Goal: Task Accomplishment & Management: Manage account settings

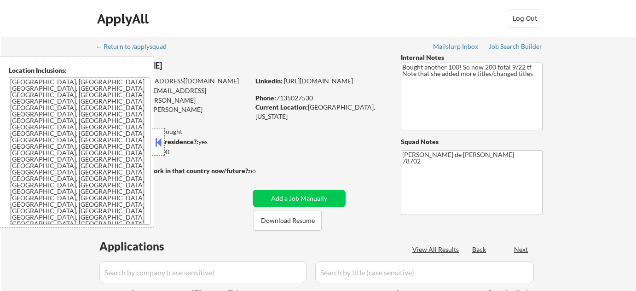
select select ""pending""
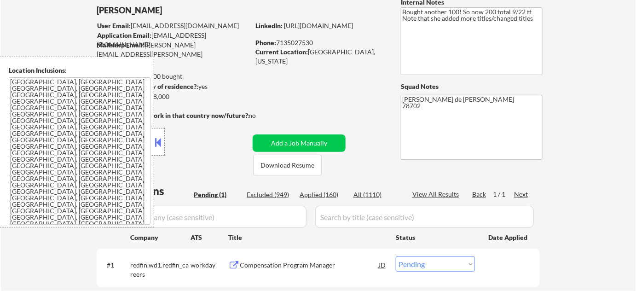
scroll to position [167, 0]
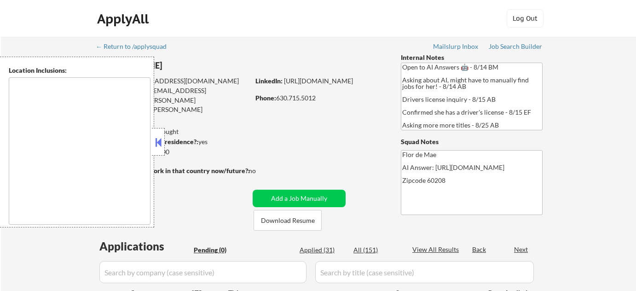
type textarea "Highland Park, IL Deerfield, IL Glencoe, IL Northbrook, IL Lake Forest, IL Bann…"
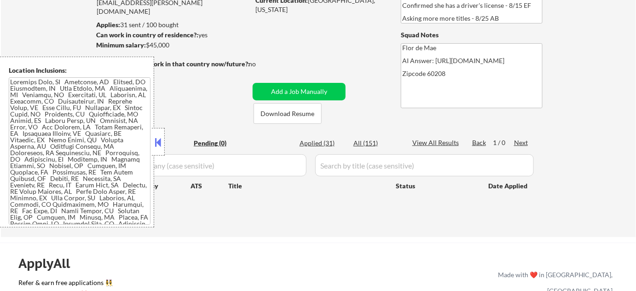
scroll to position [125, 0]
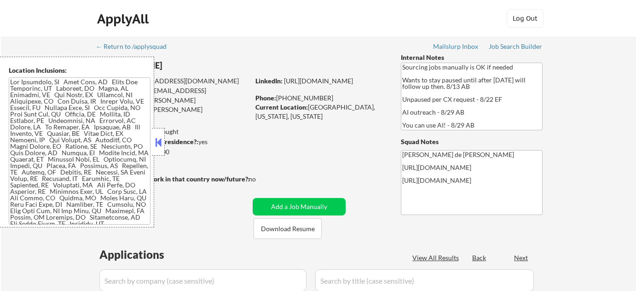
select select ""pending""
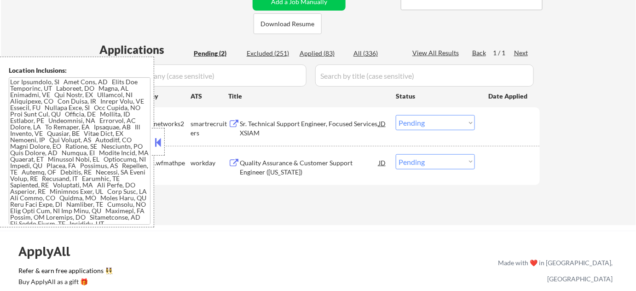
scroll to position [209, 0]
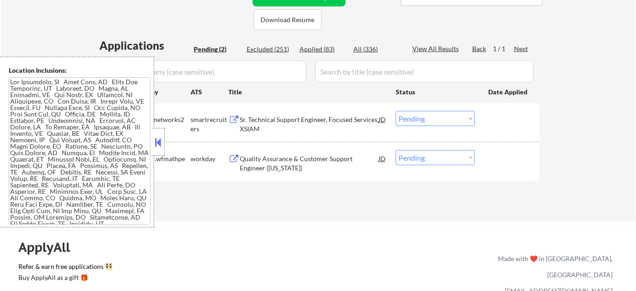
click at [159, 140] on button at bounding box center [158, 142] width 10 height 14
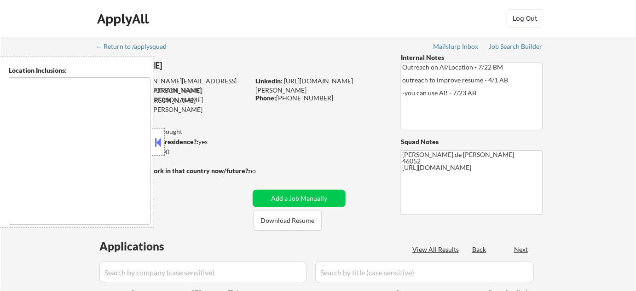
type textarea "[GEOGRAPHIC_DATA], IN [GEOGRAPHIC_DATA], IN [GEOGRAPHIC_DATA], IN [GEOGRAPHIC_D…"
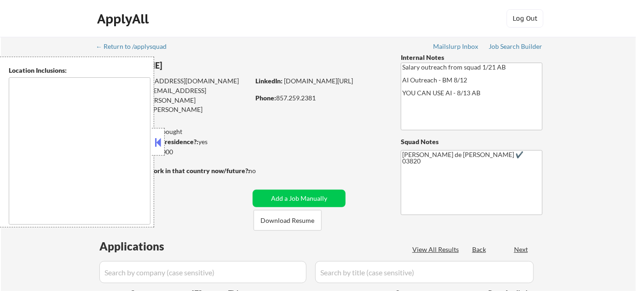
type textarea "[GEOGRAPHIC_DATA], [GEOGRAPHIC_DATA] [GEOGRAPHIC_DATA], [GEOGRAPHIC_DATA] [GEOG…"
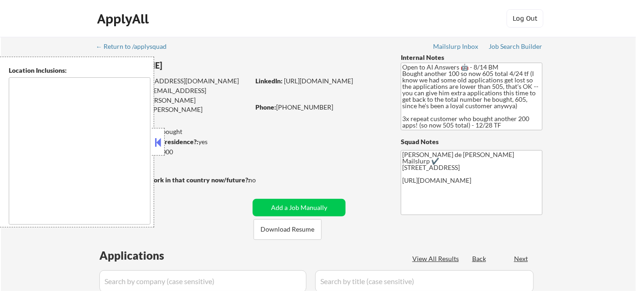
select select ""pending""
type textarea "remote"
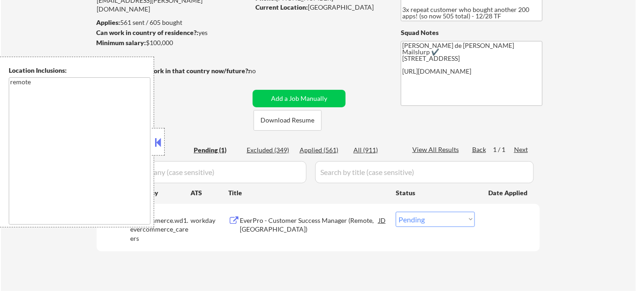
scroll to position [209, 0]
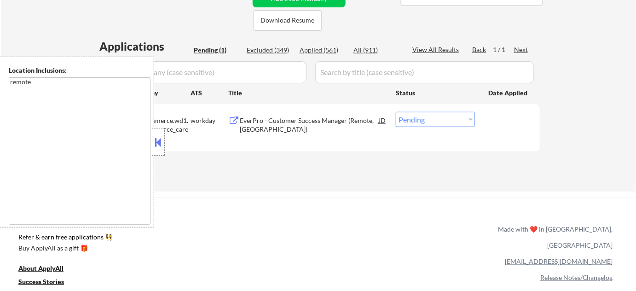
click at [158, 144] on button at bounding box center [158, 142] width 10 height 14
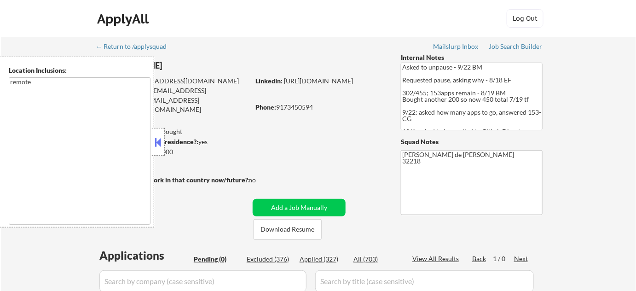
type textarea "remote"
click at [158, 147] on button at bounding box center [158, 142] width 10 height 14
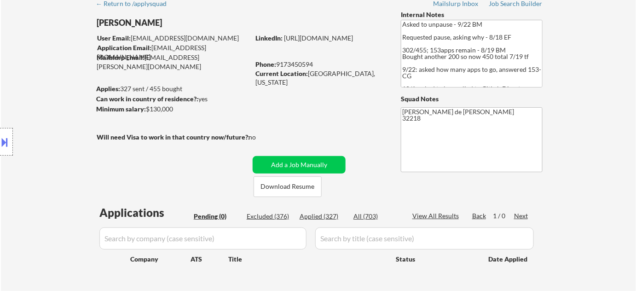
scroll to position [83, 0]
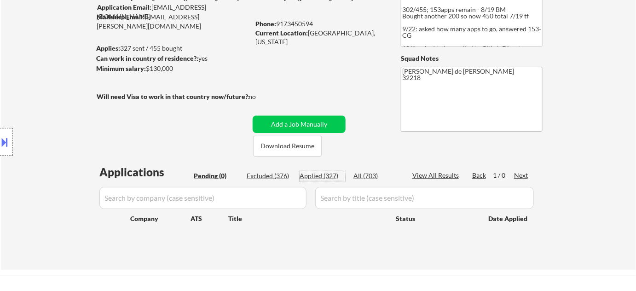
click at [327, 176] on div "Applied (327)" at bounding box center [322, 175] width 46 height 9
select select ""applied""
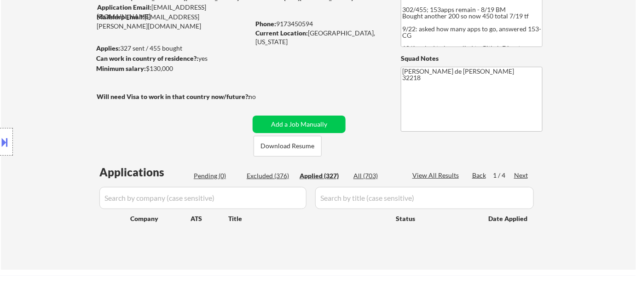
select select ""applied""
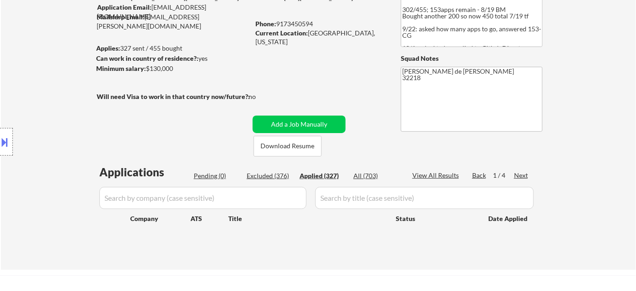
select select ""applied""
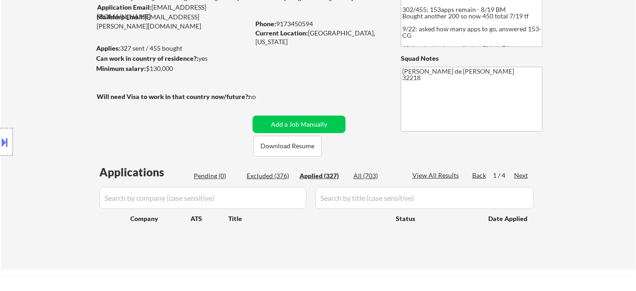
select select ""applied""
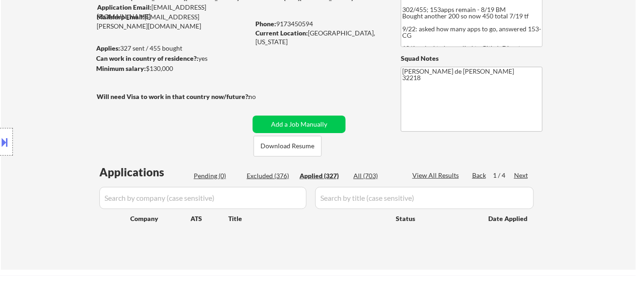
select select ""applied""
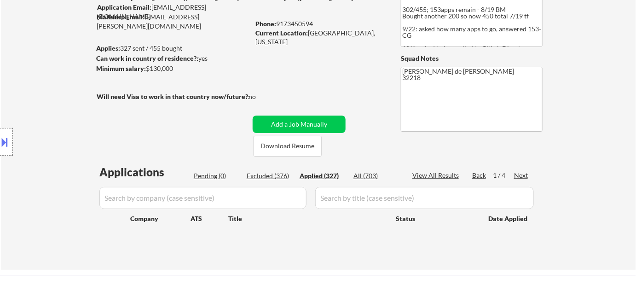
select select ""applied""
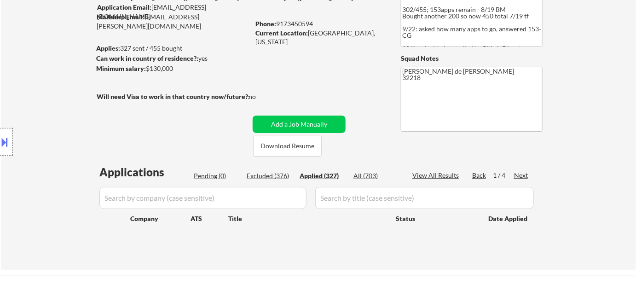
select select ""applied""
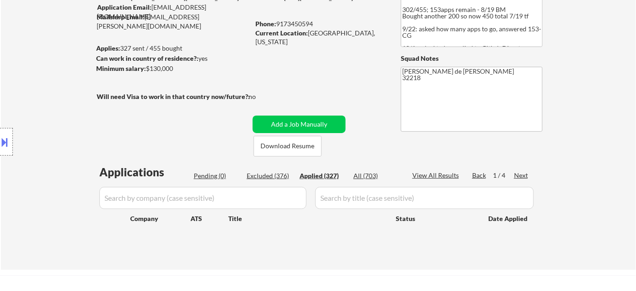
select select ""applied""
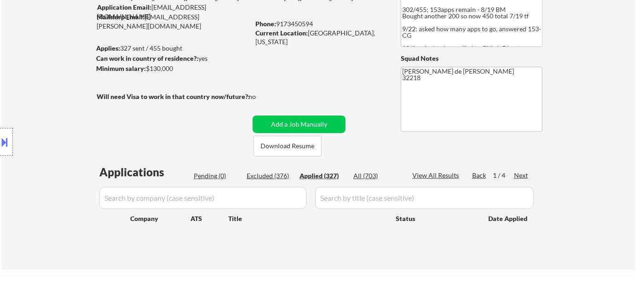
select select ""applied""
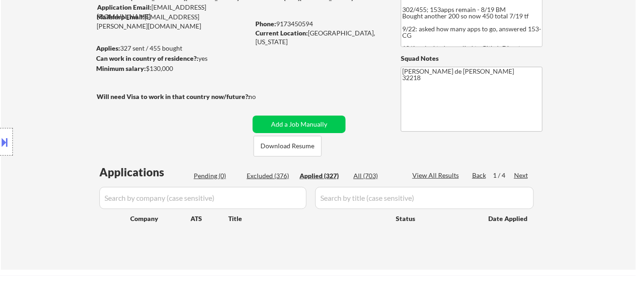
select select ""applied""
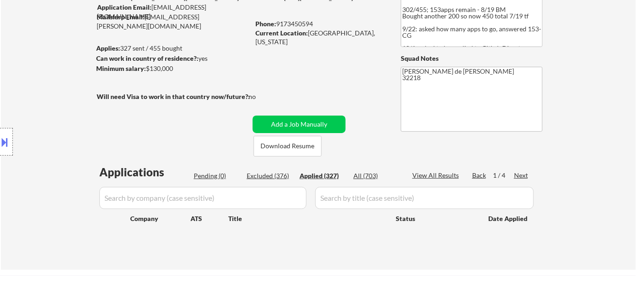
select select ""applied""
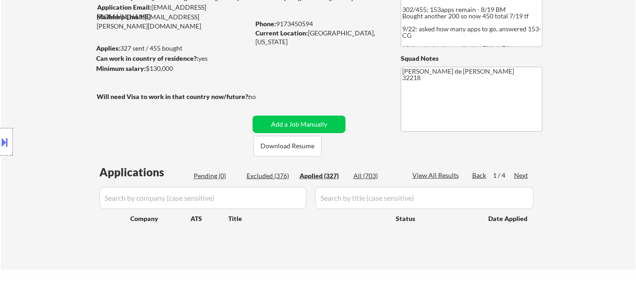
select select ""applied""
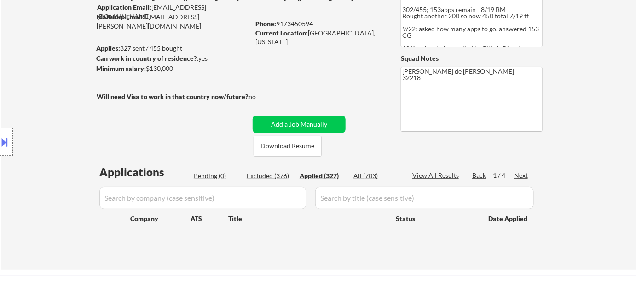
select select ""applied""
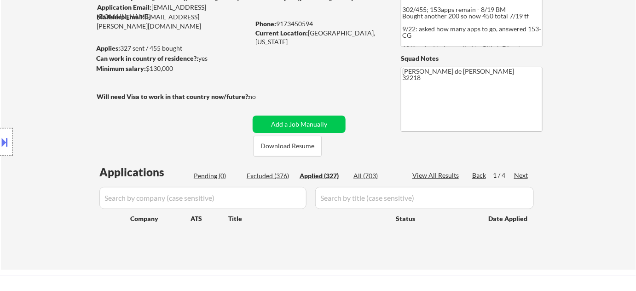
select select ""applied""
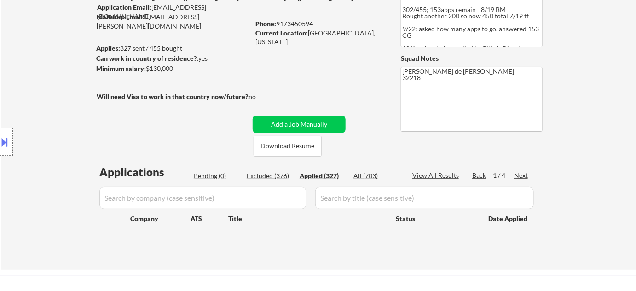
select select ""applied""
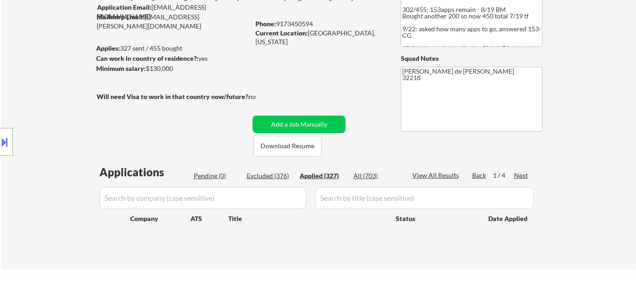
select select ""applied""
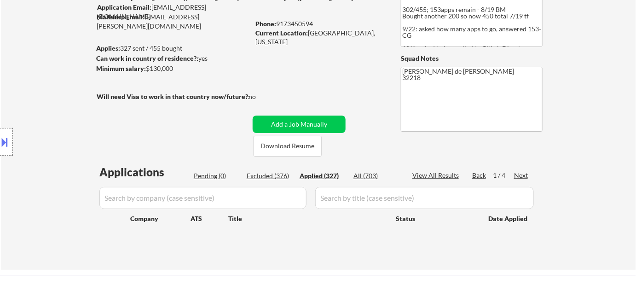
select select ""applied""
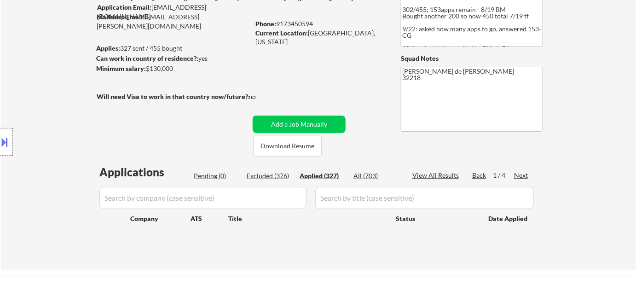
select select ""applied""
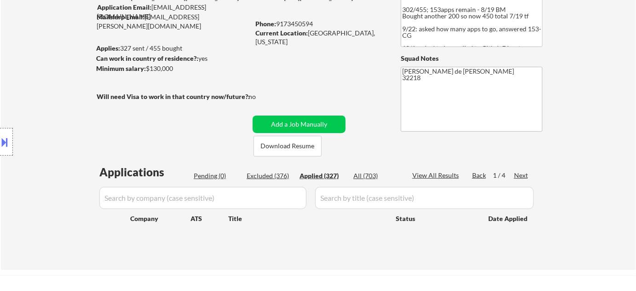
select select ""applied""
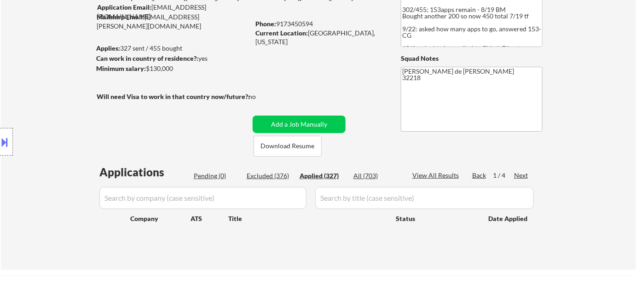
select select ""applied""
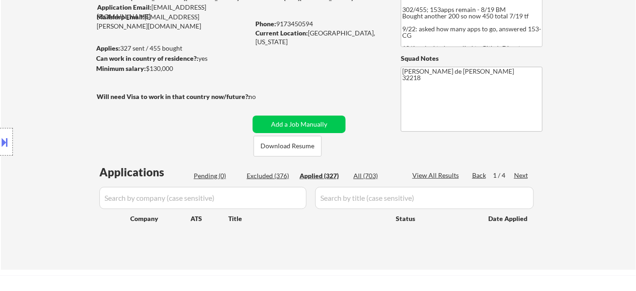
select select ""applied""
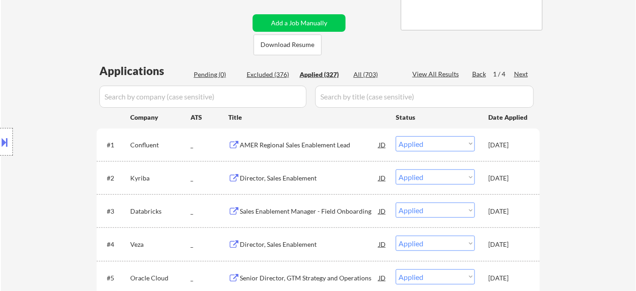
scroll to position [125, 0]
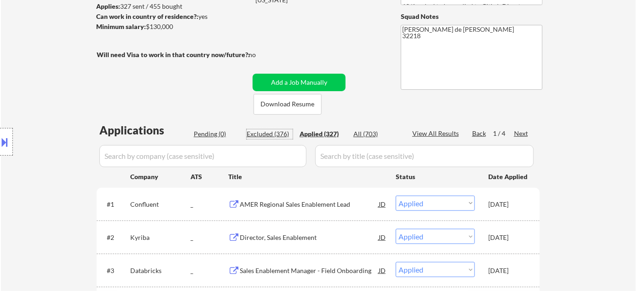
click at [265, 133] on div "Excluded (376)" at bounding box center [270, 133] width 46 height 9
select select ""excluded__other_""
select select ""excluded__location_""
select select ""excluded__salary_""
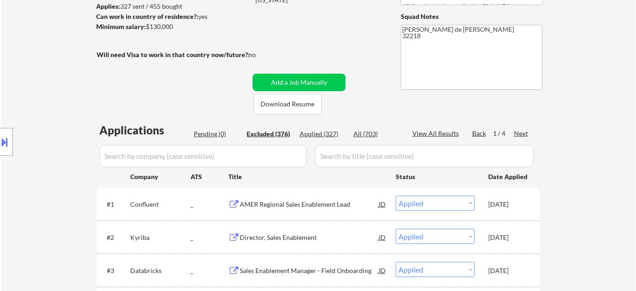
select select ""excluded__expired_""
select select ""excluded__salary_""
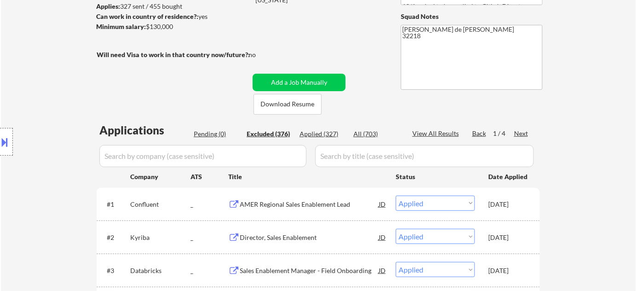
select select ""excluded__other_""
select select ""excluded__expired_""
select select ""excluded__salary_""
select select ""excluded""
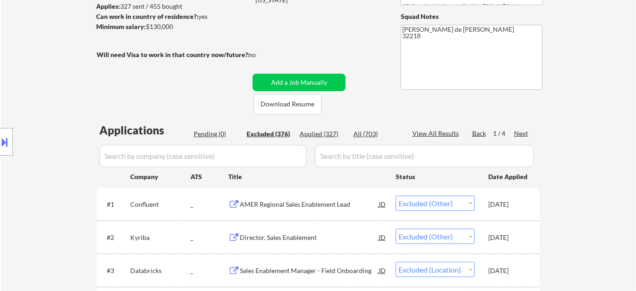
select select ""excluded__other_""
select select ""excluded__salary_""
select select ""excluded__expired_""
select select ""excluded__other_""
select select ""excluded""
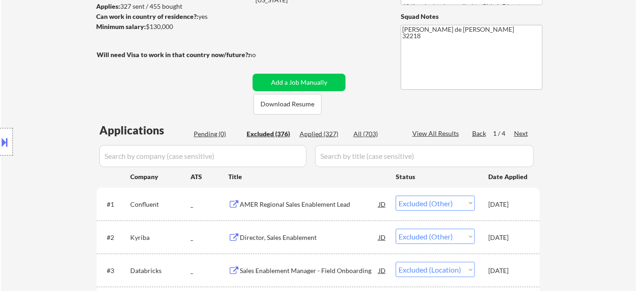
select select ""excluded__salary_""
select select ""excluded__expired_""
select select ""excluded__other_""
select select ""excluded__salary_""
select select ""excluded__expired_""
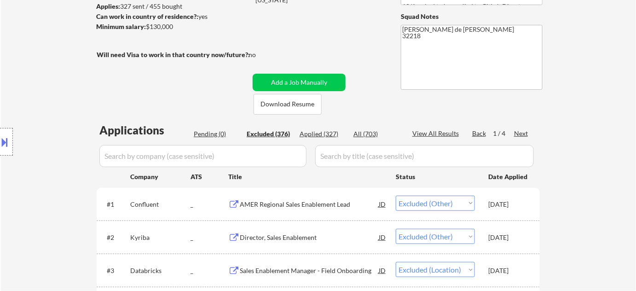
select select ""excluded__expired_""
select select ""excluded__other_""
select select ""excluded__salary_""
select select ""excluded__location_""
select select ""excluded__other_""
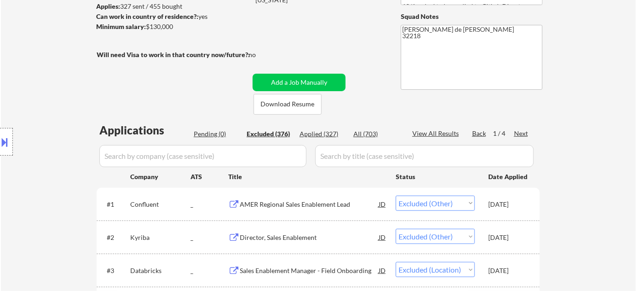
select select ""excluded""
select select ""excluded__other_""
select select ""excluded__expired_""
select select ""excluded__location_""
select select ""excluded""
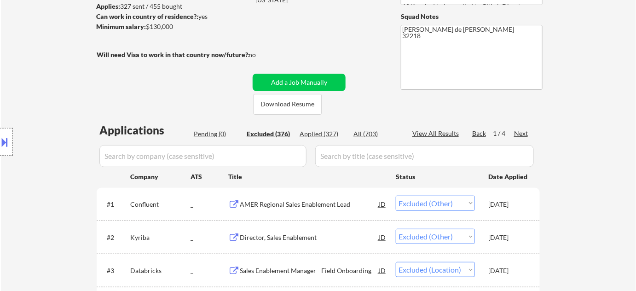
select select ""excluded""
select select ""excluded__other_""
select select ""excluded""
select select ""excluded__salary_""
select select ""excluded__other_""
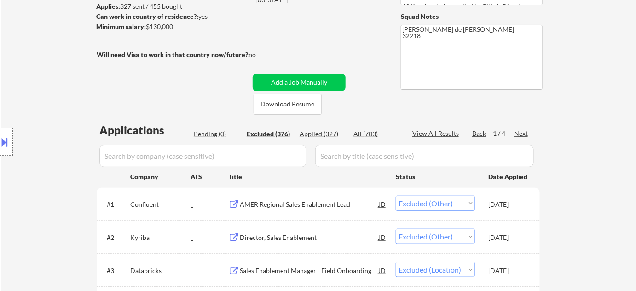
select select ""excluded""
select select ""excluded__expired_""
select select ""excluded__bad_match_""
select select ""excluded__location_""
select select ""excluded__salary_""
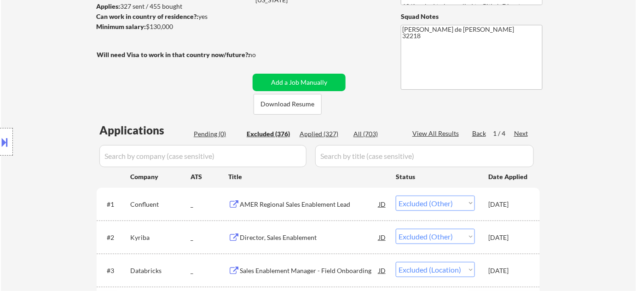
select select ""excluded""
select select ""excluded__location_""
select select ""excluded__salary_""
select select ""excluded__bad_match_""
select select ""excluded""
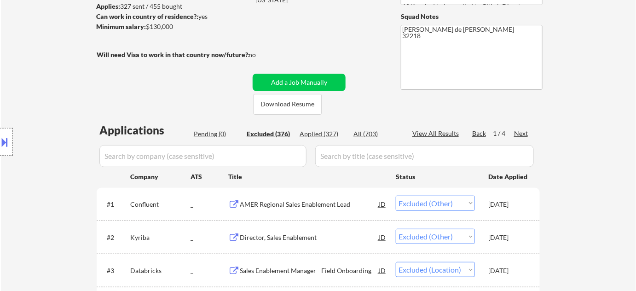
select select ""excluded__expired_""
select select ""excluded__location_""
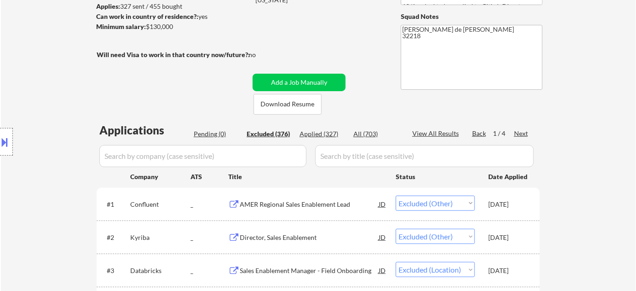
select select ""excluded__location_""
select select ""excluded__expired_""
select select ""excluded__bad_match_""
select select ""excluded__expired_""
select select ""excluded__location_""
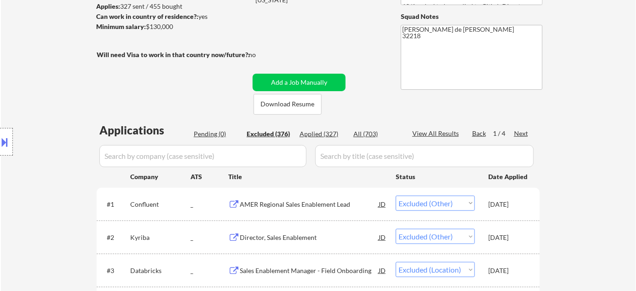
select select ""excluded""
select select ""excluded__salary_""
select select ""excluded__expired_""
select select ""excluded__bad_match_""
select select ""excluded__expired_""
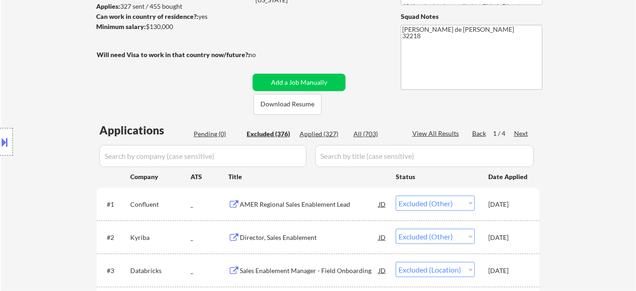
select select ""excluded__location_""
select select ""excluded__bad_match_""
select select ""excluded__salary_""
select select ""excluded__expired_""
select select ""excluded__other_""
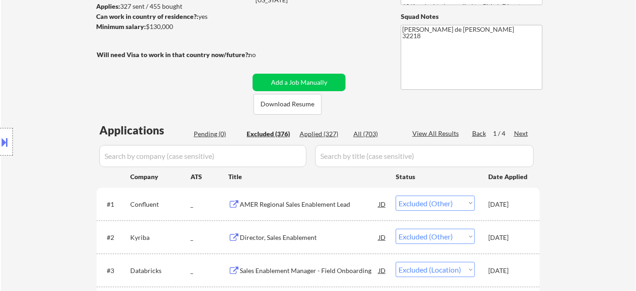
select select ""excluded__location_""
select select ""excluded""
select select ""excluded__bad_match_""
select select ""excluded__expired_""
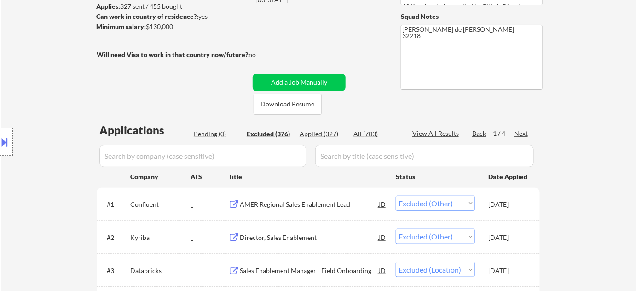
select select ""excluded__other_""
select select ""excluded__location_""
select select ""excluded__expired_""
select select ""excluded__location_""
select select ""excluded__bad_match_""
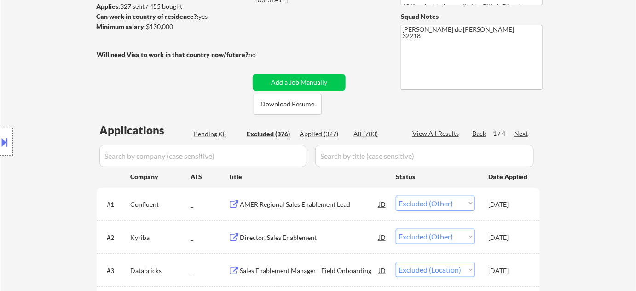
select select ""excluded__location_""
select select ""excluded""
select select ""excluded__expired_""
select select ""excluded__location_""
select select ""excluded__expired_""
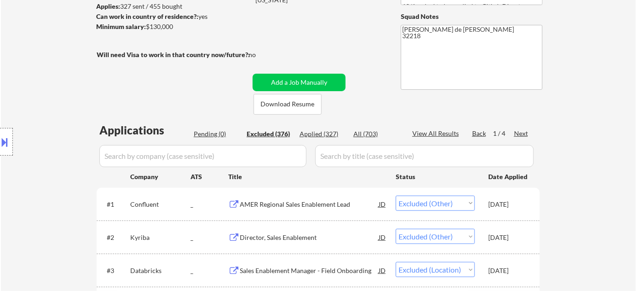
select select ""excluded__salary_""
select select ""excluded__bad_match_""
select select ""excluded""
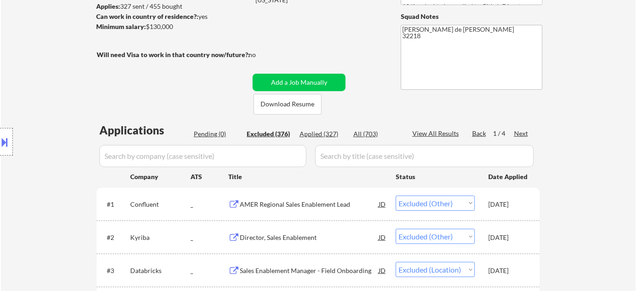
select select ""excluded__bad_match_""
select select ""excluded__expired_""
select select ""excluded__bad_match_""
select select ""excluded__location_""
select select ""excluded__expired_""
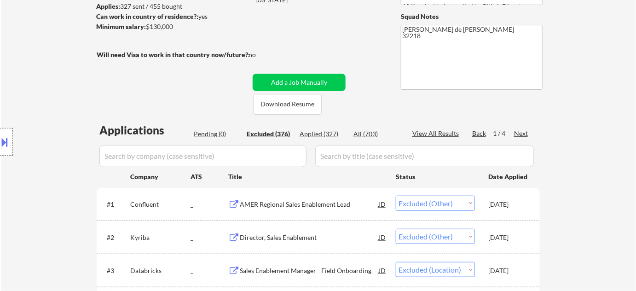
select select ""excluded__expired_""
select select ""excluded__bad_match_""
select select ""excluded__expired_""
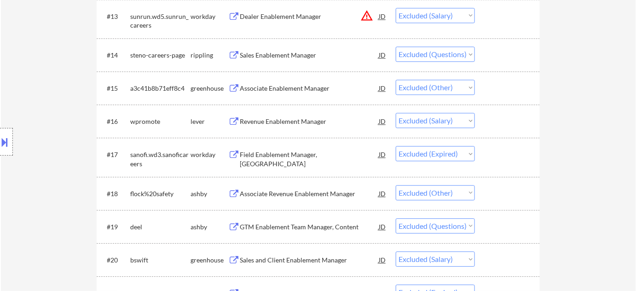
scroll to position [752, 0]
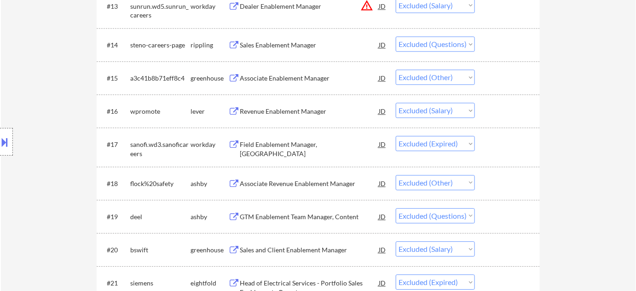
click at [438, 79] on select "Choose an option... Pending Applied Excluded (Questions) Excluded (Expired) Exc…" at bounding box center [435, 76] width 79 height 15
click at [396, 69] on select "Choose an option... Pending Applied Excluded (Questions) Excluded (Expired) Exc…" at bounding box center [435, 76] width 79 height 15
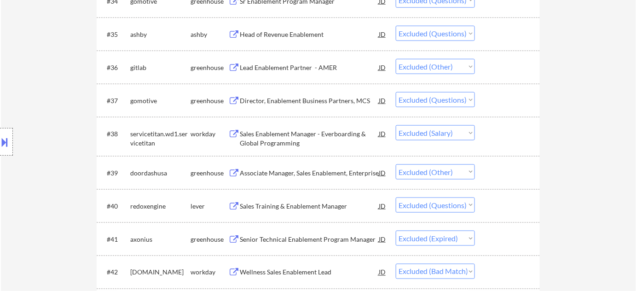
scroll to position [1505, 0]
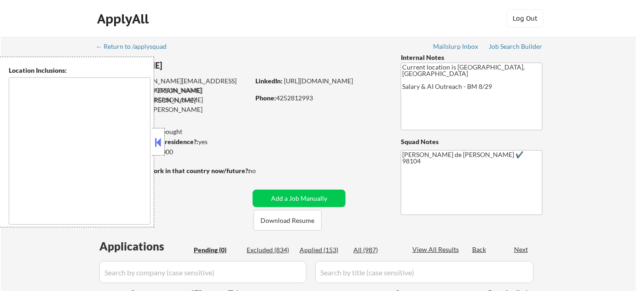
type textarea "Bend, OR [GEOGRAPHIC_DATA], [GEOGRAPHIC_DATA] [GEOGRAPHIC_DATA][PERSON_NAME], […"
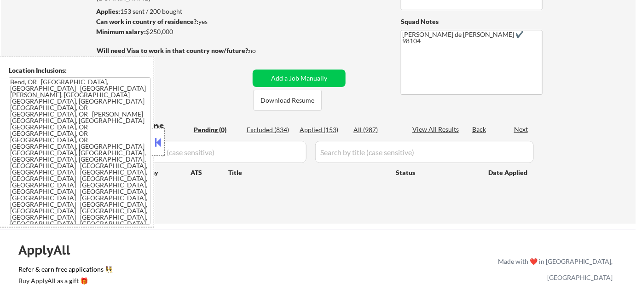
scroll to position [125, 0]
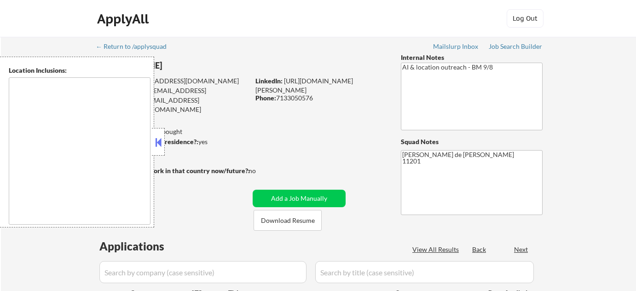
select select ""pending""
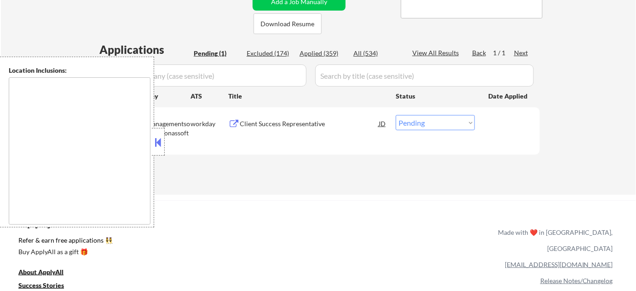
type textarea "New York, NY Jersey City, NJ Hoboken, NJ Union City, NJ Weehawken, NJ West New …"
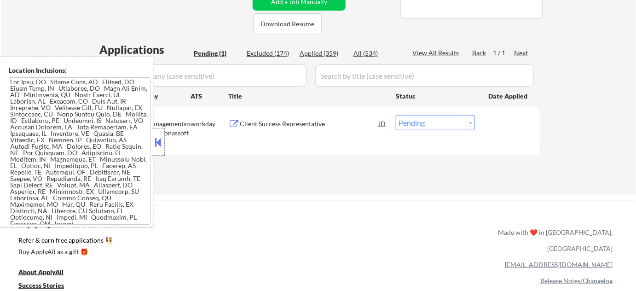
scroll to position [251, 0]
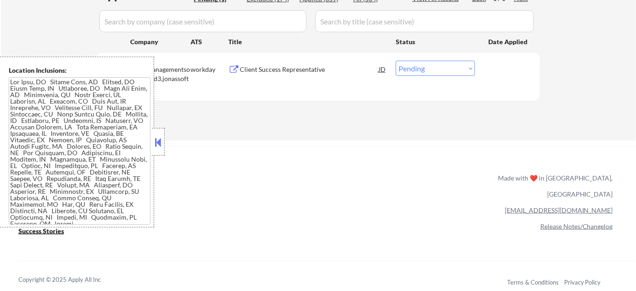
click at [156, 141] on button at bounding box center [158, 142] width 10 height 14
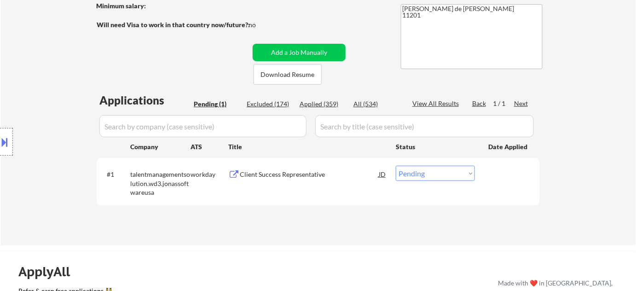
scroll to position [125, 0]
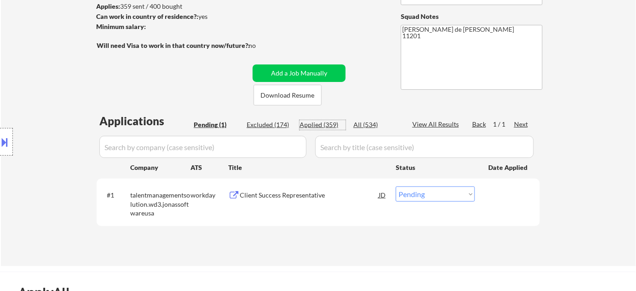
click at [324, 121] on div "Applied (359)" at bounding box center [322, 124] width 46 height 9
select select ""applied""
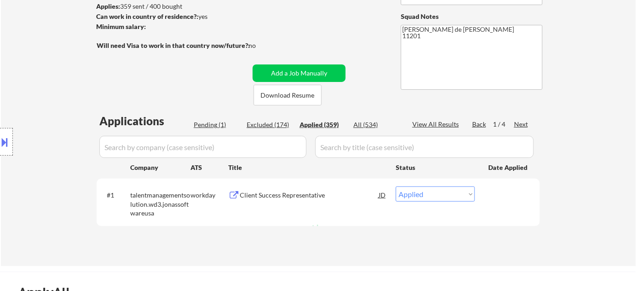
select select ""applied""
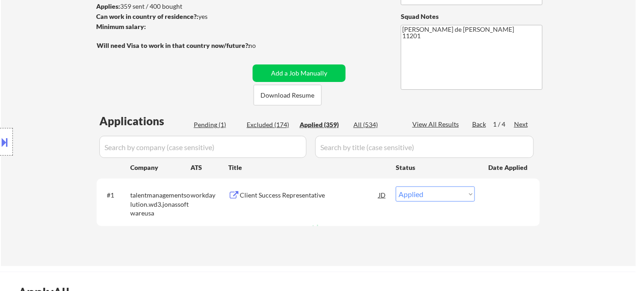
select select ""applied""
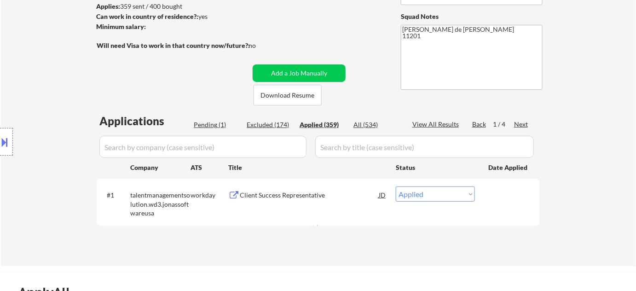
select select ""applied""
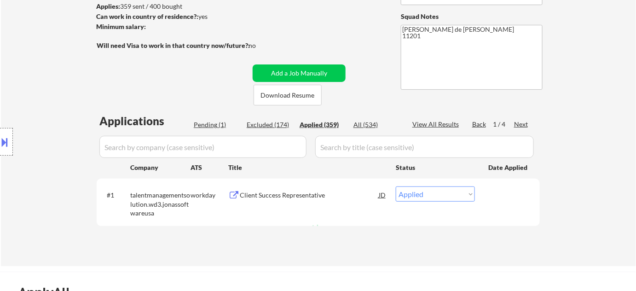
select select ""applied""
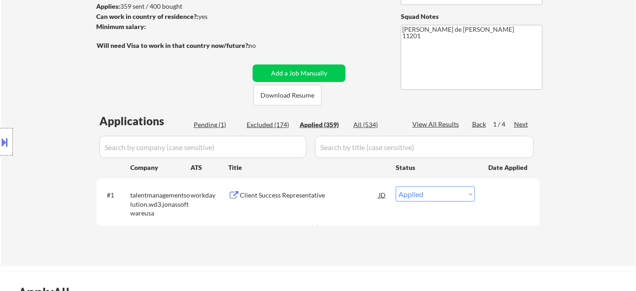
select select ""applied""
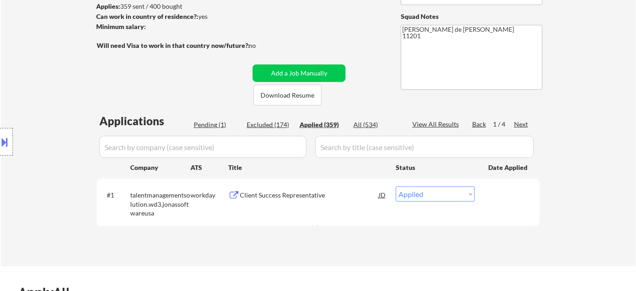
select select ""applied""
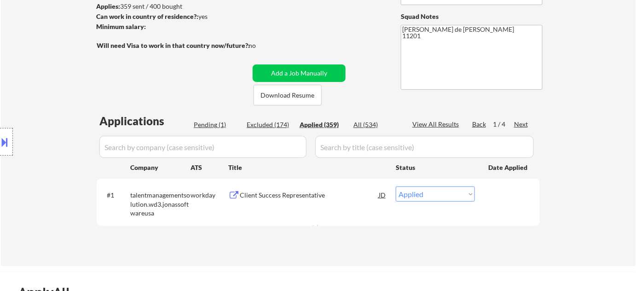
select select ""applied""
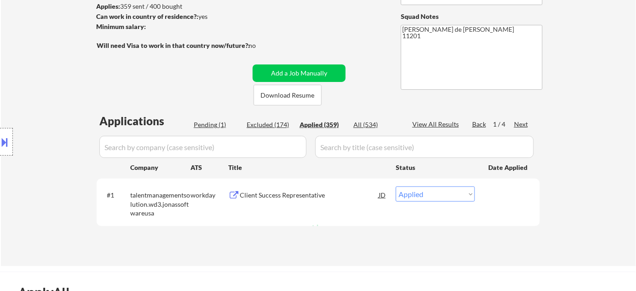
select select ""applied""
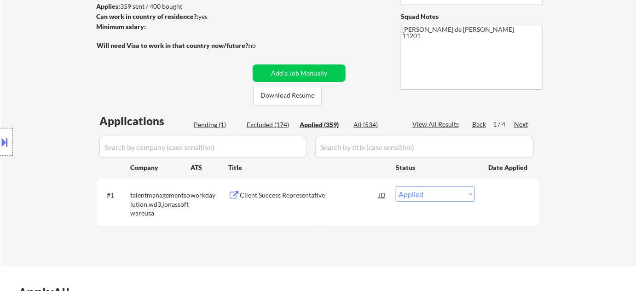
select select ""applied""
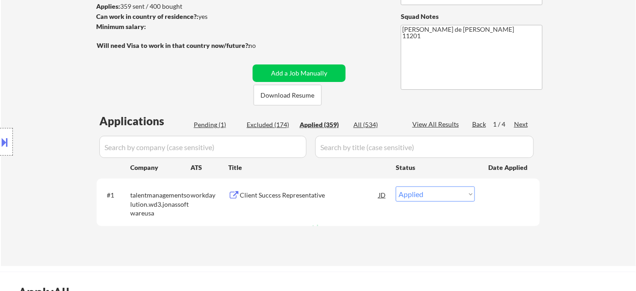
select select ""applied""
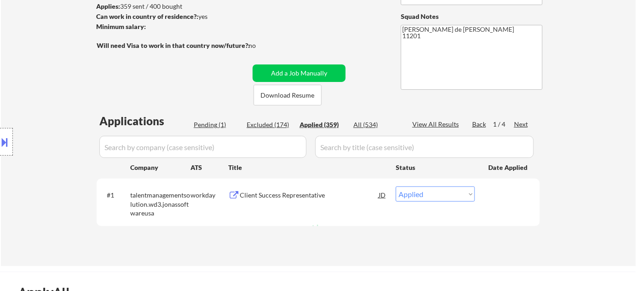
select select ""applied""
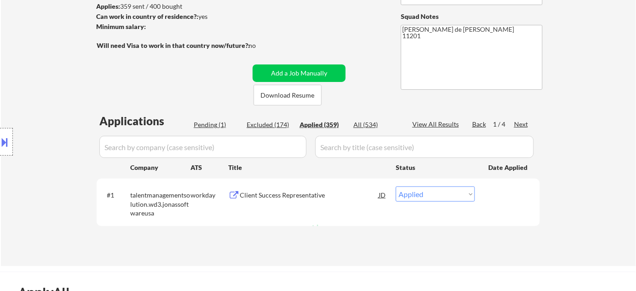
select select ""applied""
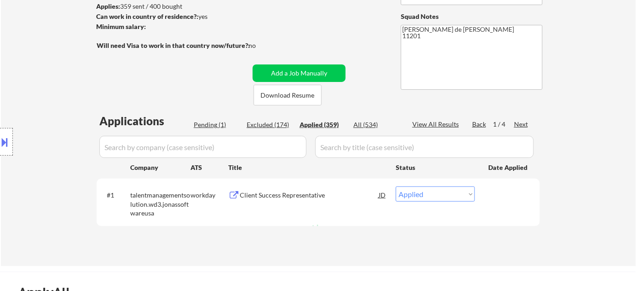
select select ""applied""
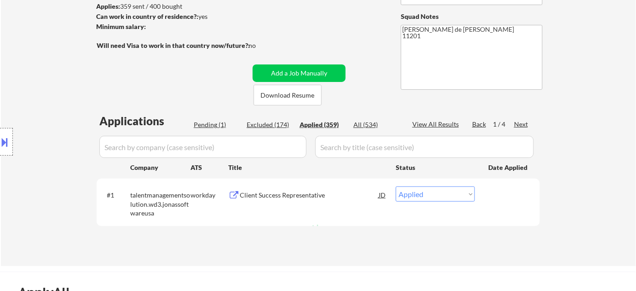
select select ""applied""
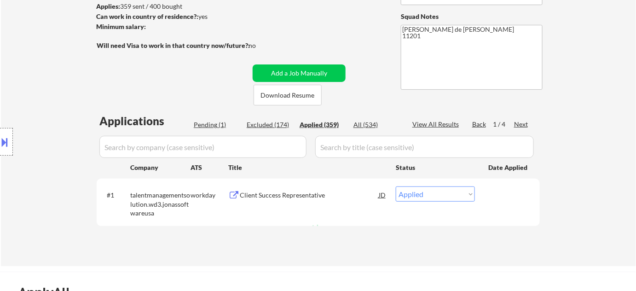
select select ""applied""
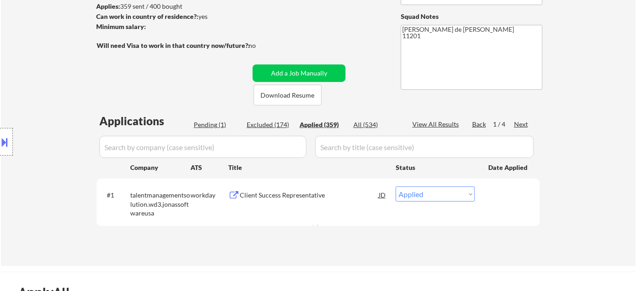
select select ""applied""
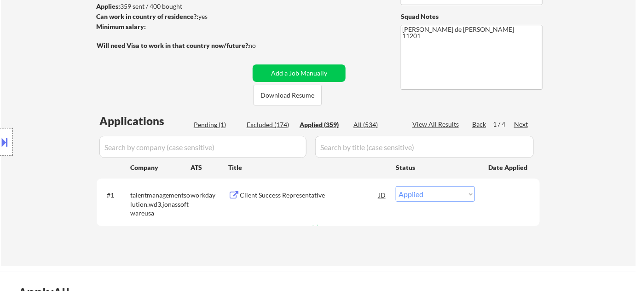
select select ""applied""
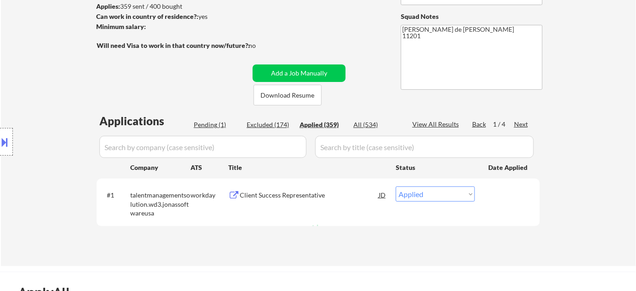
select select ""applied""
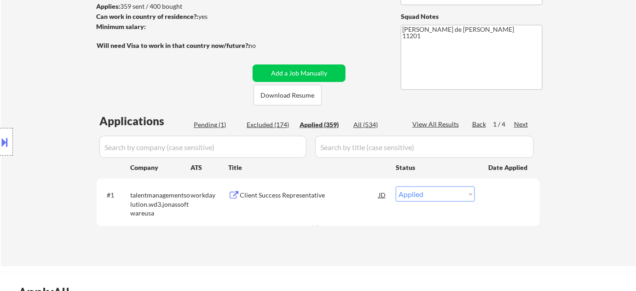
select select ""applied""
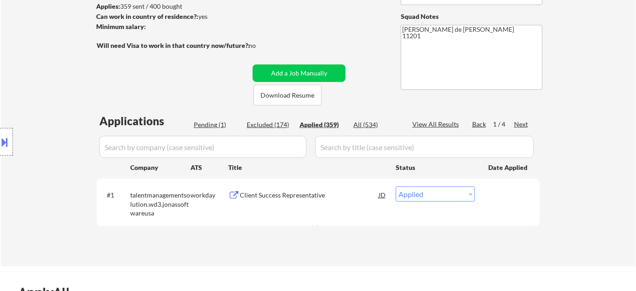
select select ""applied""
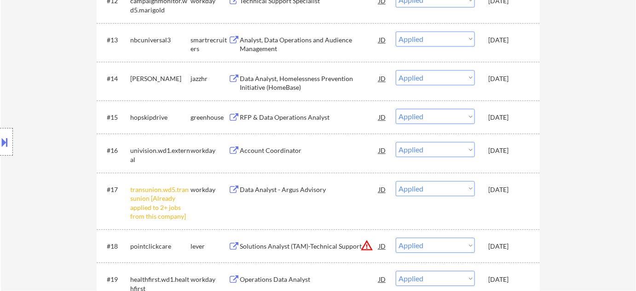
scroll to position [794, 0]
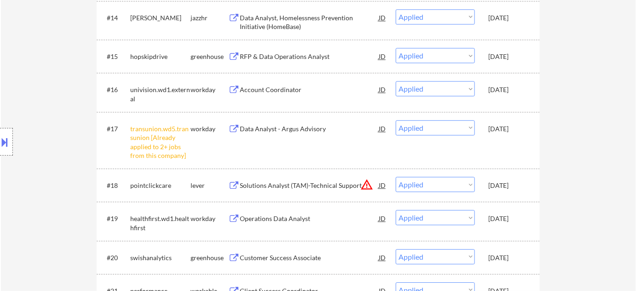
click at [365, 184] on button "warning_amber" at bounding box center [366, 184] width 13 height 13
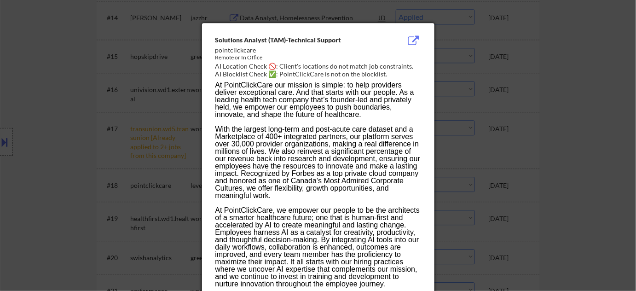
scroll to position [1049, 0]
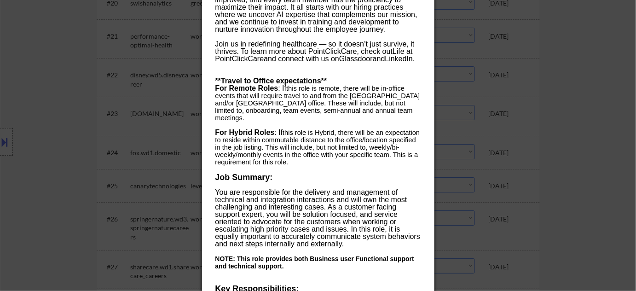
click at [593, 110] on div at bounding box center [318, 145] width 636 height 291
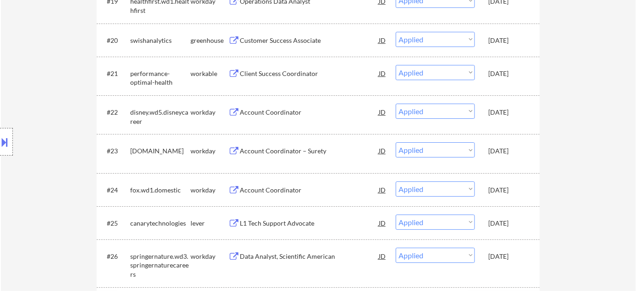
scroll to position [881, 0]
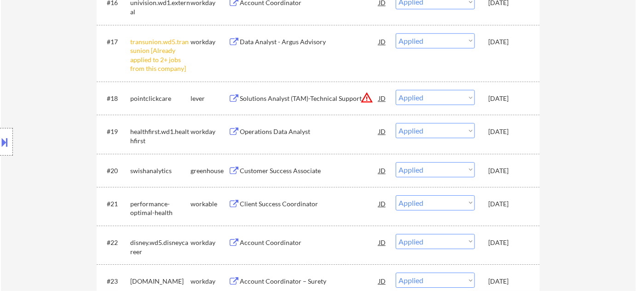
click at [320, 99] on div "Solutions Analyst (TAM)-Technical Support" at bounding box center [309, 98] width 139 height 9
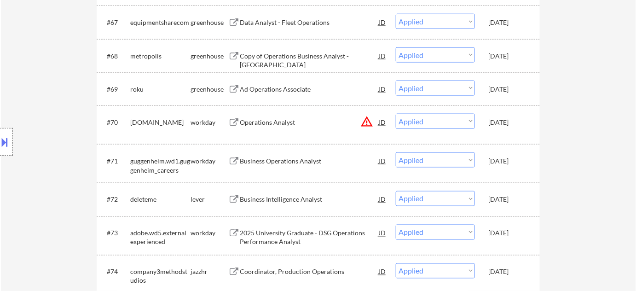
scroll to position [2721, 0]
click at [365, 121] on button "warning_amber" at bounding box center [366, 121] width 13 height 13
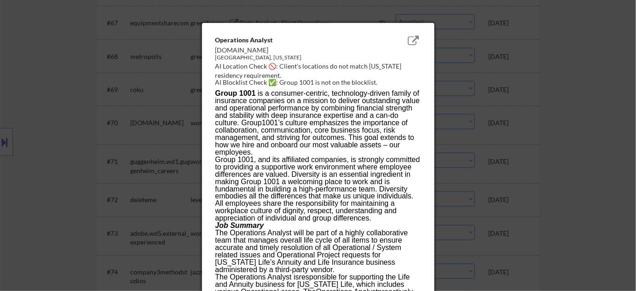
click at [76, 123] on div at bounding box center [318, 145] width 636 height 291
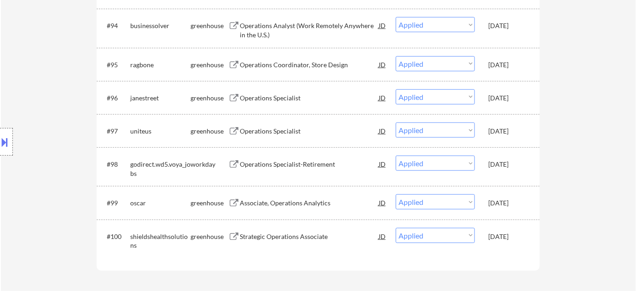
scroll to position [0, 0]
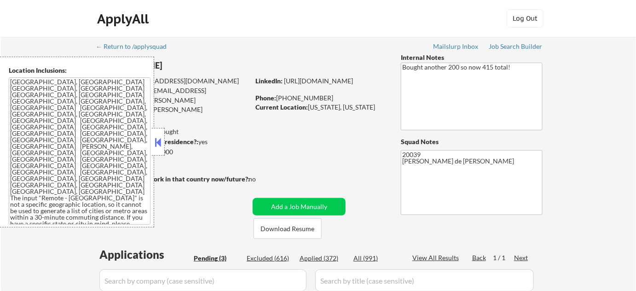
select select ""pending""
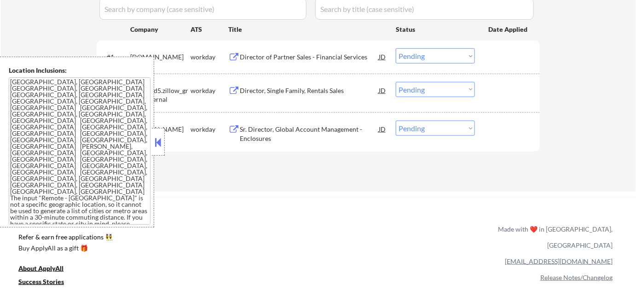
scroll to position [293, 0]
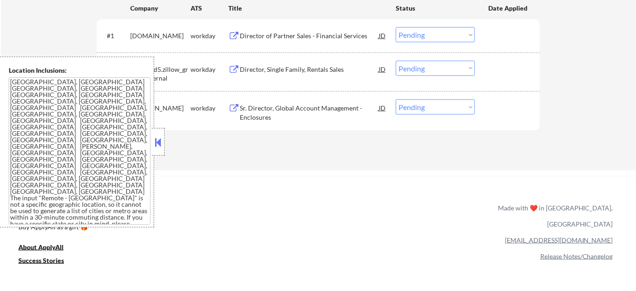
click at [160, 138] on button at bounding box center [158, 142] width 10 height 14
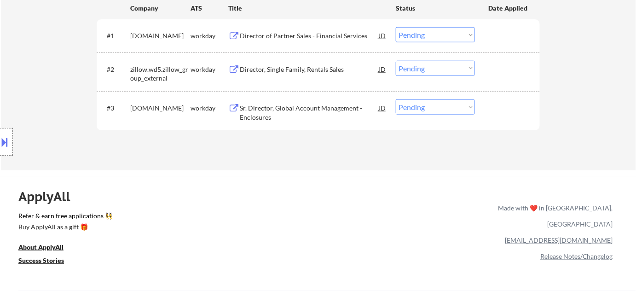
click at [311, 36] on div "Director of Partner Sales - Financial Services" at bounding box center [309, 35] width 139 height 9
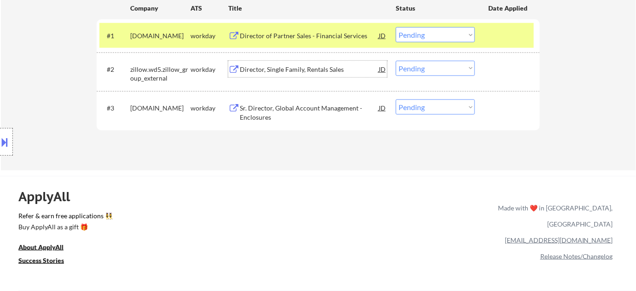
click at [311, 70] on div "Director, Single Family, Rentals Sales" at bounding box center [309, 69] width 139 height 9
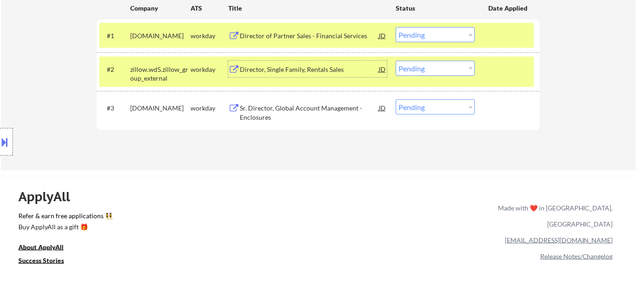
click at [291, 103] on div "Sr. Director, Global Account Management - Enclosures" at bounding box center [309, 110] width 139 height 22
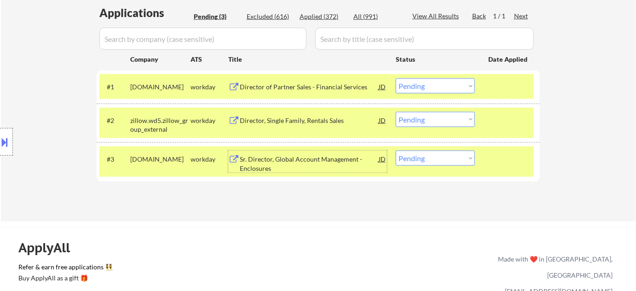
scroll to position [167, 0]
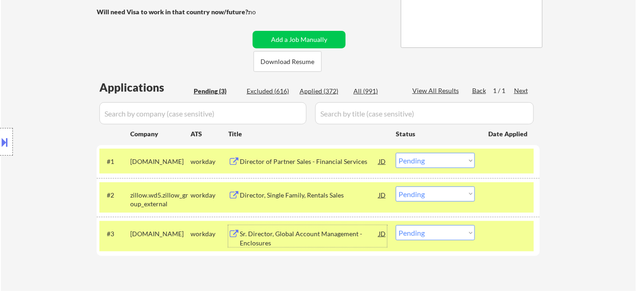
click at [320, 87] on div "Applied (372)" at bounding box center [322, 90] width 46 height 9
click at [285, 111] on input "input" at bounding box center [202, 113] width 207 height 22
type input "zi"
select select ""applied""
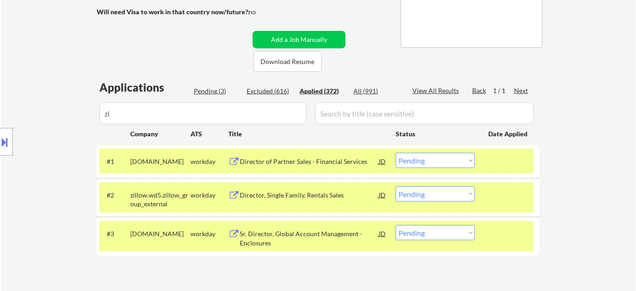
select select ""applied""
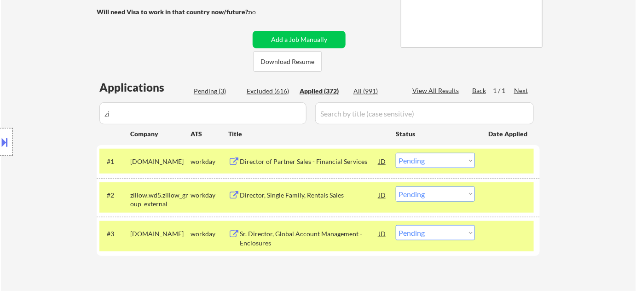
select select ""applied""
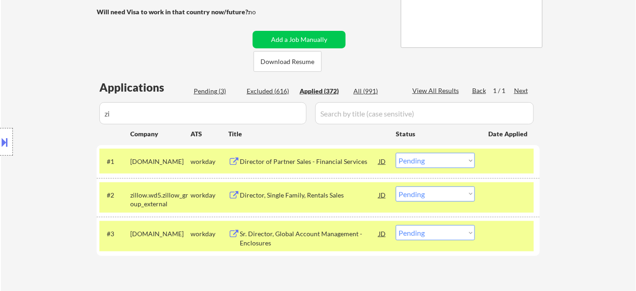
select select ""applied""
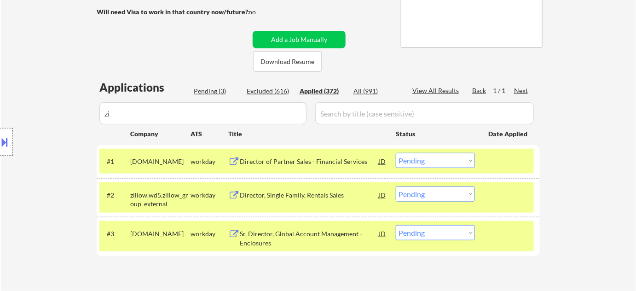
select select ""applied""
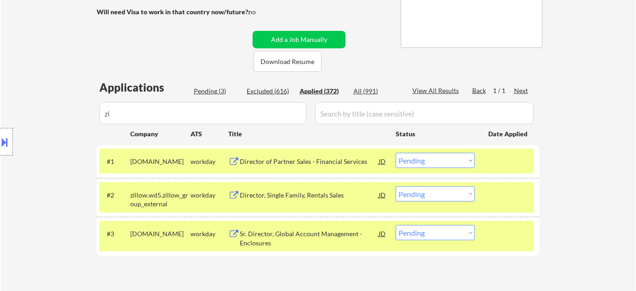
select select ""applied""
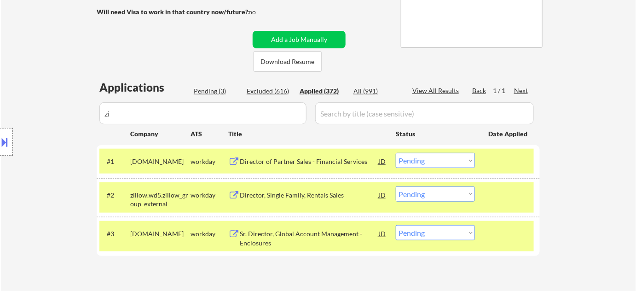
select select ""applied""
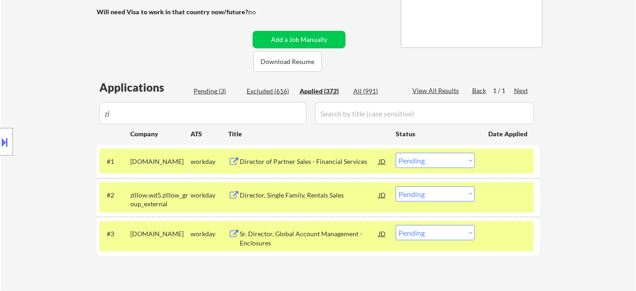
select select ""applied""
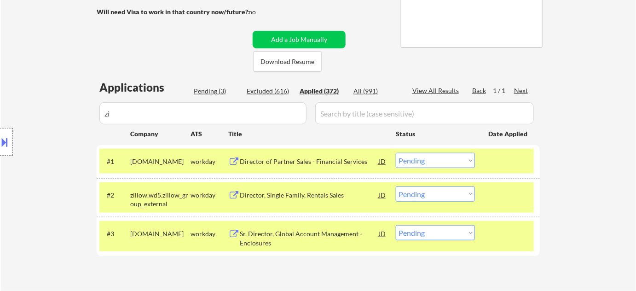
select select ""applied""
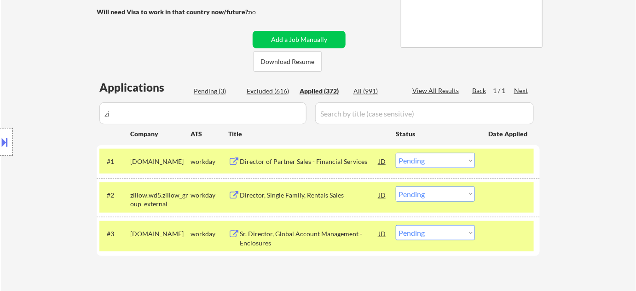
select select ""applied""
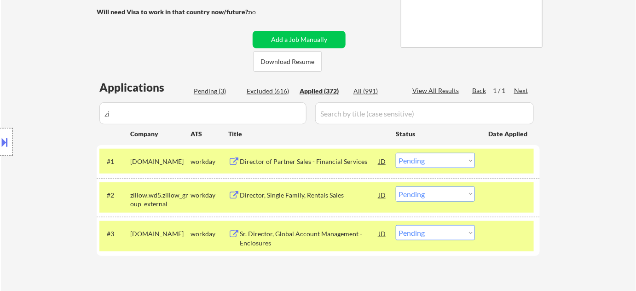
select select ""applied""
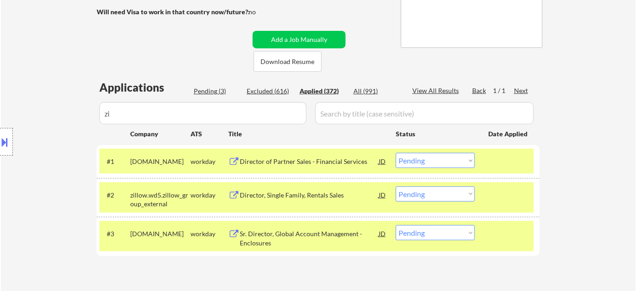
select select ""applied""
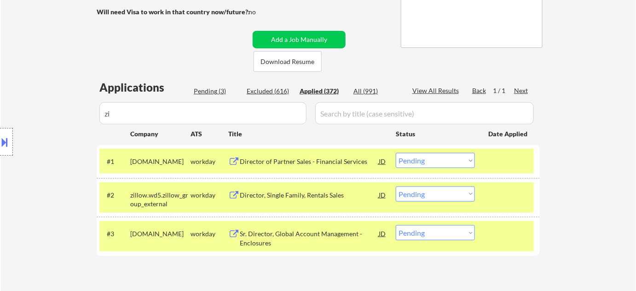
select select ""applied""
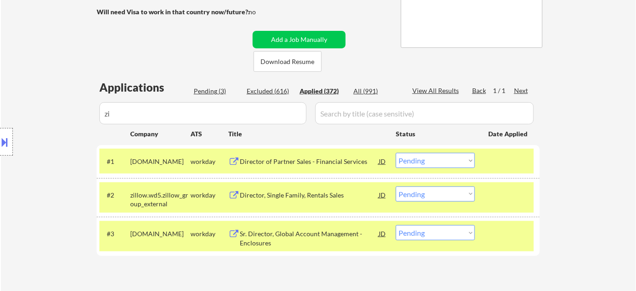
select select ""applied""
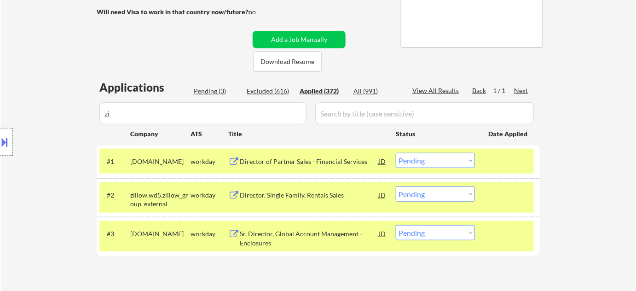
select select ""applied""
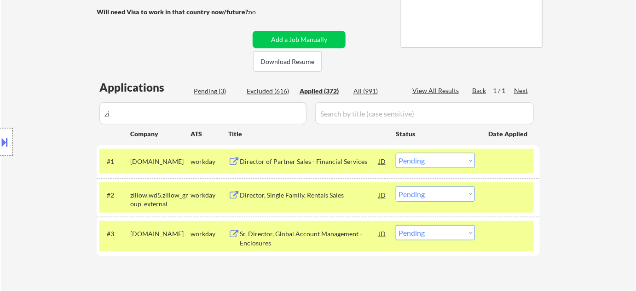
select select ""applied""
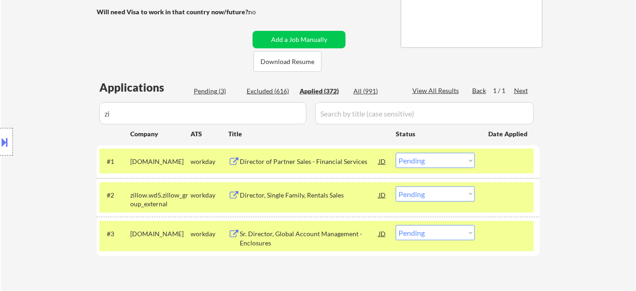
select select ""applied""
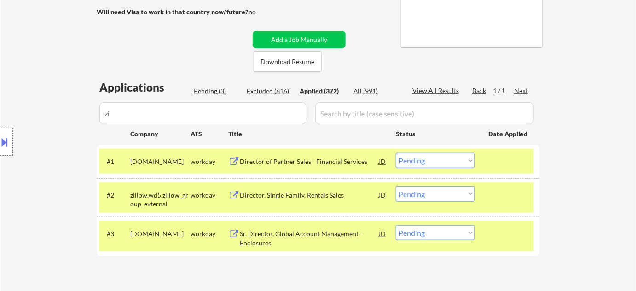
select select ""applied""
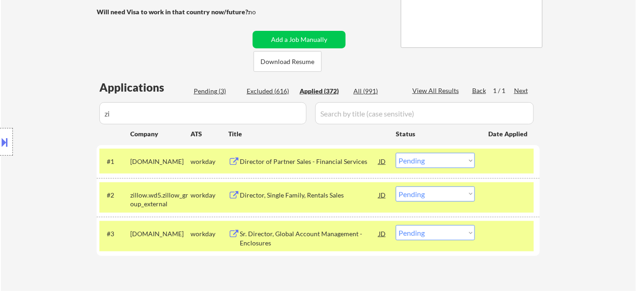
select select ""applied""
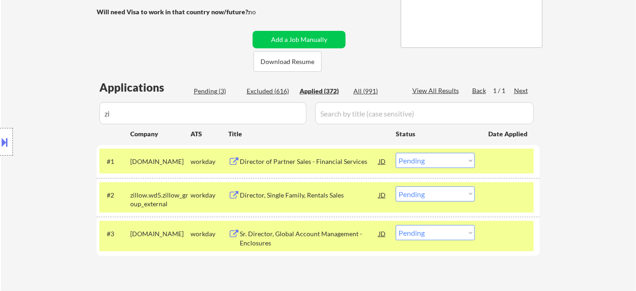
select select ""applied""
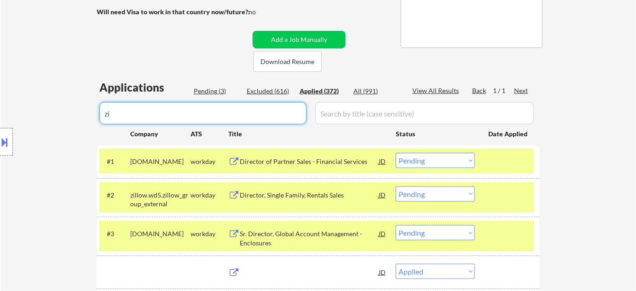
select select ""applied""
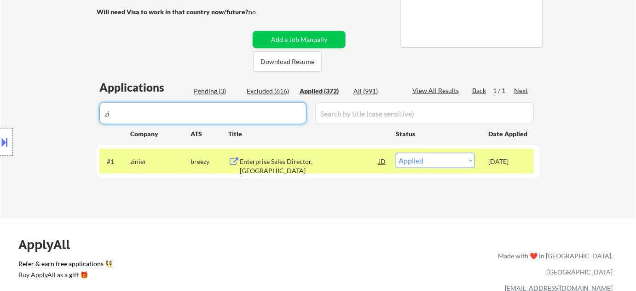
type input "z"
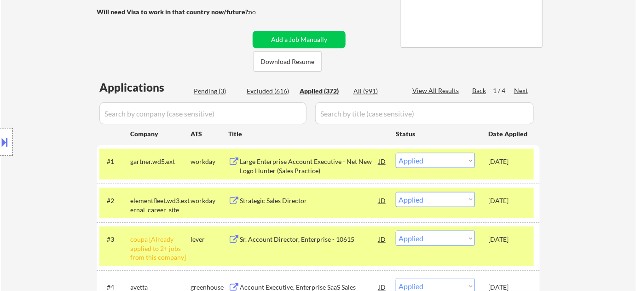
click at [221, 93] on div "Pending (3)" at bounding box center [217, 90] width 46 height 9
select select ""pending""
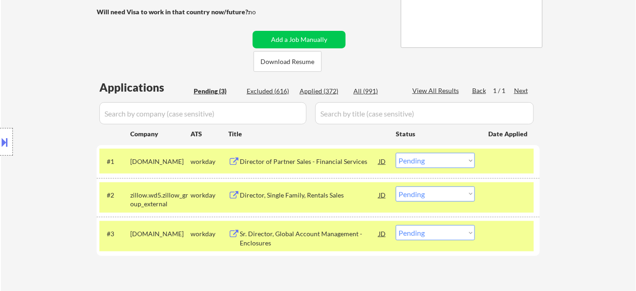
click at [419, 194] on select "Choose an option... Pending Applied Excluded (Questions) Excluded (Expired) Exc…" at bounding box center [435, 193] width 79 height 15
click at [396, 186] on select "Choose an option... Pending Applied Excluded (Questions) Excluded (Expired) Exc…" at bounding box center [435, 193] width 79 height 15
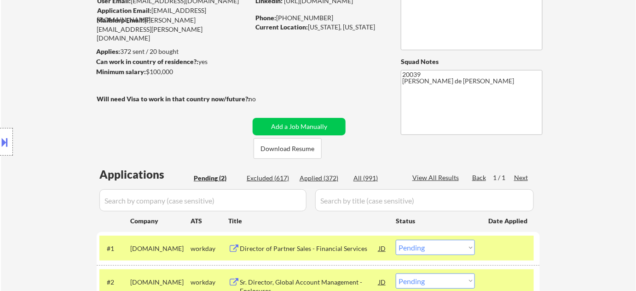
scroll to position [0, 0]
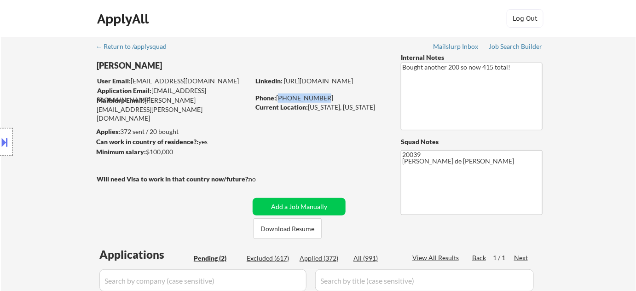
drag, startPoint x: 278, startPoint y: 96, endPoint x: 331, endPoint y: 95, distance: 52.4
click at [331, 95] on div "Phone: 336-803-1541" at bounding box center [320, 97] width 130 height 9
copy div "336-803-1541"
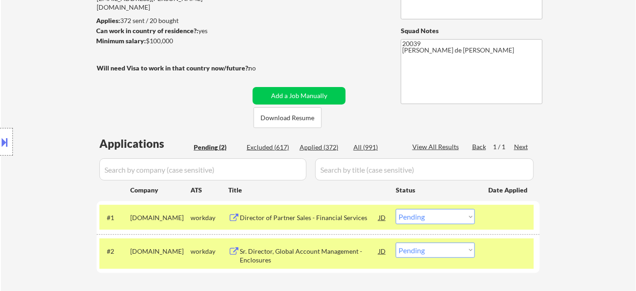
scroll to position [125, 0]
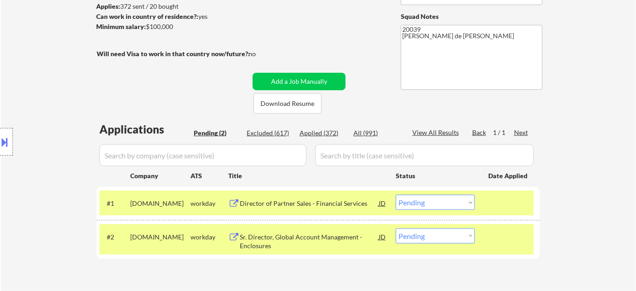
drag, startPoint x: 436, startPoint y: 241, endPoint x: 436, endPoint y: 228, distance: 12.9
click at [436, 241] on select "Choose an option... Pending Applied Excluded (Questions) Excluded (Expired) Exc…" at bounding box center [435, 235] width 79 height 15
select select ""applied""
click at [396, 228] on select "Choose an option... Pending Applied Excluded (Questions) Excluded (Expired) Exc…" at bounding box center [435, 235] width 79 height 15
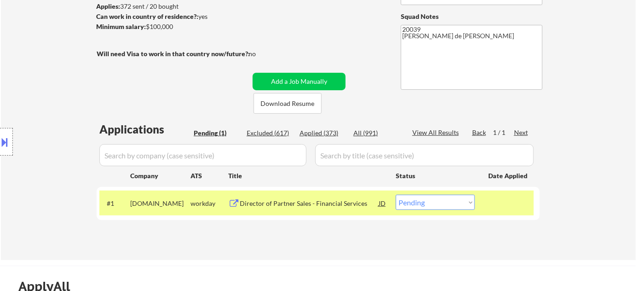
click at [350, 205] on div "Director of Partner Sales - Financial Services" at bounding box center [309, 203] width 139 height 9
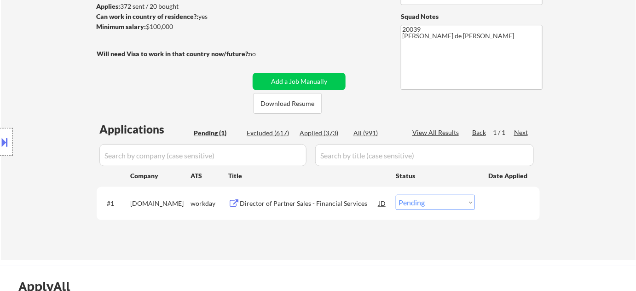
scroll to position [167, 0]
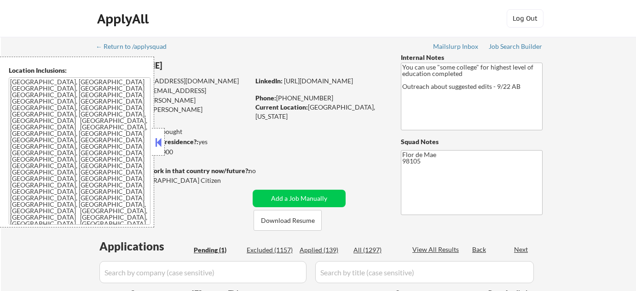
select select ""pending""
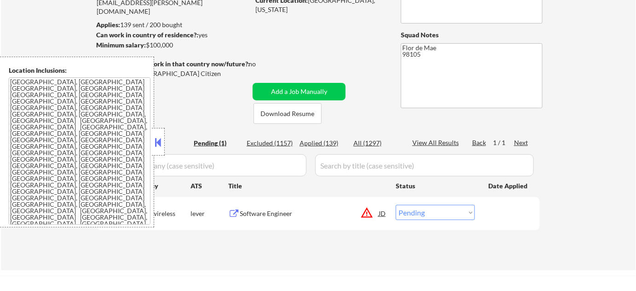
scroll to position [125, 0]
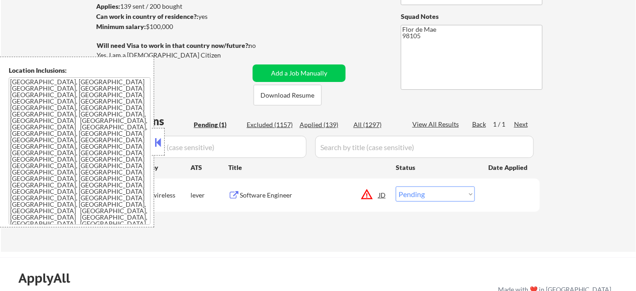
click at [155, 144] on button at bounding box center [158, 142] width 10 height 14
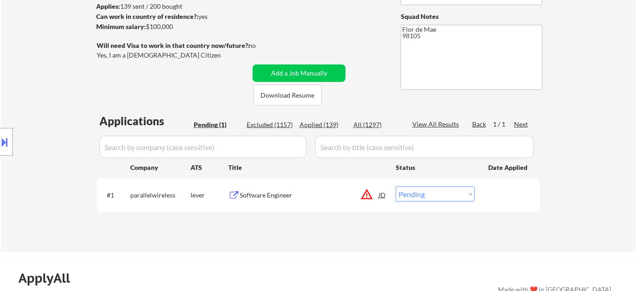
click at [367, 199] on button "warning_amber" at bounding box center [366, 194] width 13 height 13
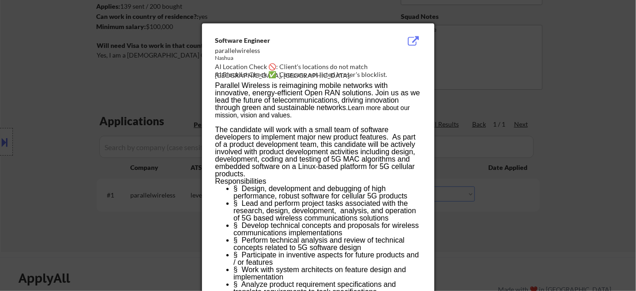
click at [468, 264] on div at bounding box center [318, 145] width 636 height 291
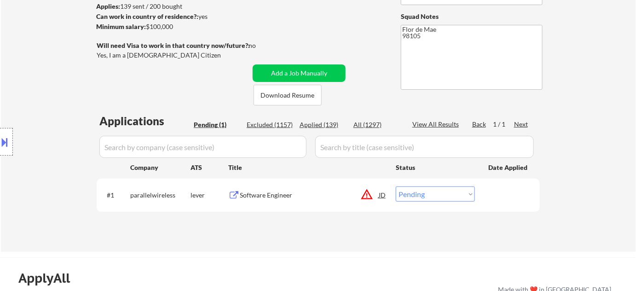
click at [250, 193] on div "Software Engineer" at bounding box center [309, 194] width 139 height 9
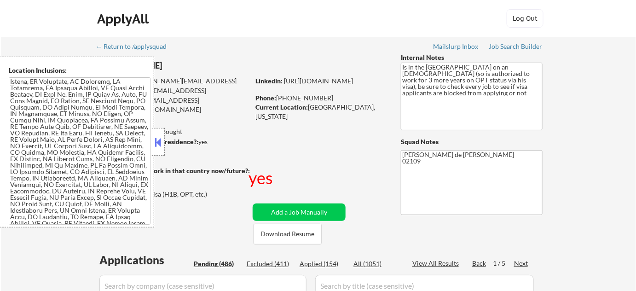
scroll to position [83, 0]
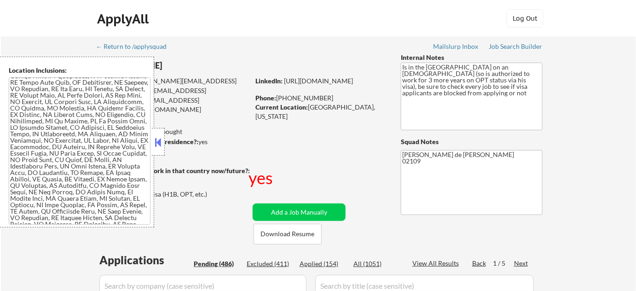
click at [158, 150] on div at bounding box center [158, 142] width 13 height 28
select select ""pending""
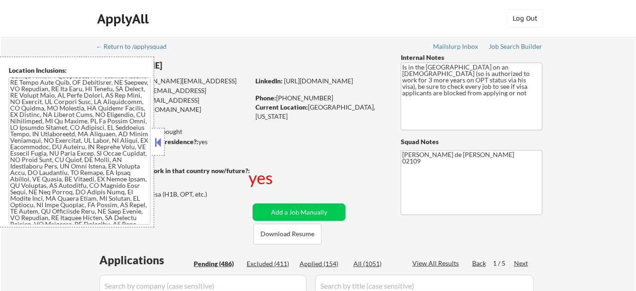
select select ""pending""
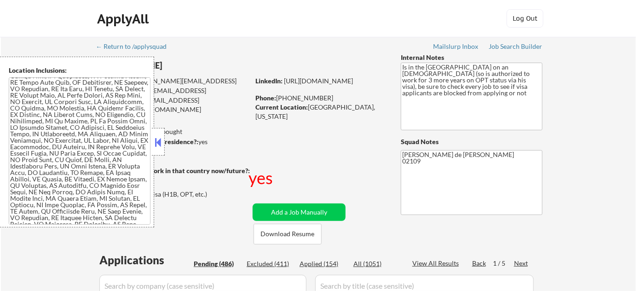
select select ""pending""
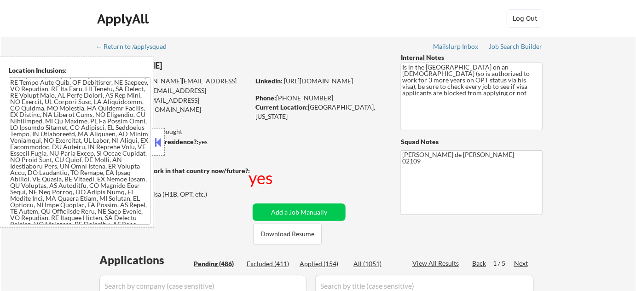
select select ""pending""
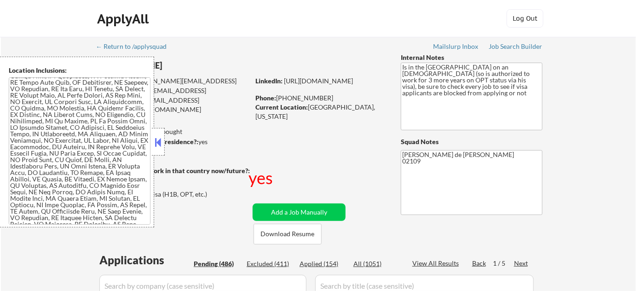
select select ""pending""
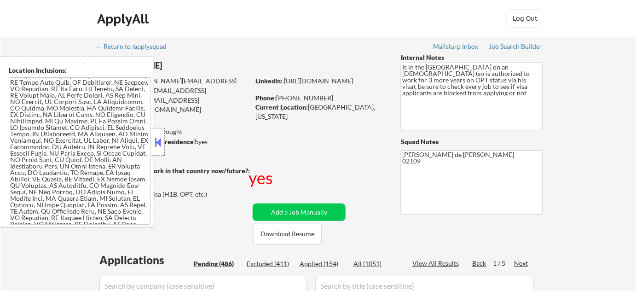
select select ""pending""
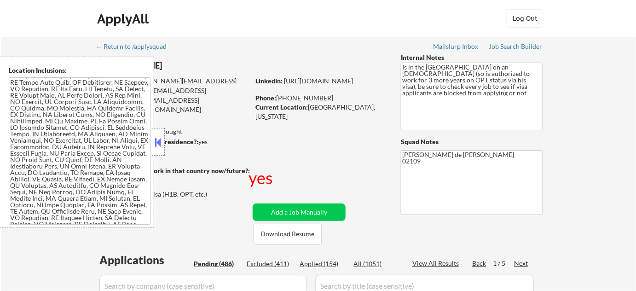
select select ""pending""
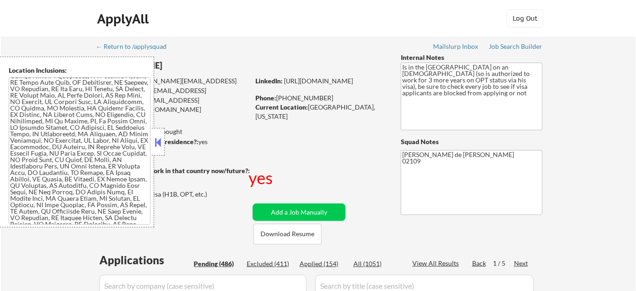
select select ""pending""
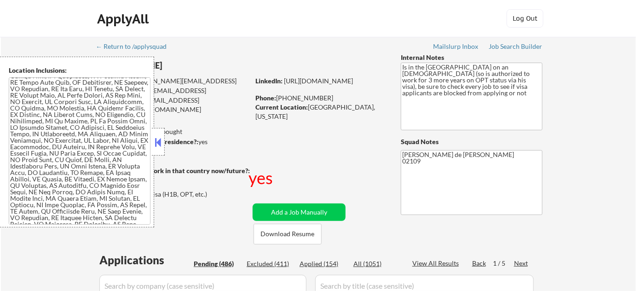
select select ""pending""
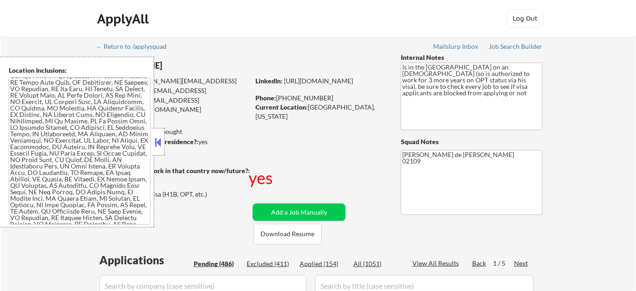
select select ""pending""
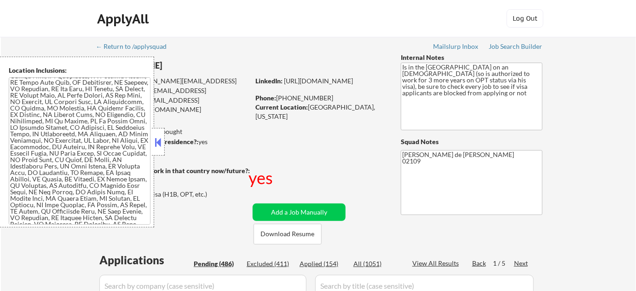
select select ""pending""
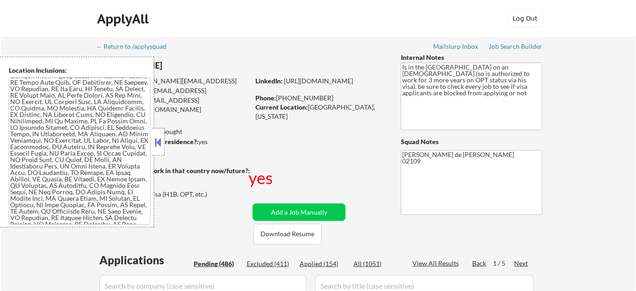
select select ""pending""
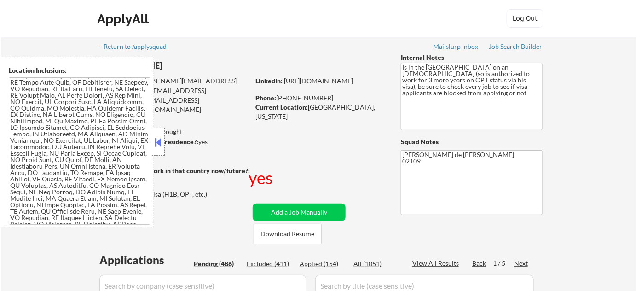
select select ""pending""
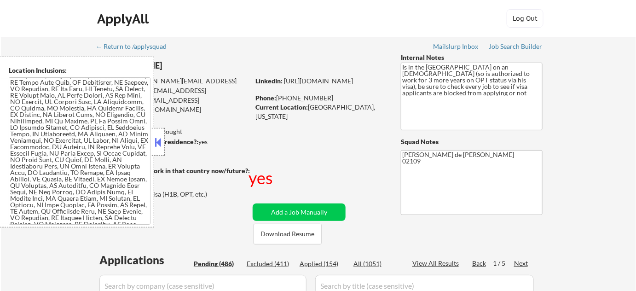
select select ""pending""
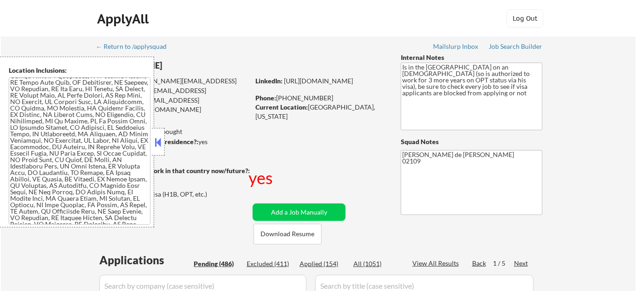
select select ""pending""
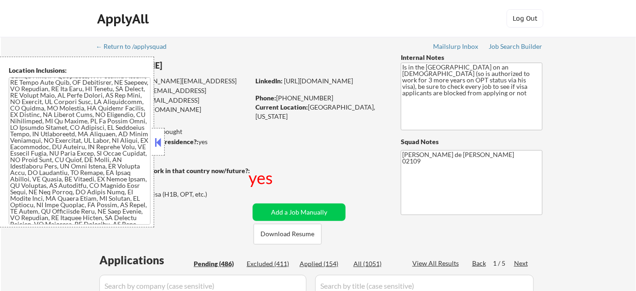
select select ""pending""
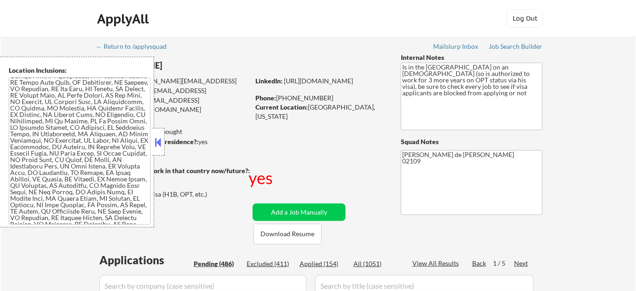
select select ""pending""
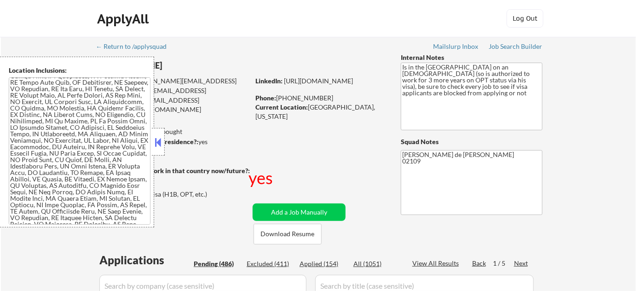
select select ""pending""
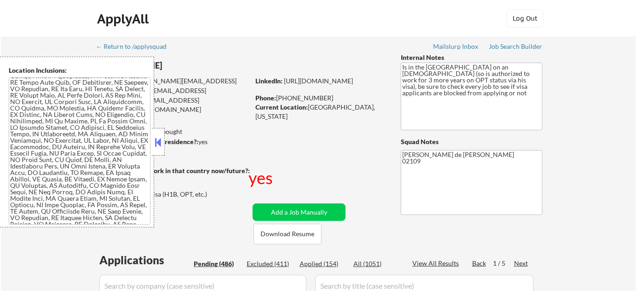
select select ""pending""
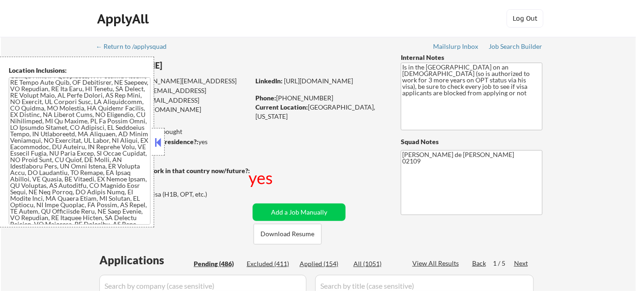
select select ""pending""
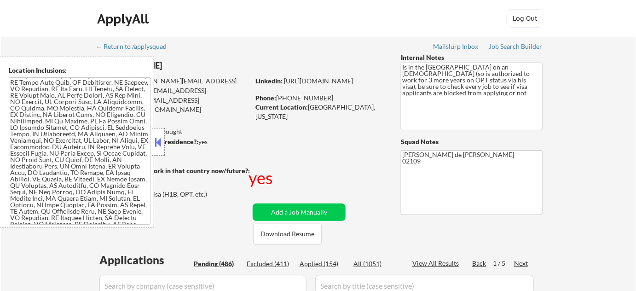
select select ""pending""
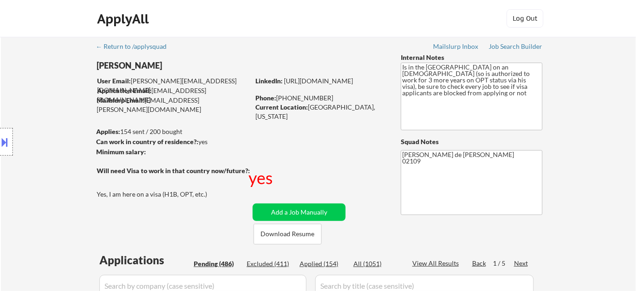
scroll to position [251, 0]
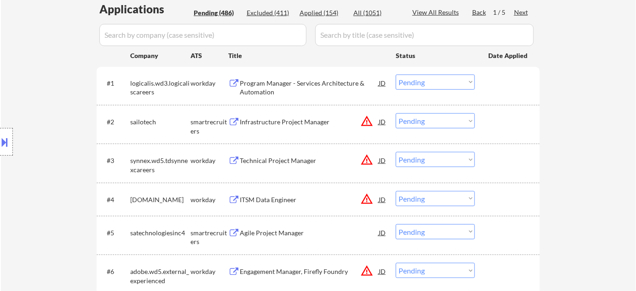
click at [264, 91] on div "Program Manager - Services Architecture & Automation" at bounding box center [309, 88] width 139 height 18
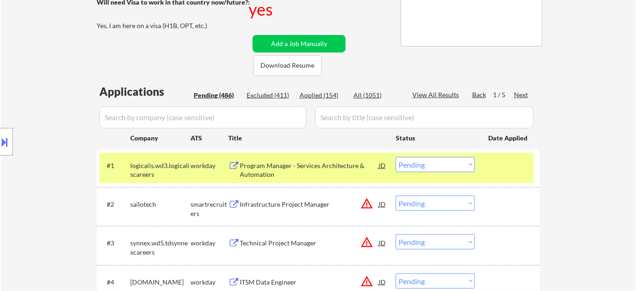
scroll to position [209, 0]
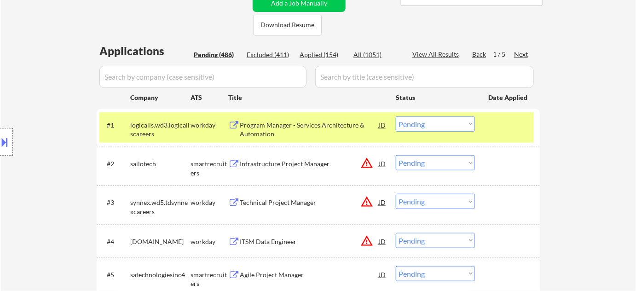
click at [284, 163] on div "Infrastructure Project Manager" at bounding box center [309, 163] width 139 height 9
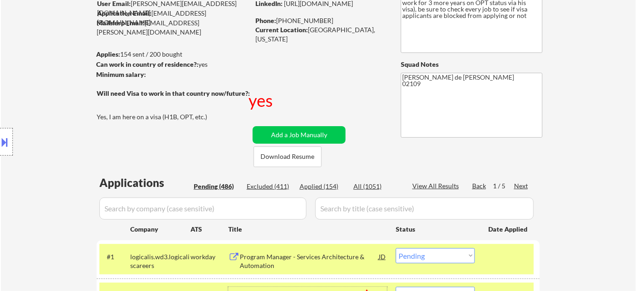
scroll to position [0, 0]
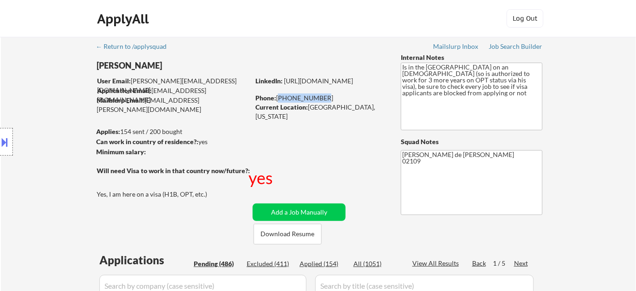
drag, startPoint x: 277, startPoint y: 95, endPoint x: 320, endPoint y: 95, distance: 43.2
click at [320, 95] on div "Phone: 763-313-8241" at bounding box center [320, 97] width 130 height 9
copy div "[PHONE_NUMBER]"
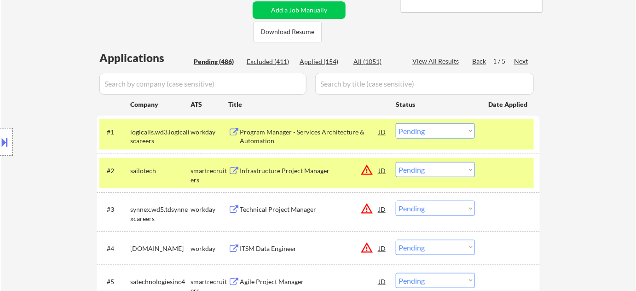
scroll to position [209, 0]
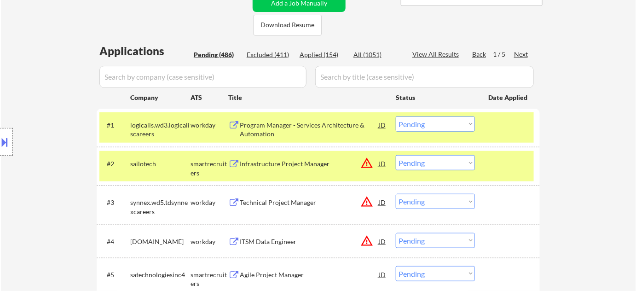
click at [416, 117] on select "Choose an option... Pending Applied Excluded (Questions) Excluded (Expired) Exc…" at bounding box center [435, 123] width 79 height 15
click at [396, 116] on select "Choose an option... Pending Applied Excluded (Questions) Excluded (Expired) Exc…" at bounding box center [435, 123] width 79 height 15
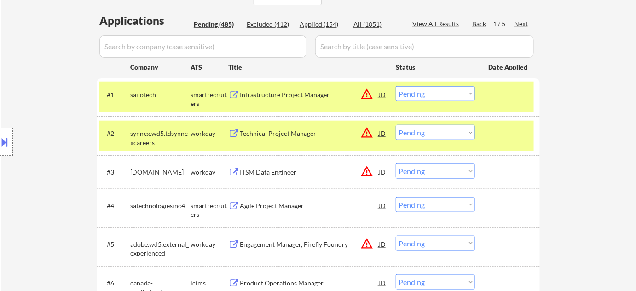
scroll to position [293, 0]
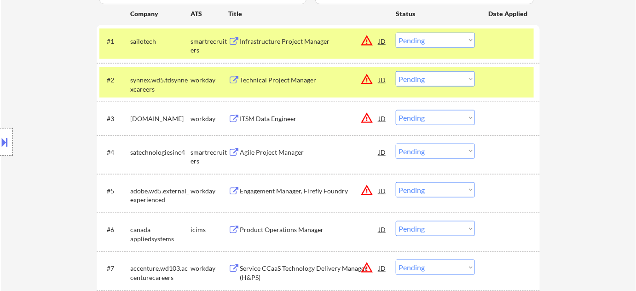
click at [284, 77] on div "Technical Project Manager" at bounding box center [309, 79] width 139 height 9
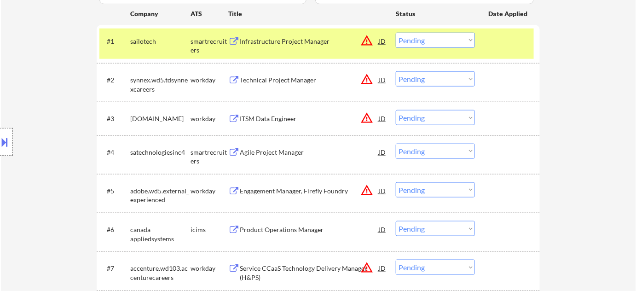
click at [0, 144] on button at bounding box center [5, 141] width 10 height 15
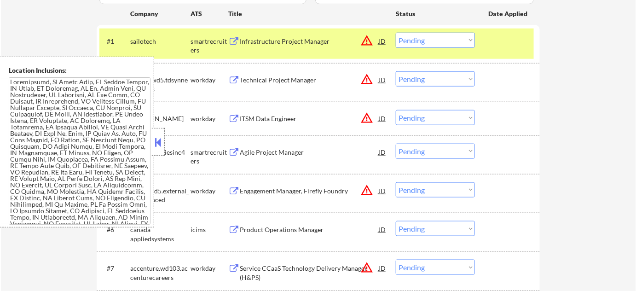
scroll to position [1843, 0]
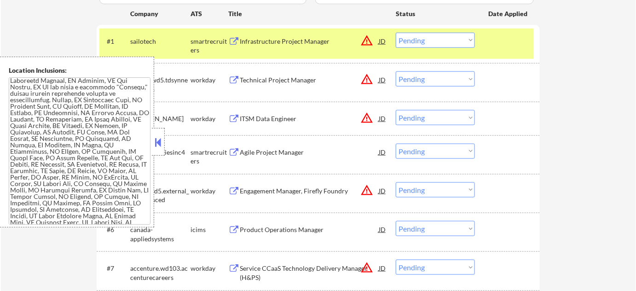
drag, startPoint x: 159, startPoint y: 141, endPoint x: 163, endPoint y: 131, distance: 11.2
click at [157, 141] on button at bounding box center [158, 142] width 10 height 14
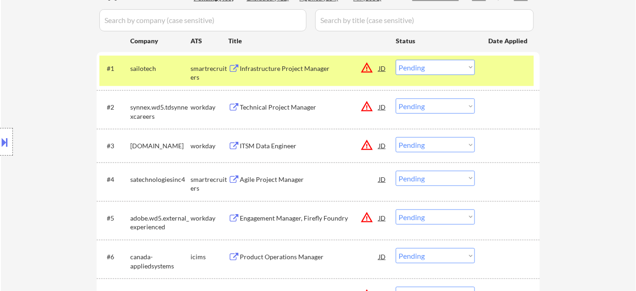
scroll to position [251, 0]
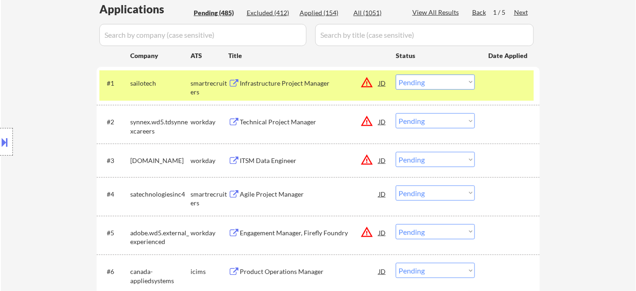
click at [433, 87] on select "Choose an option... Pending Applied Excluded (Questions) Excluded (Expired) Exc…" at bounding box center [435, 82] width 79 height 15
click at [396, 75] on select "Choose an option... Pending Applied Excluded (Questions) Excluded (Expired) Exc…" at bounding box center [435, 82] width 79 height 15
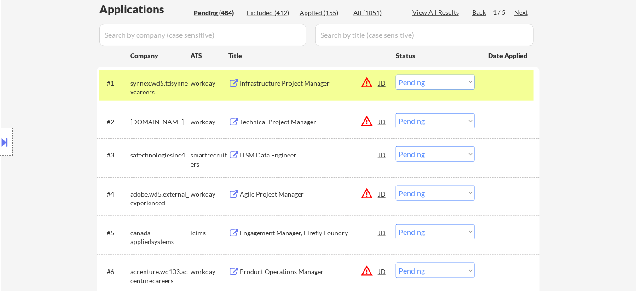
click at [6, 133] on div at bounding box center [6, 142] width 13 height 28
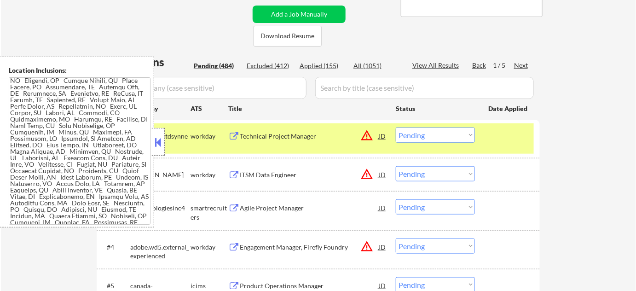
scroll to position [83, 0]
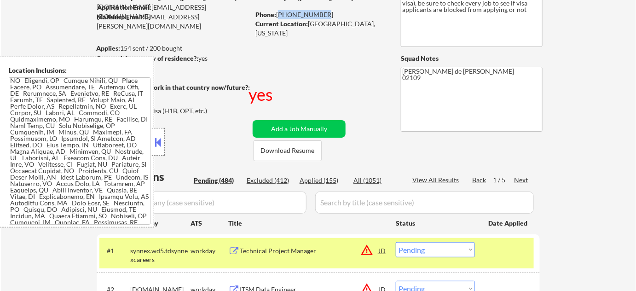
drag, startPoint x: 277, startPoint y: 14, endPoint x: 327, endPoint y: 13, distance: 50.6
click at [327, 13] on div "Phone: 763-313-8241" at bounding box center [320, 14] width 130 height 9
copy div "[PHONE_NUMBER]"
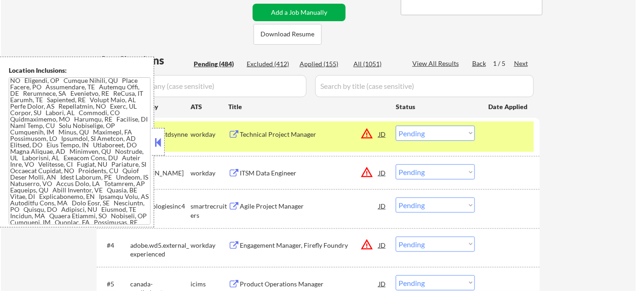
scroll to position [293, 0]
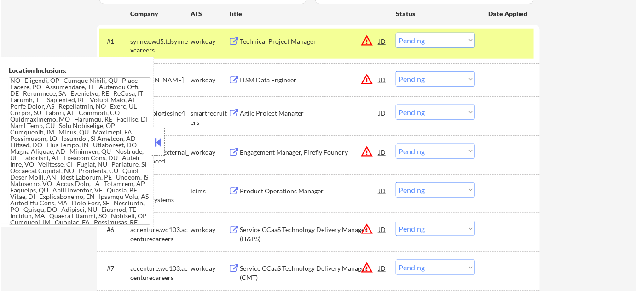
click at [158, 148] on button at bounding box center [158, 142] width 10 height 14
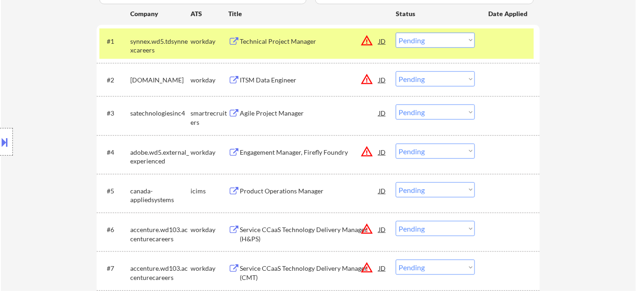
click at [445, 47] on select "Choose an option... Pending Applied Excluded (Questions) Excluded (Expired) Exc…" at bounding box center [435, 40] width 79 height 15
click at [396, 33] on select "Choose an option... Pending Applied Excluded (Questions) Excluded (Expired) Exc…" at bounding box center [435, 40] width 79 height 15
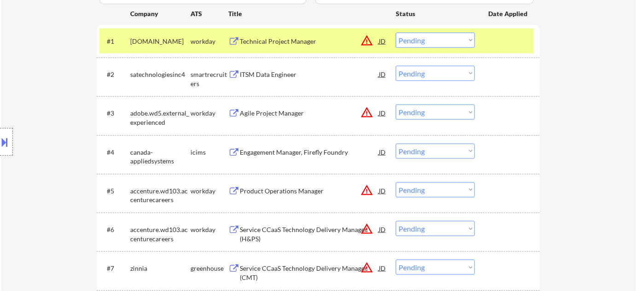
click at [277, 38] on div "Technical Project Manager" at bounding box center [309, 41] width 139 height 9
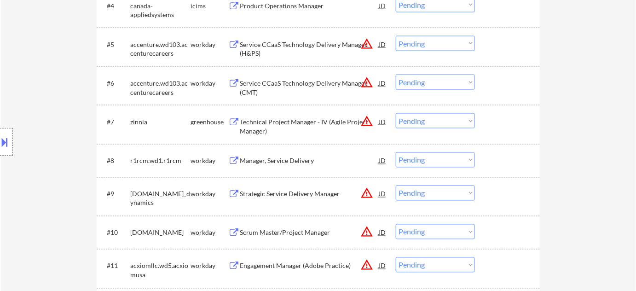
scroll to position [501, 0]
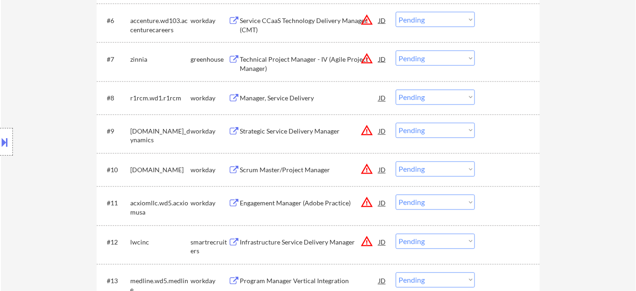
click at [276, 130] on div "Strategic Service Delivery Manager" at bounding box center [309, 131] width 139 height 9
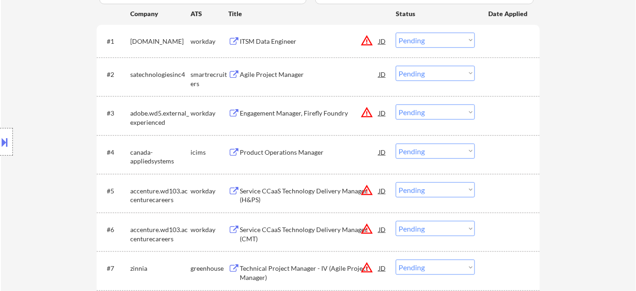
scroll to position [251, 0]
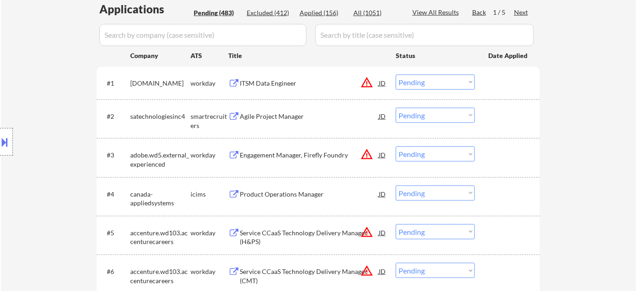
click at [443, 80] on select "Choose an option... Pending Applied Excluded (Questions) Excluded (Expired) Exc…" at bounding box center [435, 82] width 79 height 15
click at [396, 75] on select "Choose an option... Pending Applied Excluded (Questions) Excluded (Expired) Exc…" at bounding box center [435, 82] width 79 height 15
select select ""pending""
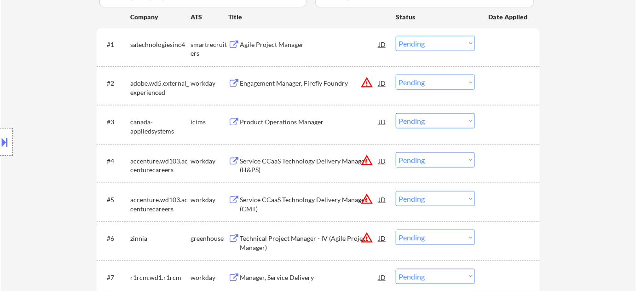
scroll to position [460, 0]
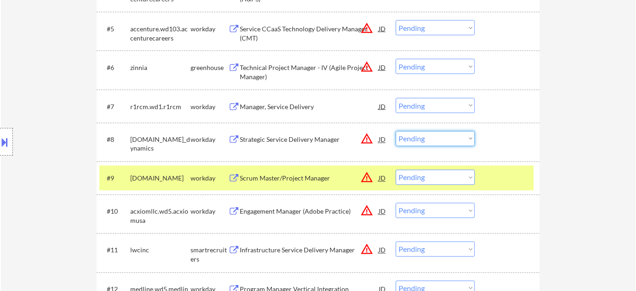
click at [433, 142] on select "Choose an option... Pending Applied Excluded (Questions) Excluded (Expired) Exc…" at bounding box center [435, 138] width 79 height 15
click at [396, 131] on select "Choose an option... Pending Applied Excluded (Questions) Excluded (Expired) Exc…" at bounding box center [435, 138] width 79 height 15
select select ""pending""
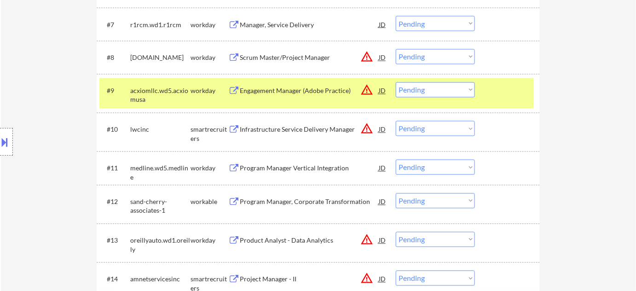
scroll to position [543, 0]
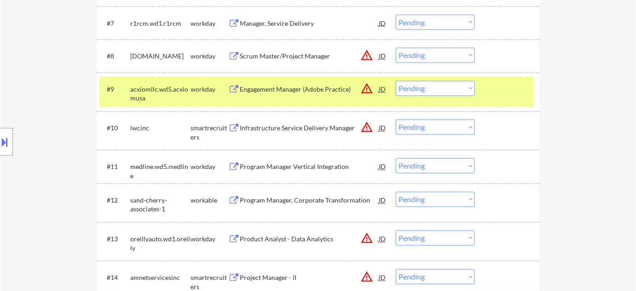
click at [311, 171] on div "Program Manager Vertical Integration" at bounding box center [309, 166] width 139 height 17
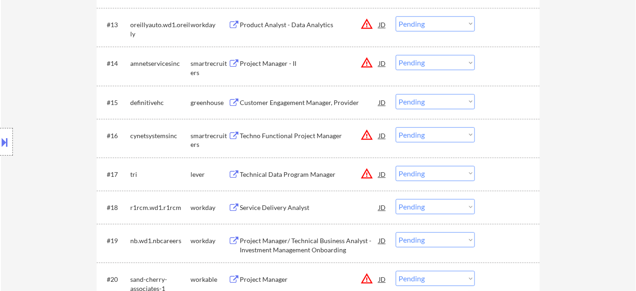
scroll to position [794, 0]
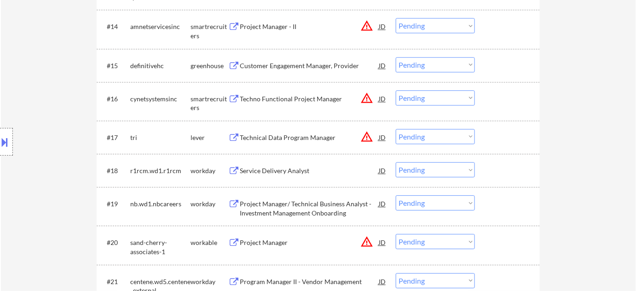
click at [314, 96] on div "Techno Functional Project Manager" at bounding box center [309, 98] width 139 height 9
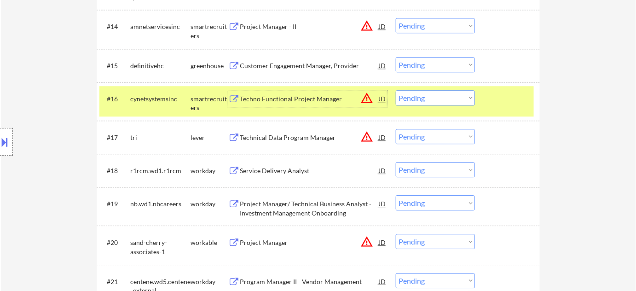
click at [444, 95] on select "Choose an option... Pending Applied Excluded (Questions) Excluded (Expired) Exc…" at bounding box center [435, 97] width 79 height 15
click at [396, 90] on select "Choose an option... Pending Applied Excluded (Questions) Excluded (Expired) Exc…" at bounding box center [435, 97] width 79 height 15
select select ""pending""
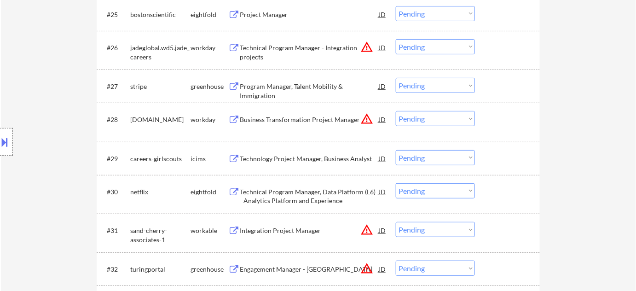
scroll to position [1171, 0]
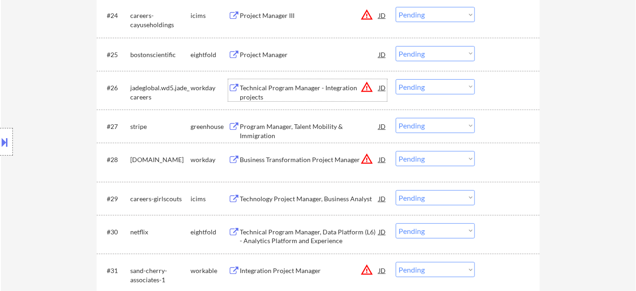
click at [287, 91] on div "Technical Program Manager - Integration projects" at bounding box center [309, 92] width 139 height 18
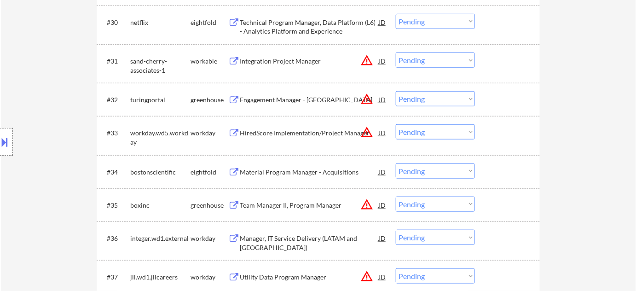
scroll to position [1463, 0]
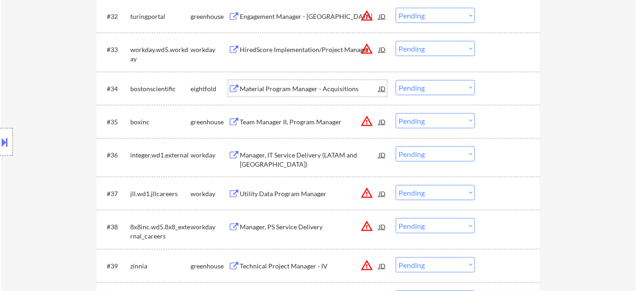
click at [281, 88] on div "Material Program Manager - Acquisitions" at bounding box center [309, 88] width 139 height 9
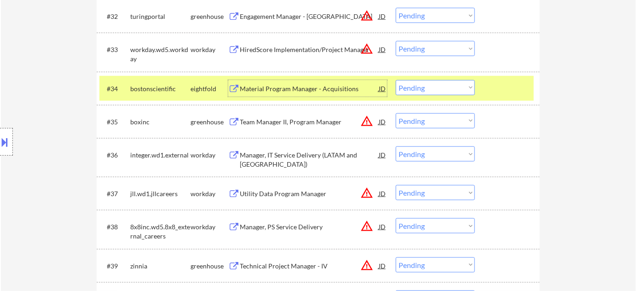
click at [429, 88] on select "Choose an option... Pending Applied Excluded (Questions) Excluded (Expired) Exc…" at bounding box center [435, 87] width 79 height 15
click at [396, 80] on select "Choose an option... Pending Applied Excluded (Questions) Excluded (Expired) Exc…" at bounding box center [435, 87] width 79 height 15
select select ""pending""
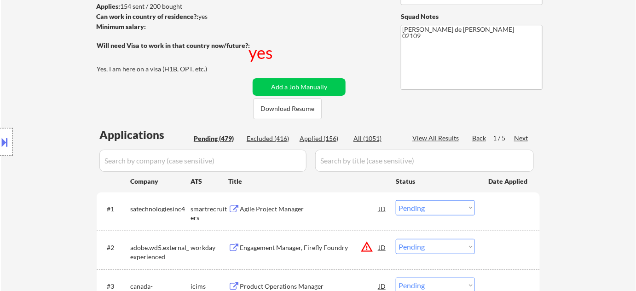
scroll to position [0, 0]
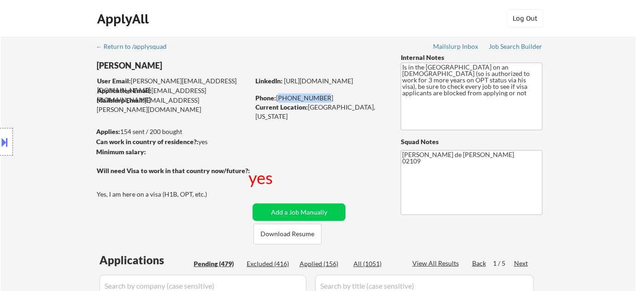
drag, startPoint x: 278, startPoint y: 97, endPoint x: 323, endPoint y: 97, distance: 45.1
click at [323, 97] on div "Phone: 763-313-8241" at bounding box center [320, 97] width 130 height 9
copy div "763-313-8241"
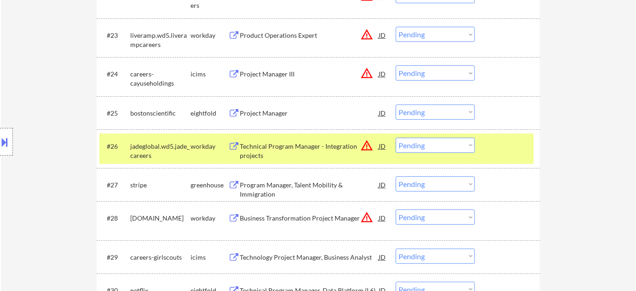
click at [466, 138] on select "Choose an option... Pending Applied Excluded (Questions) Excluded (Expired) Exc…" at bounding box center [435, 145] width 79 height 15
click at [396, 138] on select "Choose an option... Pending Applied Excluded (Questions) Excluded (Expired) Exc…" at bounding box center [435, 145] width 79 height 15
select select ""pending""
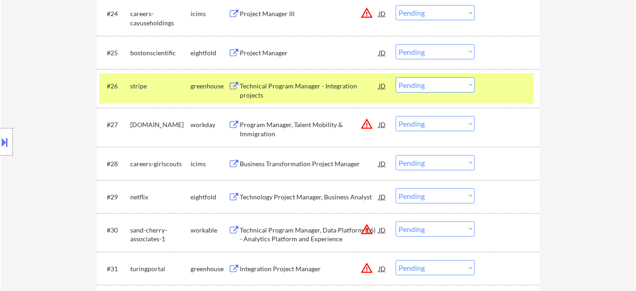
scroll to position [1196, 0]
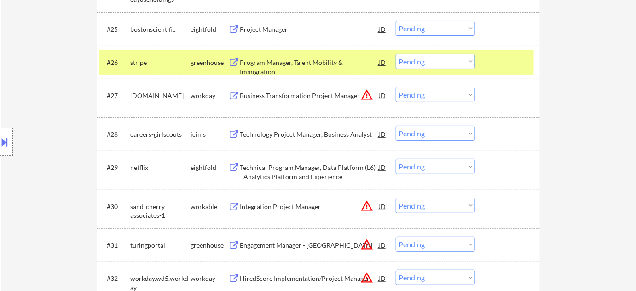
click at [313, 92] on div "Business Transformation Project Manager" at bounding box center [309, 95] width 139 height 9
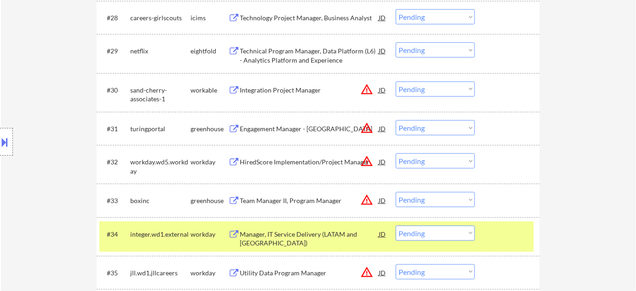
scroll to position [1363, 0]
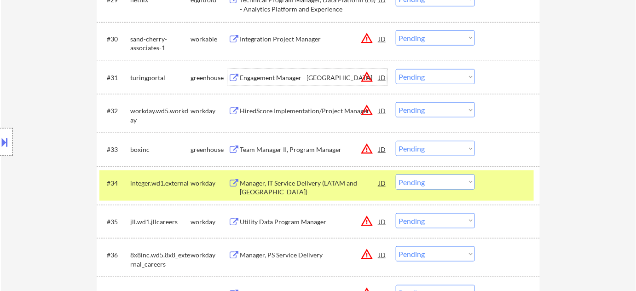
click at [289, 80] on div "Engagement Manager - Bay Area" at bounding box center [309, 77] width 139 height 9
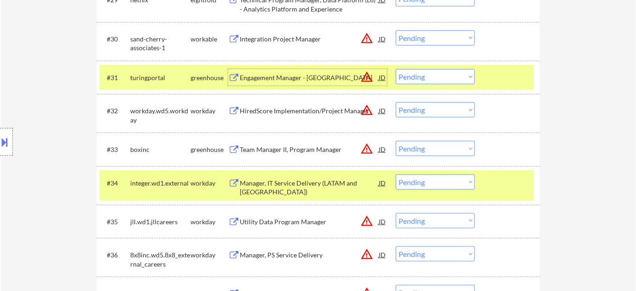
click at [425, 77] on select "Choose an option... Pending Applied Excluded (Questions) Excluded (Expired) Exc…" at bounding box center [435, 76] width 79 height 15
click at [396, 69] on select "Choose an option... Pending Applied Excluded (Questions) Excluded (Expired) Exc…" at bounding box center [435, 76] width 79 height 15
select select ""pending""
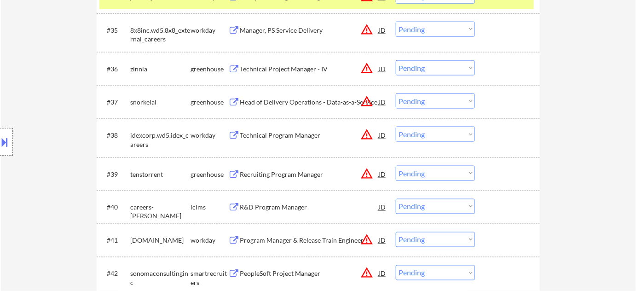
scroll to position [1572, 0]
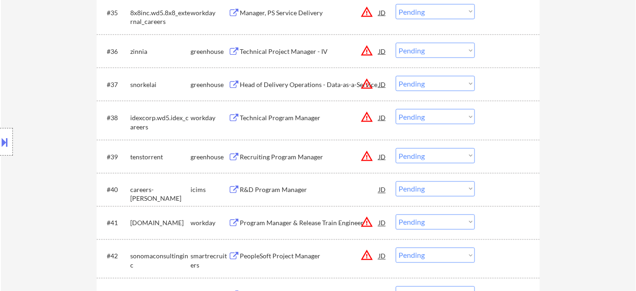
click at [302, 121] on div "Technical Program Manager" at bounding box center [309, 117] width 139 height 9
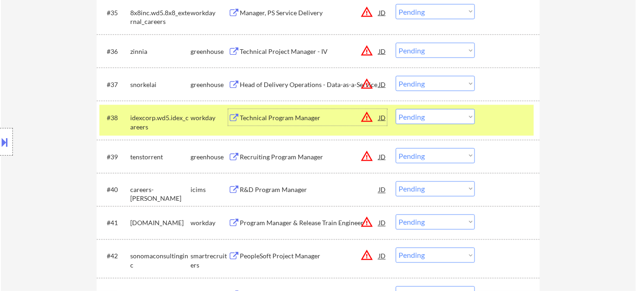
click at [438, 107] on div "#38 idexcorp.wd5.idex_careers workday Technical Program Manager JD warning_ambe…" at bounding box center [316, 120] width 434 height 30
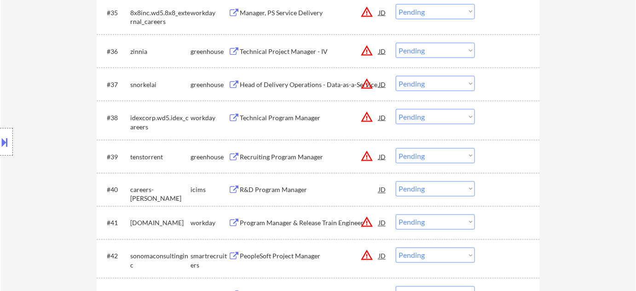
click at [439, 116] on select "Choose an option... Pending Applied Excluded (Questions) Excluded (Expired) Exc…" at bounding box center [435, 116] width 79 height 15
click at [396, 109] on select "Choose an option... Pending Applied Excluded (Questions) Excluded (Expired) Exc…" at bounding box center [435, 116] width 79 height 15
select select ""pending""
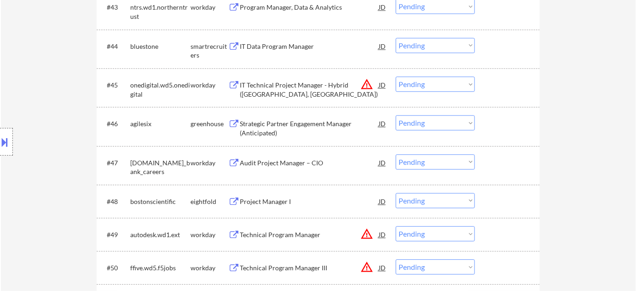
scroll to position [1865, 0]
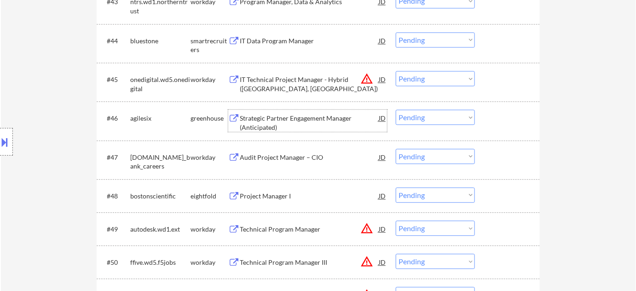
click at [271, 120] on div "Strategic Partner Engagement Manager (Anticipated)" at bounding box center [309, 123] width 139 height 18
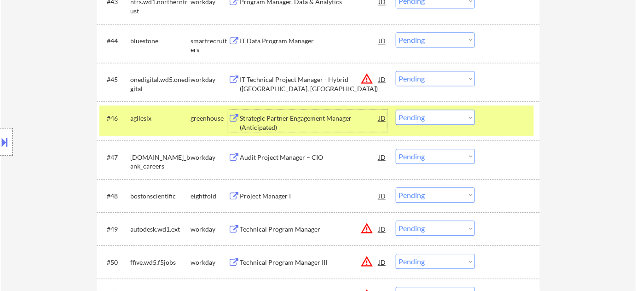
click at [422, 119] on select "Choose an option... Pending Applied Excluded (Questions) Excluded (Expired) Exc…" at bounding box center [435, 116] width 79 height 15
click at [396, 109] on select "Choose an option... Pending Applied Excluded (Questions) Excluded (Expired) Exc…" at bounding box center [435, 116] width 79 height 15
select select ""pending""
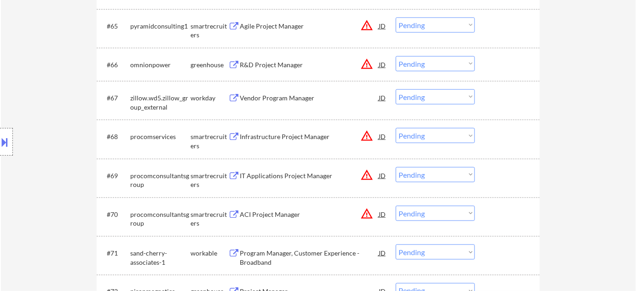
scroll to position [2688, 0]
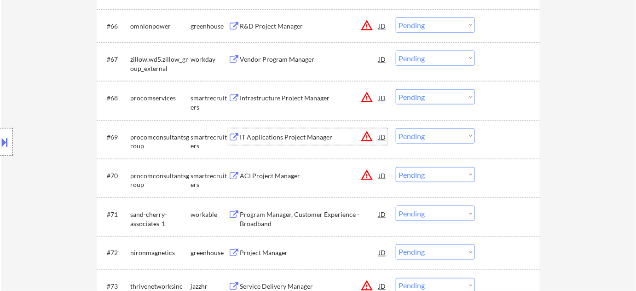
click at [264, 137] on div "IT Applications Project Manager" at bounding box center [309, 136] width 139 height 9
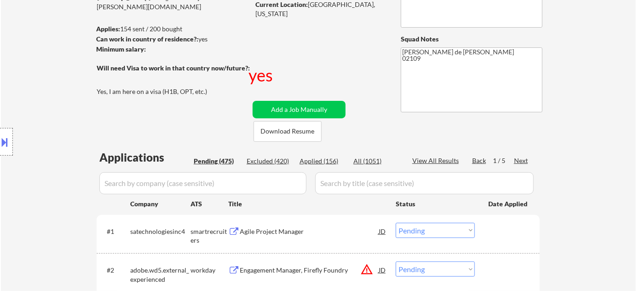
scroll to position [167, 0]
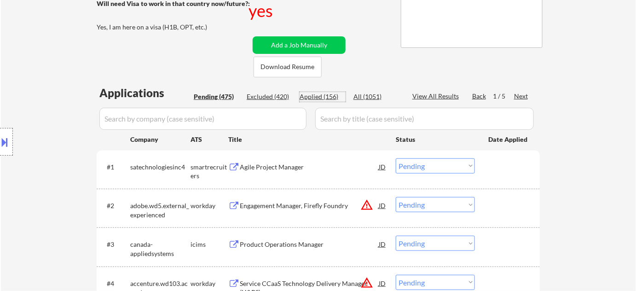
click at [316, 92] on div "Applied (156)" at bounding box center [322, 96] width 46 height 9
click at [284, 111] on input "input" at bounding box center [202, 119] width 207 height 22
select select ""applied""
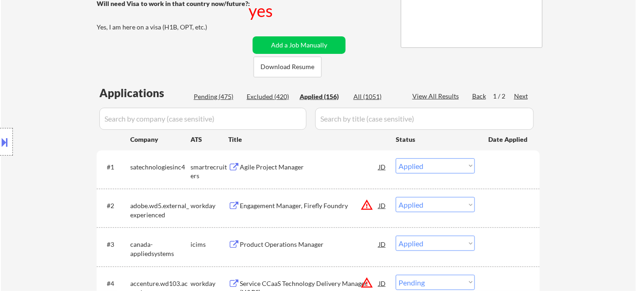
select select ""applied""
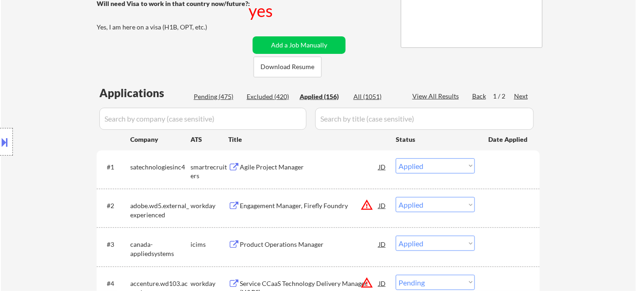
select select ""applied""
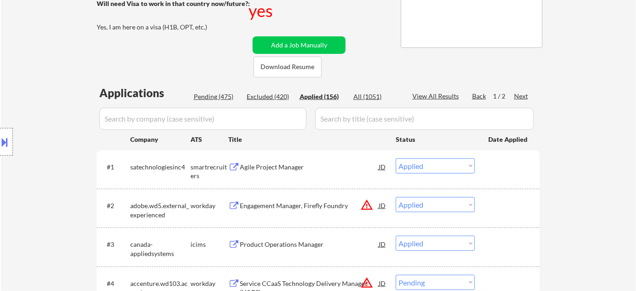
select select ""applied""
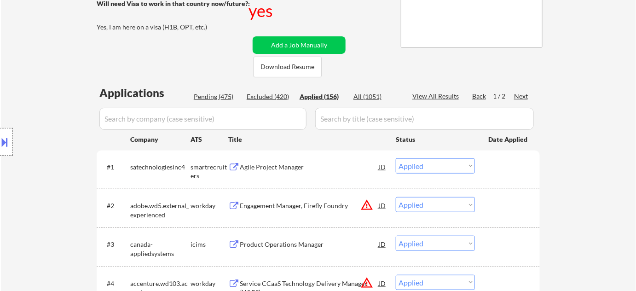
select select ""applied""
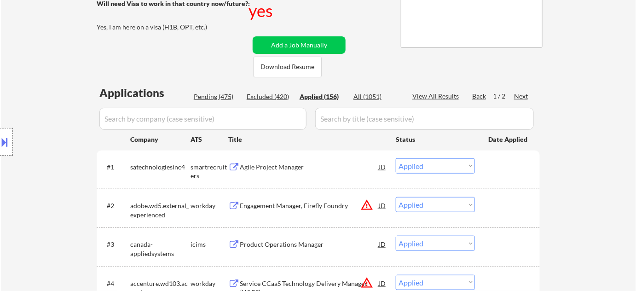
select select ""applied""
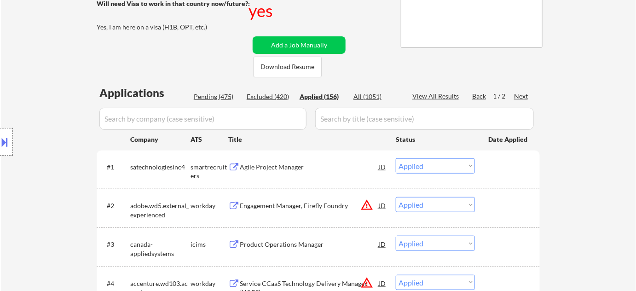
select select ""applied""
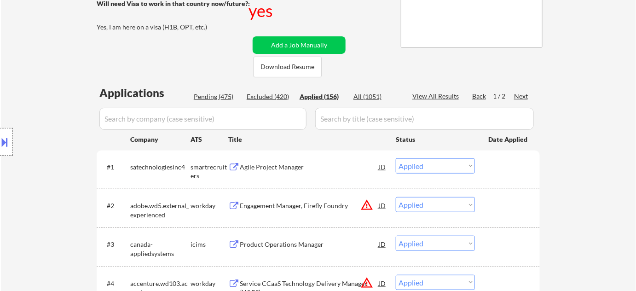
select select ""applied""
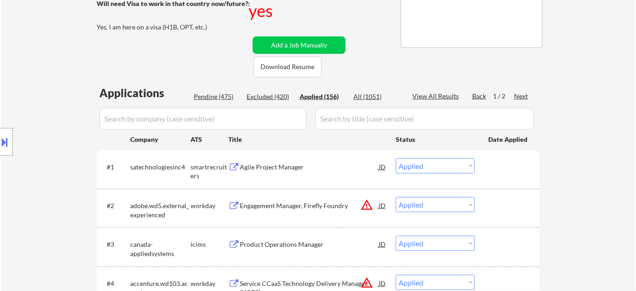
select select ""applied""
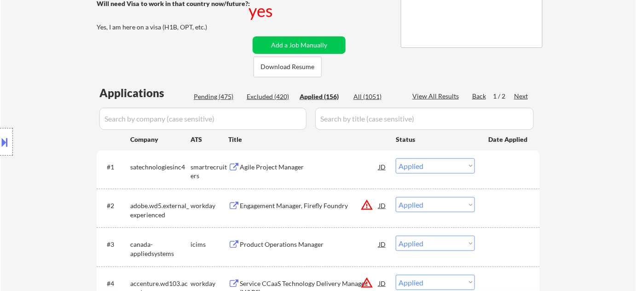
select select ""applied""
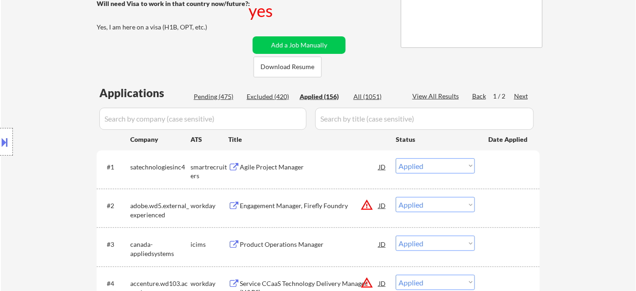
select select ""applied""
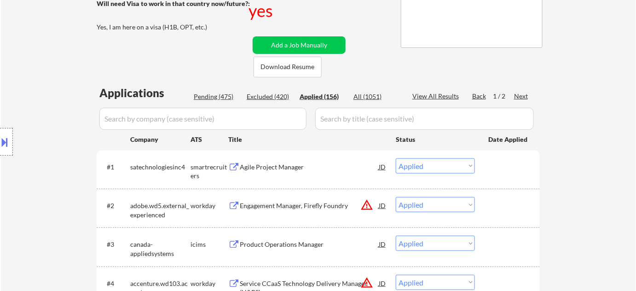
select select ""applied""
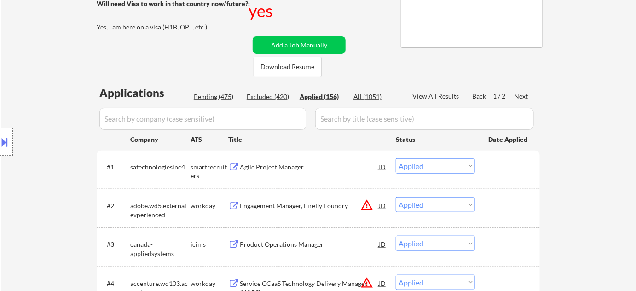
select select ""applied""
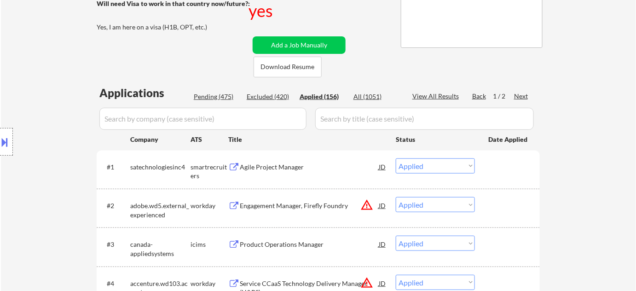
select select ""applied""
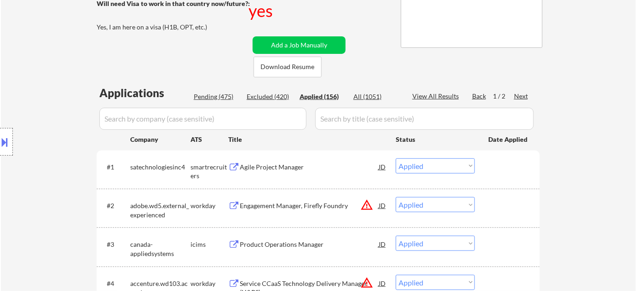
select select ""applied""
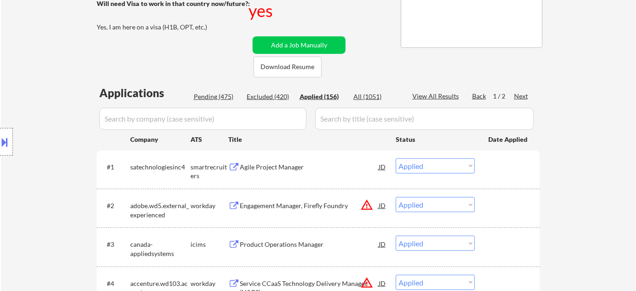
select select ""applied""
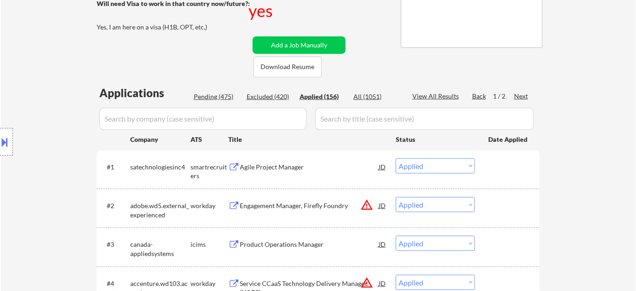
select select ""applied""
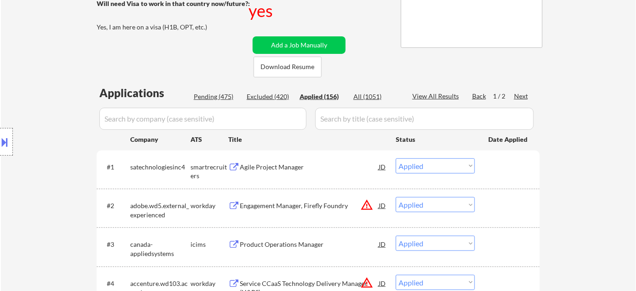
select select ""applied""
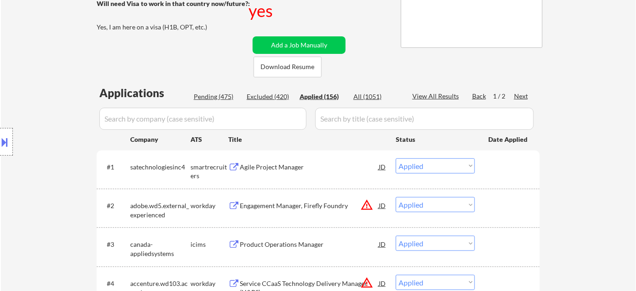
select select ""applied""
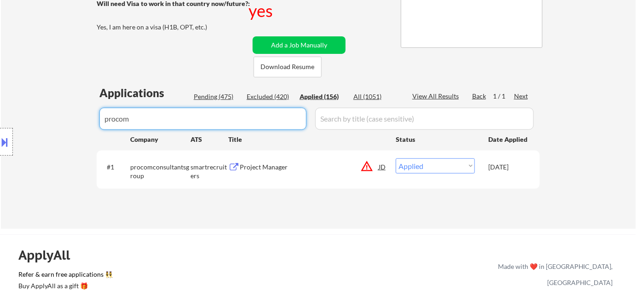
click at [207, 94] on div "Pending (475)" at bounding box center [217, 96] width 46 height 9
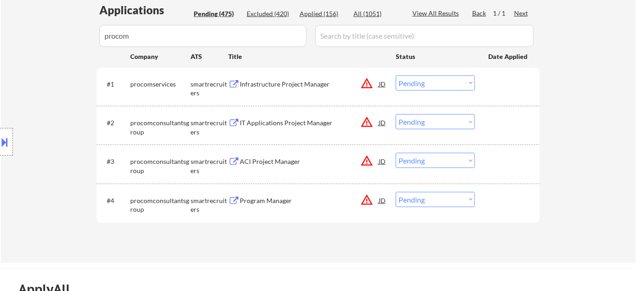
scroll to position [251, 0]
click at [272, 202] on div "Program Manager" at bounding box center [309, 199] width 139 height 9
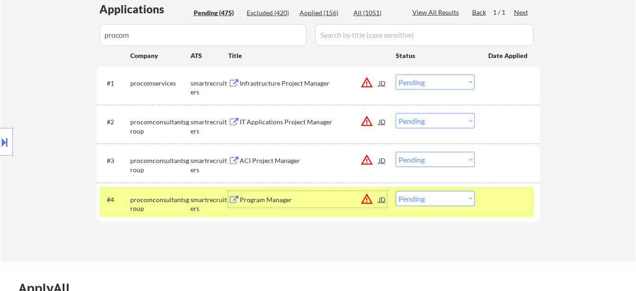
click at [5, 147] on button at bounding box center [5, 141] width 10 height 15
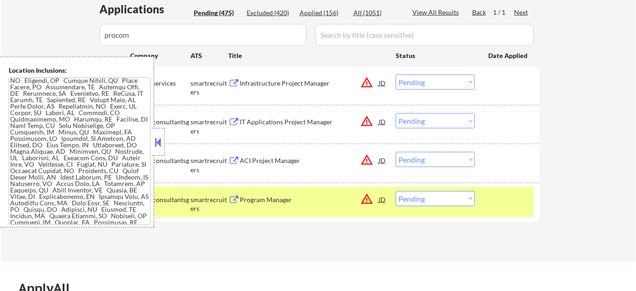
scroll to position [1972, 0]
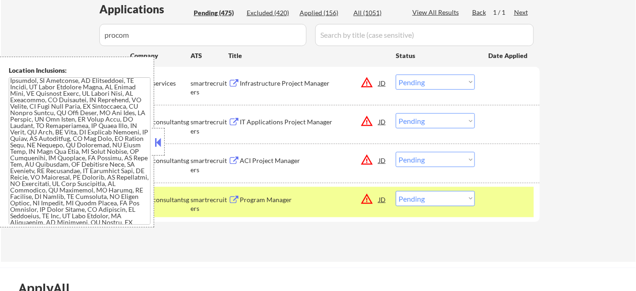
click at [159, 146] on button at bounding box center [158, 142] width 10 height 14
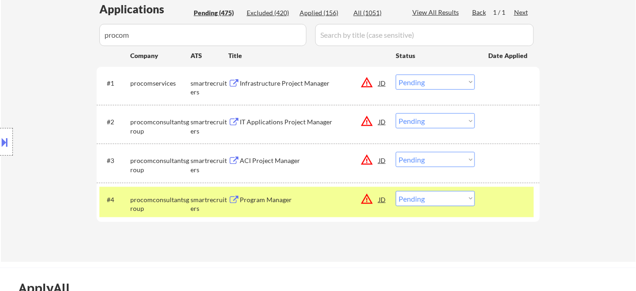
click at [415, 195] on select "Choose an option... Pending Applied Excluded (Questions) Excluded (Expired) Exc…" at bounding box center [435, 198] width 79 height 15
click at [396, 191] on select "Choose an option... Pending Applied Excluded (Questions) Excluded (Expired) Exc…" at bounding box center [435, 198] width 79 height 15
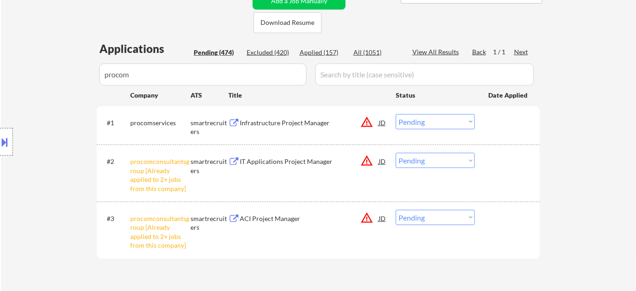
scroll to position [167, 0]
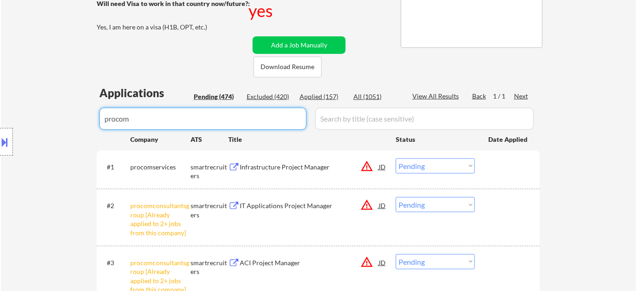
drag, startPoint x: 148, startPoint y: 116, endPoint x: 52, endPoint y: 117, distance: 95.7
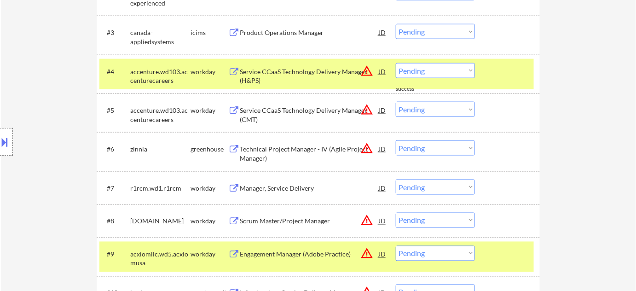
scroll to position [119, 0]
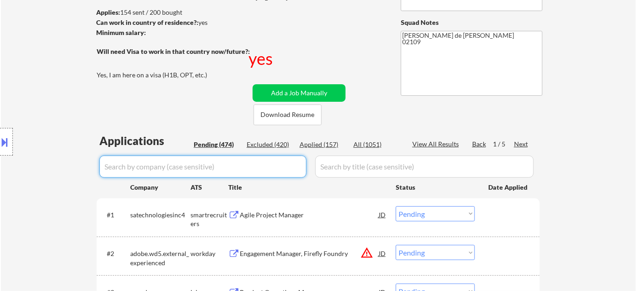
click at [517, 142] on div "Next" at bounding box center [521, 143] width 15 height 9
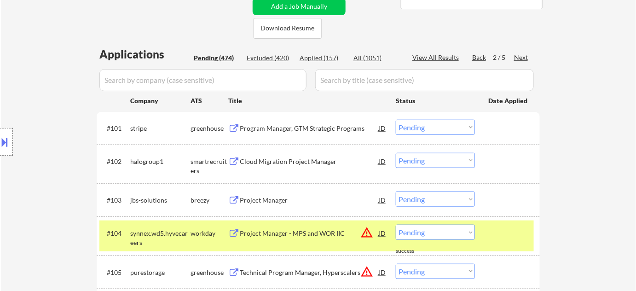
scroll to position [245, 0]
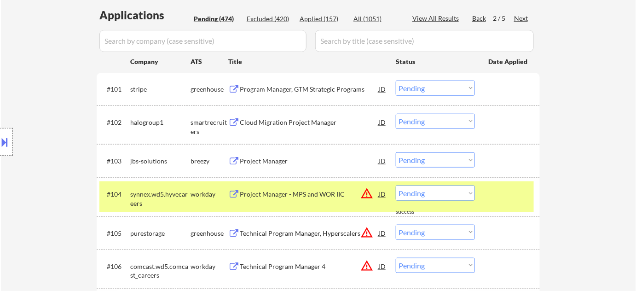
click at [252, 163] on div "Project Manager" at bounding box center [309, 160] width 139 height 9
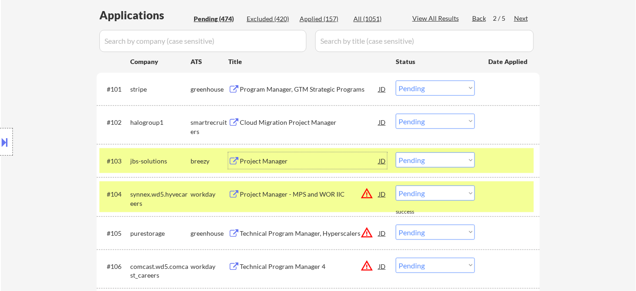
click at [426, 167] on select "Choose an option... Pending Applied Excluded (Questions) Excluded (Expired) Exc…" at bounding box center [435, 159] width 79 height 15
click at [396, 152] on select "Choose an option... Pending Applied Excluded (Questions) Excluded (Expired) Exc…" at bounding box center [435, 159] width 79 height 15
drag, startPoint x: 427, startPoint y: 229, endPoint x: 487, endPoint y: 213, distance: 62.4
click at [445, 222] on div "#105 purestorage greenhouse Technical Program Manager, Hyperscalers JD warning_…" at bounding box center [316, 232] width 434 height 25
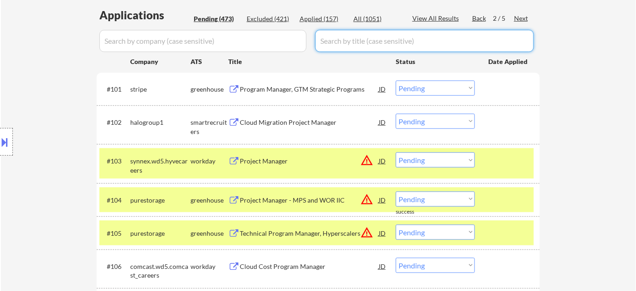
click at [271, 17] on div "Excluded (421)" at bounding box center [270, 18] width 46 height 9
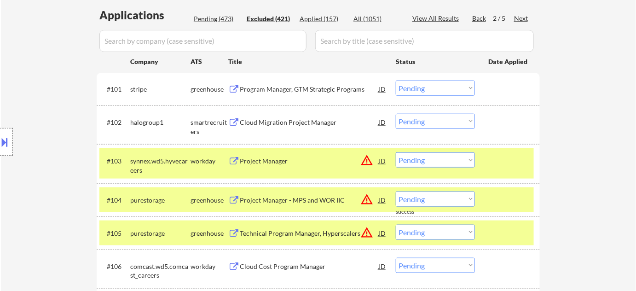
click at [247, 31] on input "input" at bounding box center [202, 41] width 207 height 22
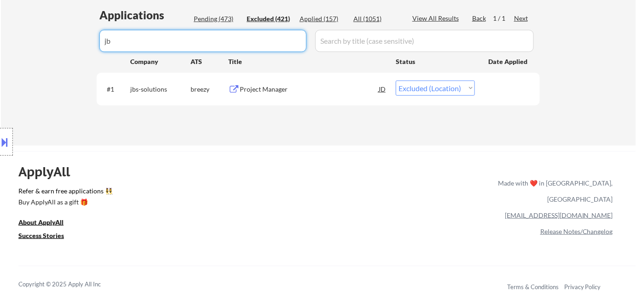
drag, startPoint x: 441, startPoint y: 89, endPoint x: 444, endPoint y: 95, distance: 6.2
click at [441, 89] on select "Choose an option... Pending Applied Excluded (Questions) Excluded (Expired) Exc…" at bounding box center [435, 87] width 79 height 15
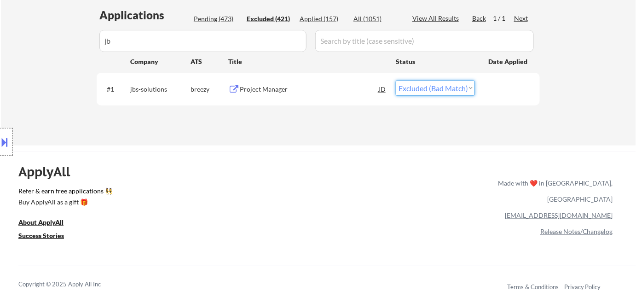
click at [396, 80] on select "Choose an option... Pending Applied Excluded (Questions) Excluded (Expired) Exc…" at bounding box center [435, 87] width 79 height 15
drag, startPoint x: 218, startPoint y: 41, endPoint x: 0, endPoint y: 41, distance: 218.0
click at [0, 41] on div "← Return to /applysquad Mailslurp Inbox Job Search Builder Ankit Malviya User E…" at bounding box center [318, 185] width 636 height 861
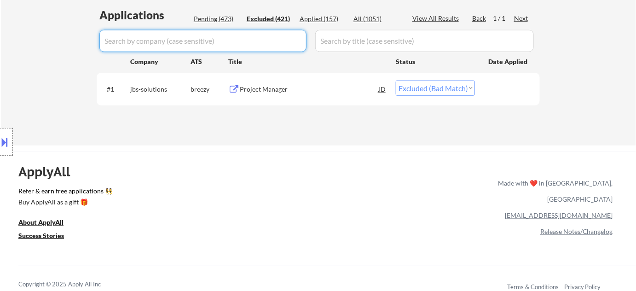
click at [203, 19] on div "Pending (473)" at bounding box center [217, 18] width 46 height 9
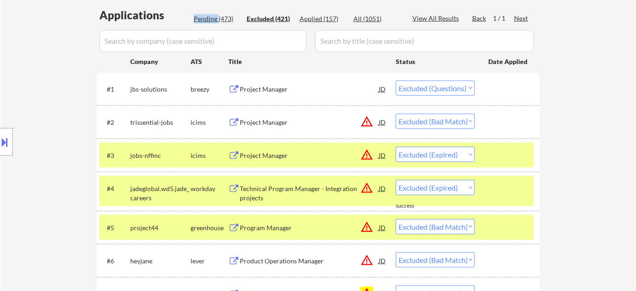
click at [203, 19] on div "Pending (473)" at bounding box center [217, 18] width 46 height 9
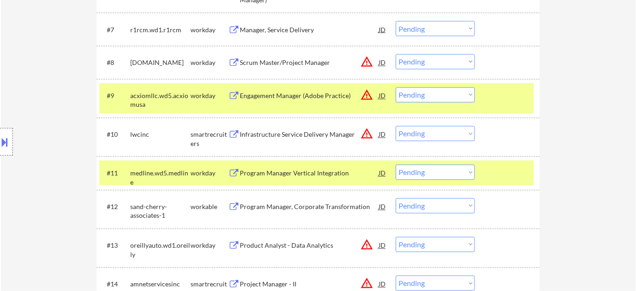
scroll to position [705, 0]
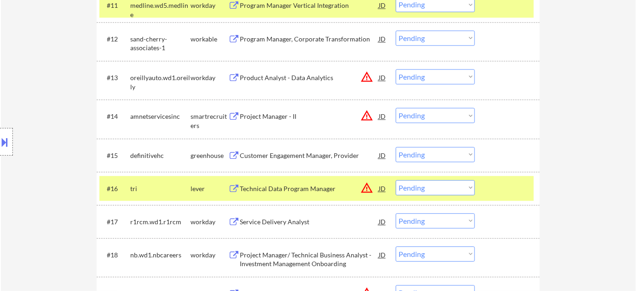
click at [309, 152] on div "Customer Engagement Manager, Provider" at bounding box center [309, 155] width 139 height 9
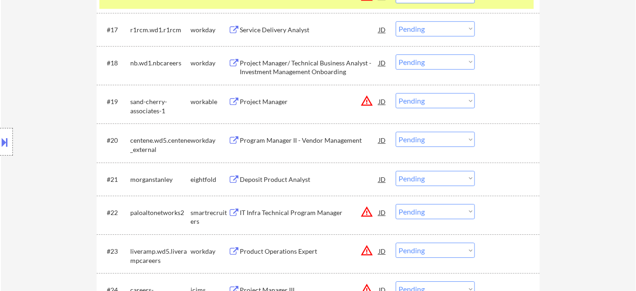
scroll to position [955, 0]
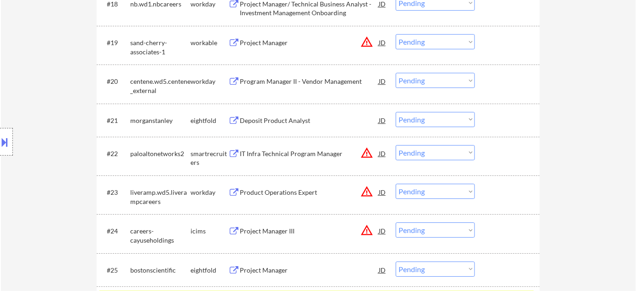
click at [433, 149] on select "Choose an option... Pending Applied Excluded (Questions) Excluded (Expired) Exc…" at bounding box center [435, 152] width 79 height 15
click at [396, 145] on select "Choose an option... Pending Applied Excluded (Questions) Excluded (Expired) Exc…" at bounding box center [435, 152] width 79 height 15
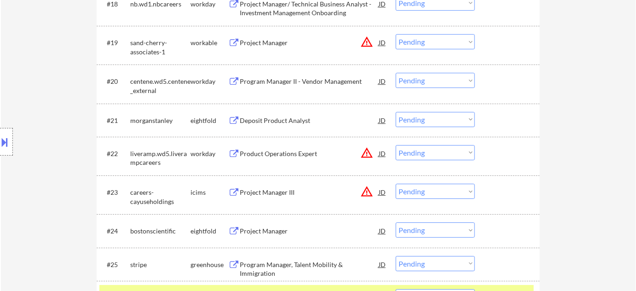
click at [284, 157] on div "Product Operations Expert" at bounding box center [309, 153] width 139 height 9
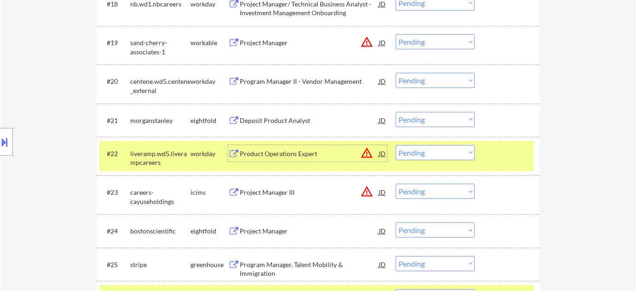
click at [449, 159] on select "Choose an option... Pending Applied Excluded (Questions) Excluded (Expired) Exc…" at bounding box center [435, 152] width 79 height 15
click at [396, 145] on select "Choose an option... Pending Applied Excluded (Questions) Excluded (Expired) Exc…" at bounding box center [435, 152] width 79 height 15
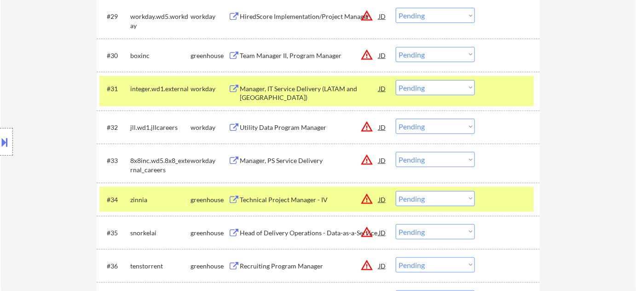
scroll to position [1332, 0]
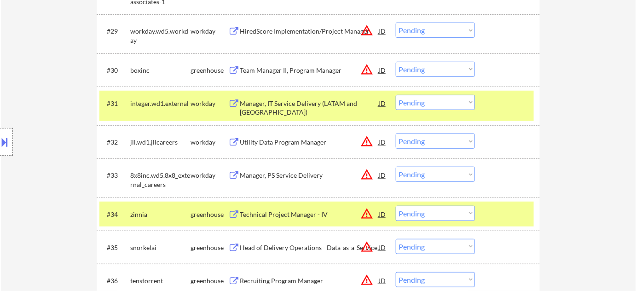
click at [323, 27] on div "HiredScore Implementation/Project Manager" at bounding box center [309, 31] width 139 height 9
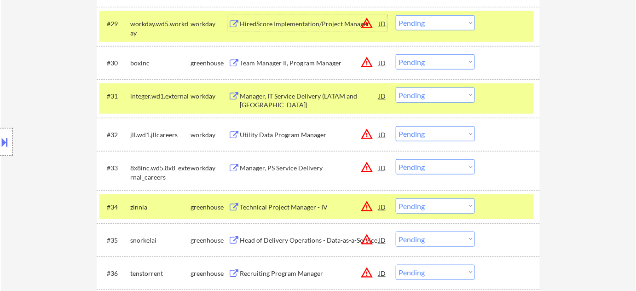
scroll to position [1583, 0]
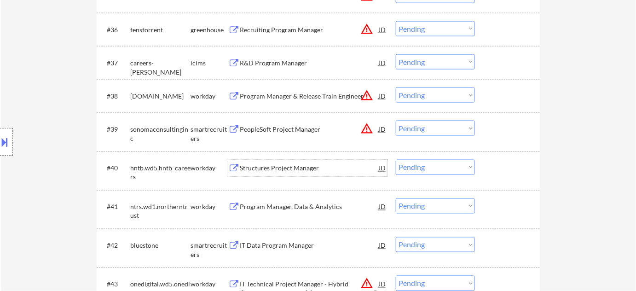
click at [264, 169] on div "Structures Project Manager" at bounding box center [309, 168] width 139 height 9
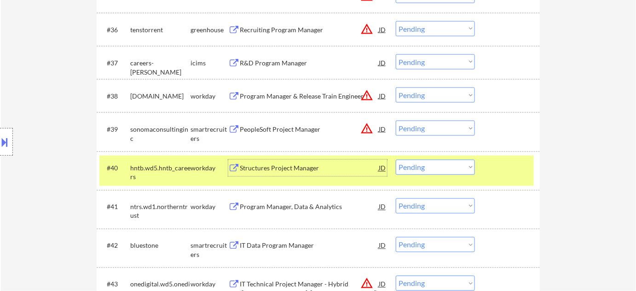
click at [443, 170] on select "Choose an option... Pending Applied Excluded (Questions) Excluded (Expired) Exc…" at bounding box center [435, 167] width 79 height 15
click at [396, 160] on select "Choose an option... Pending Applied Excluded (Questions) Excluded (Expired) Exc…" at bounding box center [435, 167] width 79 height 15
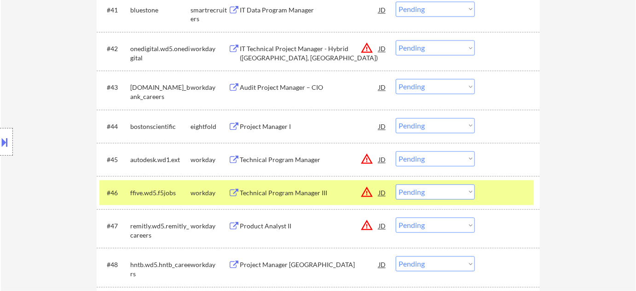
scroll to position [1792, 0]
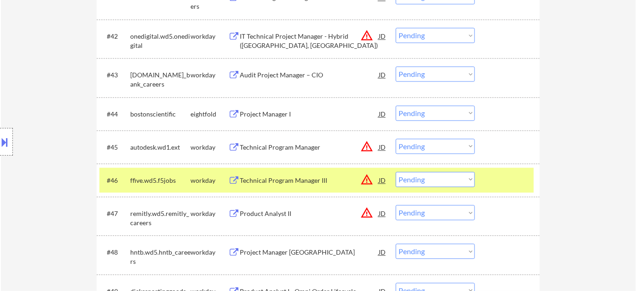
click at [267, 114] on div "Project Manager I" at bounding box center [309, 113] width 139 height 9
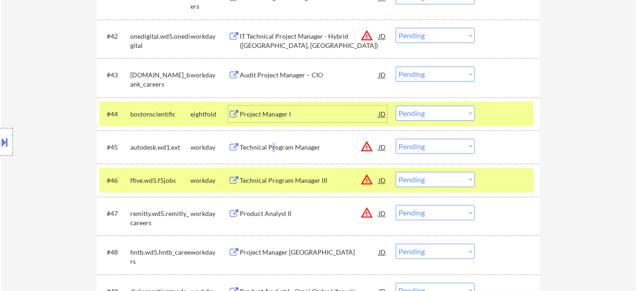
click at [271, 148] on div "Technical Program Manager" at bounding box center [309, 147] width 139 height 9
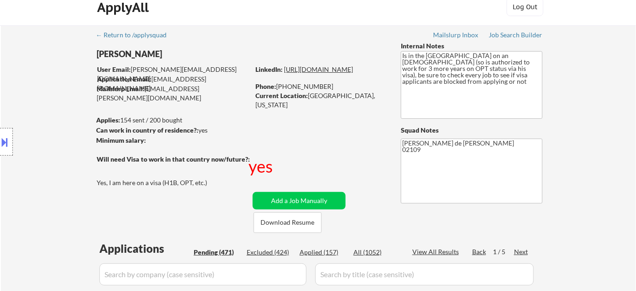
scroll to position [0, 0]
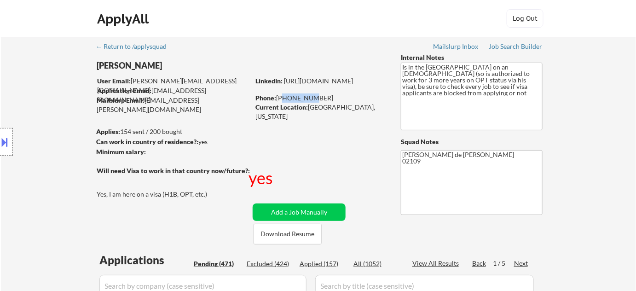
drag, startPoint x: 284, startPoint y: 98, endPoint x: 309, endPoint y: 100, distance: 24.9
click at [309, 100] on div "Phone: 763-313-8241" at bounding box center [320, 97] width 130 height 9
click at [322, 97] on div "Phone: 763-313-8241" at bounding box center [320, 97] width 130 height 9
drag, startPoint x: 322, startPoint y: 97, endPoint x: 279, endPoint y: 99, distance: 42.8
click at [279, 99] on div "Phone: 763-313-8241" at bounding box center [320, 97] width 130 height 9
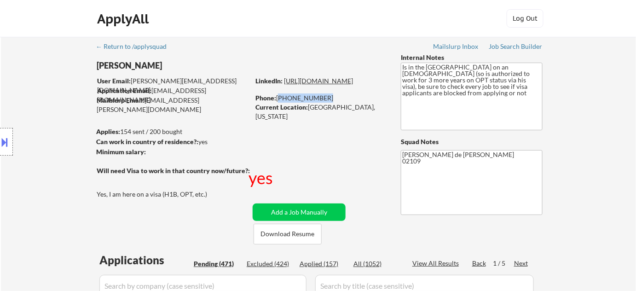
copy div "763-313-8241"
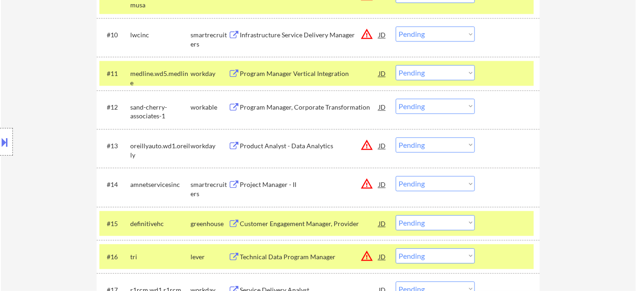
scroll to position [1793, 0]
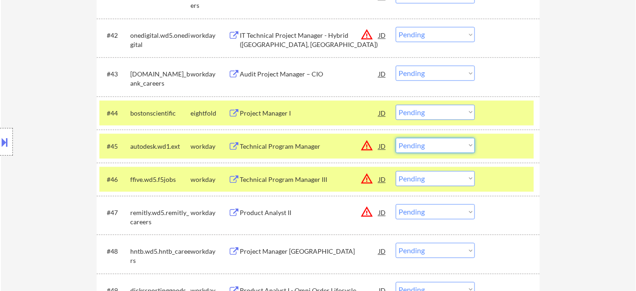
drag, startPoint x: 404, startPoint y: 147, endPoint x: 405, endPoint y: 151, distance: 4.7
click at [404, 147] on select "Choose an option... Pending Applied Excluded (Questions) Excluded (Expired) Exc…" at bounding box center [435, 145] width 79 height 15
click at [396, 138] on select "Choose an option... Pending Applied Excluded (Questions) Excluded (Expired) Exc…" at bounding box center [435, 145] width 79 height 15
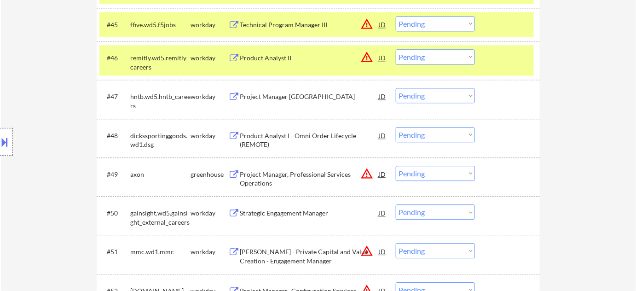
scroll to position [1918, 0]
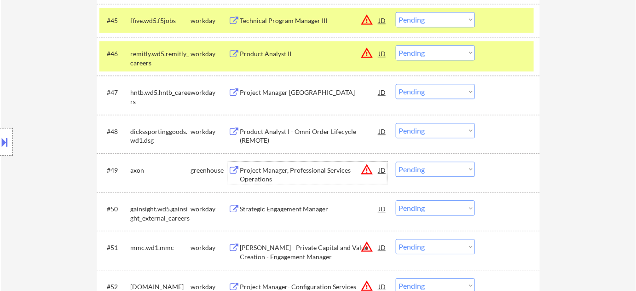
click at [243, 166] on div "Project Manager, Professional Services Operations" at bounding box center [309, 175] width 139 height 18
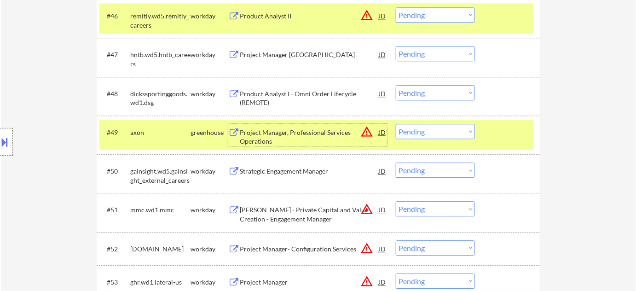
scroll to position [2044, 0]
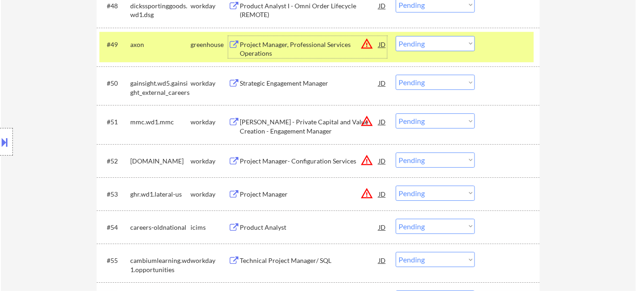
click at [284, 119] on div "Oliver Wyman - Private Capital and Value Creation - Engagement Manager" at bounding box center [309, 126] width 139 height 18
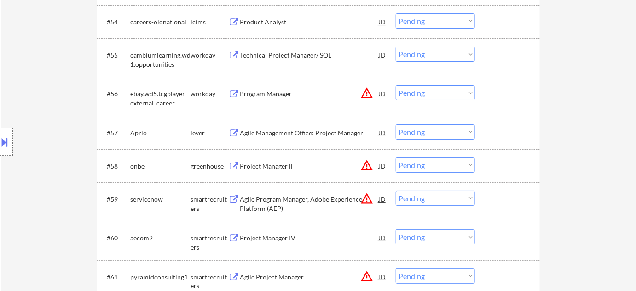
scroll to position [2253, 0]
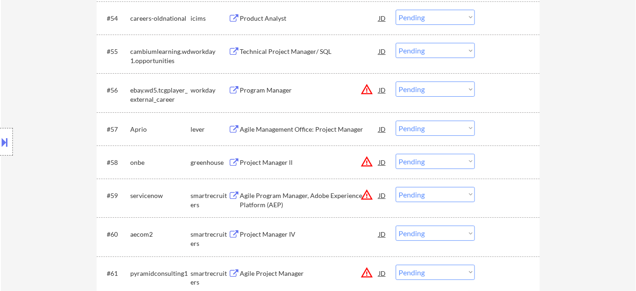
click at [287, 122] on div "Agile Management Office: Project Manager" at bounding box center [309, 129] width 139 height 17
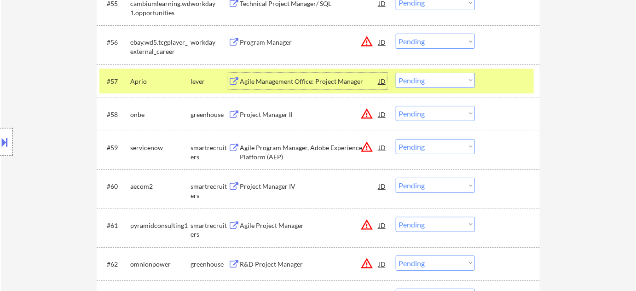
scroll to position [2337, 0]
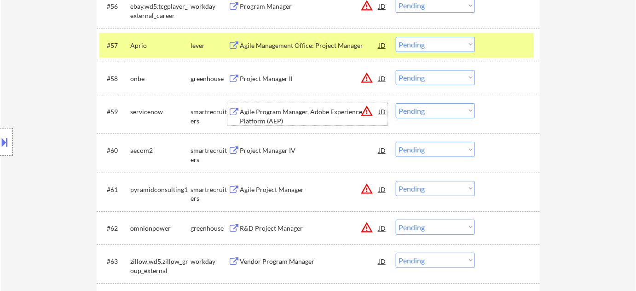
click at [270, 115] on div "Agile Program Manager, Adobe Experience Platform (AEP)" at bounding box center [309, 116] width 139 height 18
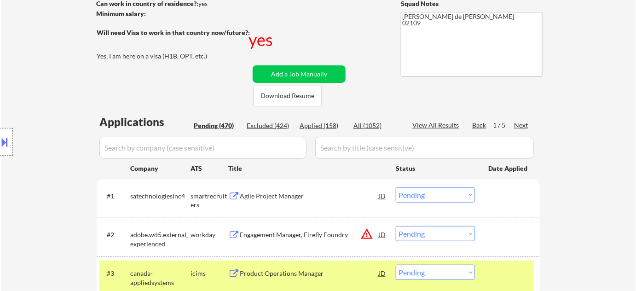
scroll to position [167, 0]
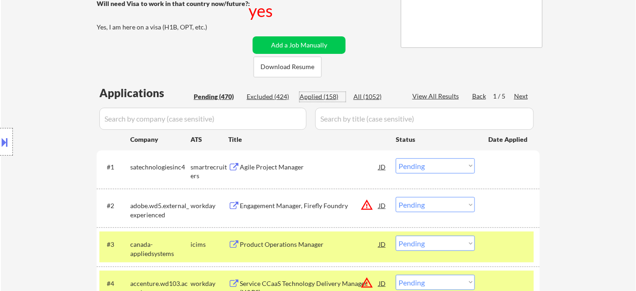
click at [333, 97] on div "Applied (158)" at bounding box center [322, 96] width 46 height 9
click at [270, 111] on input "input" at bounding box center [202, 119] width 207 height 22
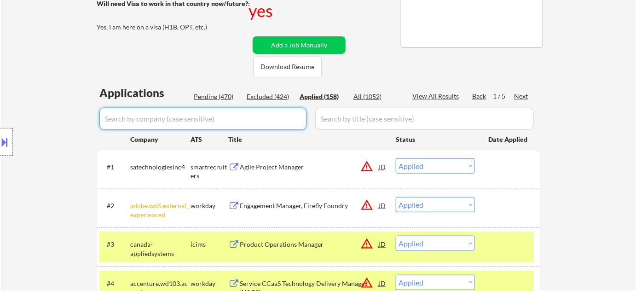
click at [267, 114] on input "input" at bounding box center [202, 119] width 207 height 22
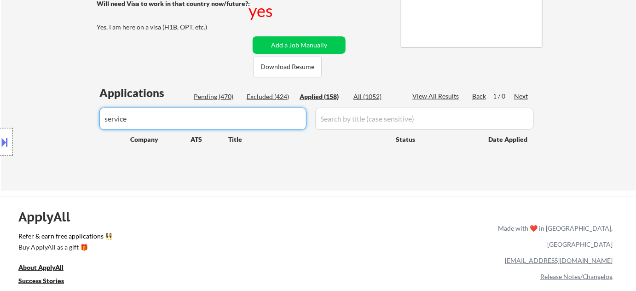
click at [217, 97] on div "Pending (470)" at bounding box center [217, 96] width 46 height 9
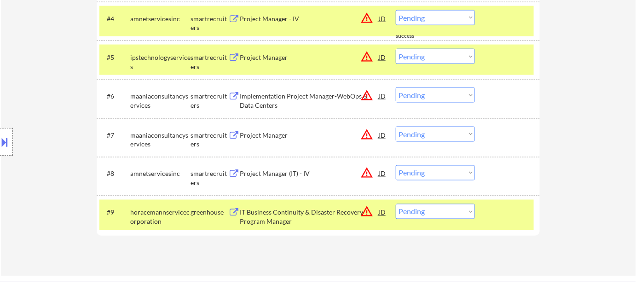
scroll to position [418, 0]
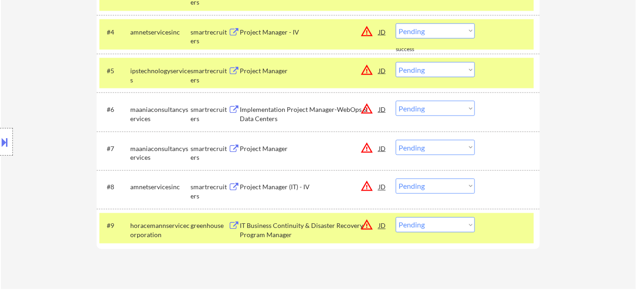
click at [279, 186] on div "Project Manager (IT) - IV" at bounding box center [309, 187] width 139 height 9
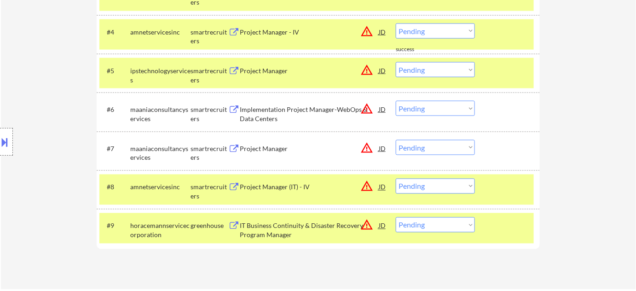
click at [0, 147] on button at bounding box center [5, 141] width 10 height 15
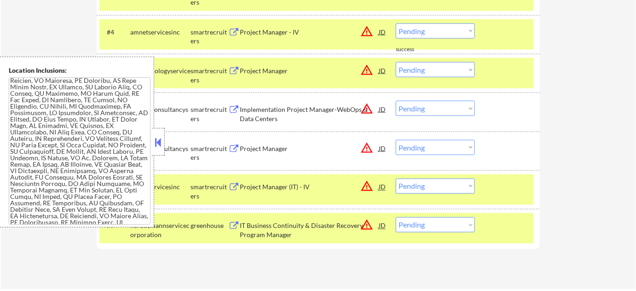
scroll to position [517, 0]
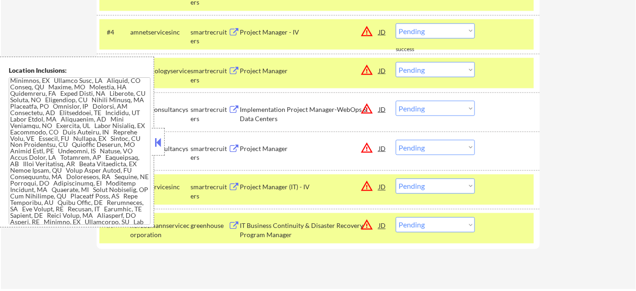
click at [156, 136] on button at bounding box center [158, 142] width 10 height 14
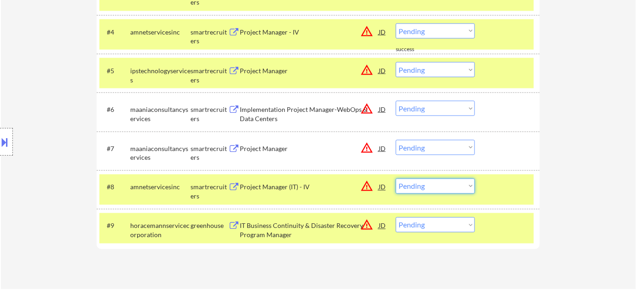
click at [422, 180] on select "Choose an option... Pending Applied Excluded (Questions) Excluded (Expired) Exc…" at bounding box center [435, 185] width 79 height 15
click at [396, 178] on select "Choose an option... Pending Applied Excluded (Questions) Excluded (Expired) Exc…" at bounding box center [435, 185] width 79 height 15
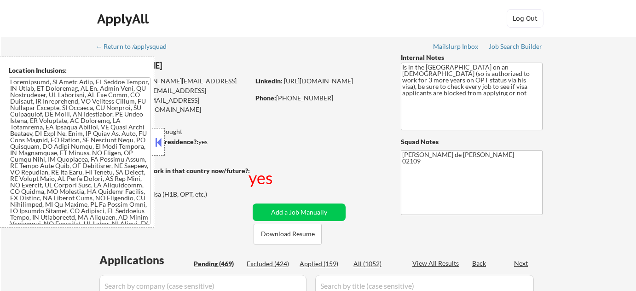
select select ""pending""
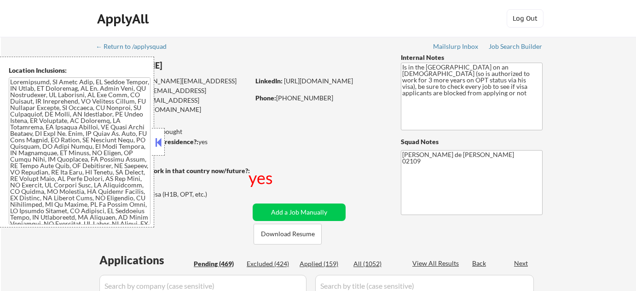
select select ""pending""
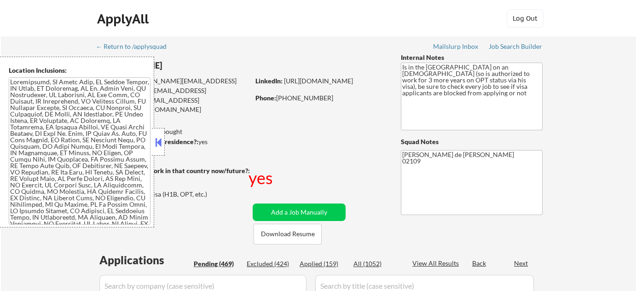
select select ""pending""
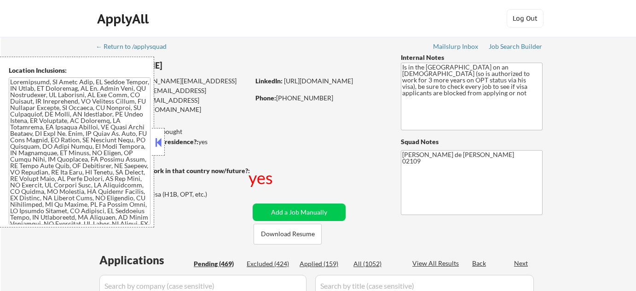
select select ""pending""
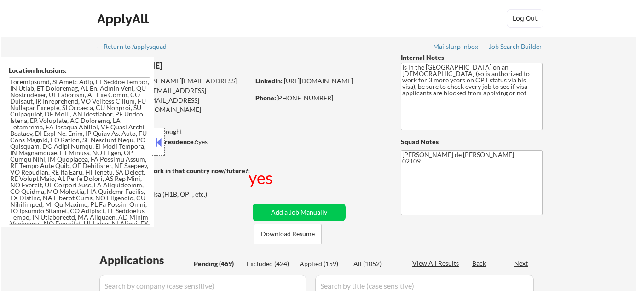
select select ""pending""
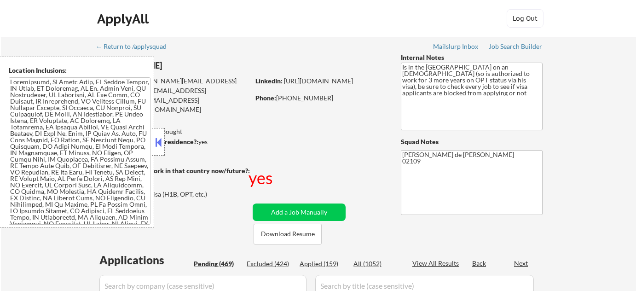
select select ""pending""
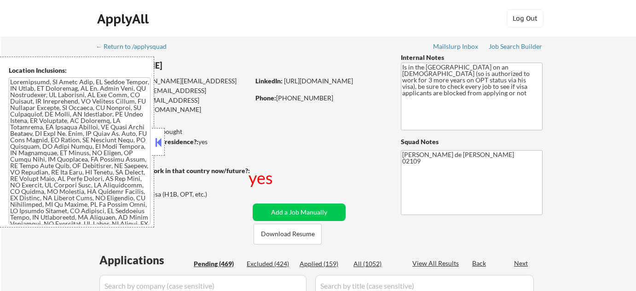
select select ""pending""
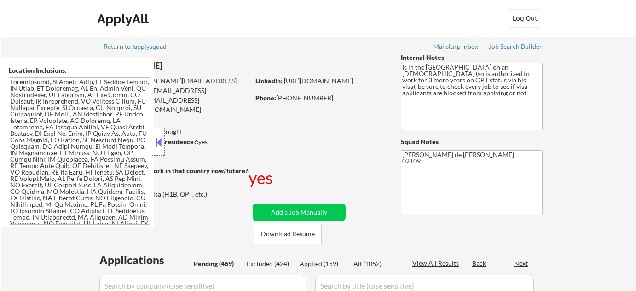
select select ""pending""
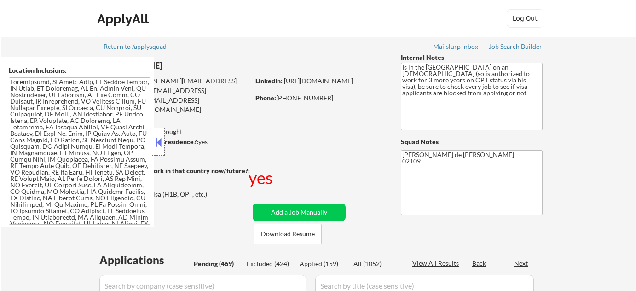
select select ""pending""
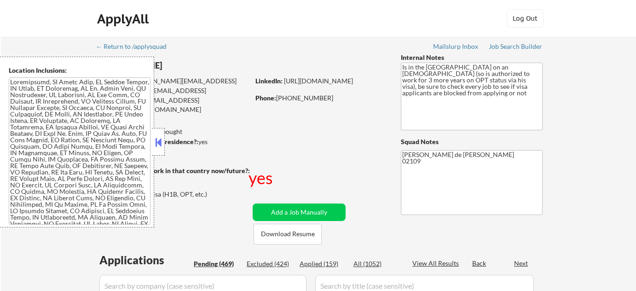
select select ""pending""
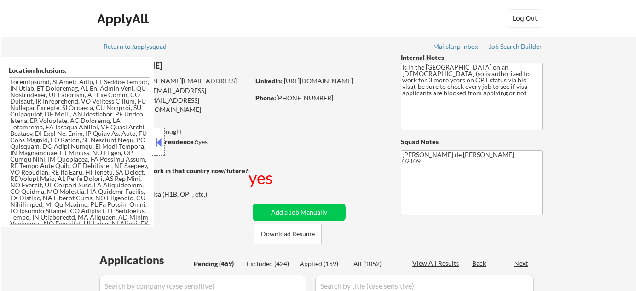
select select ""pending""
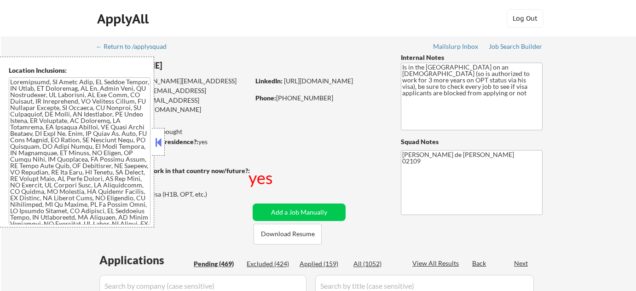
select select ""pending""
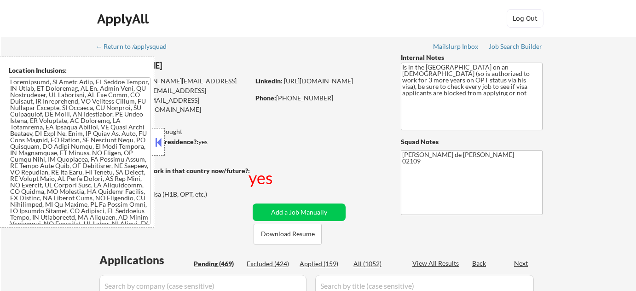
select select ""pending""
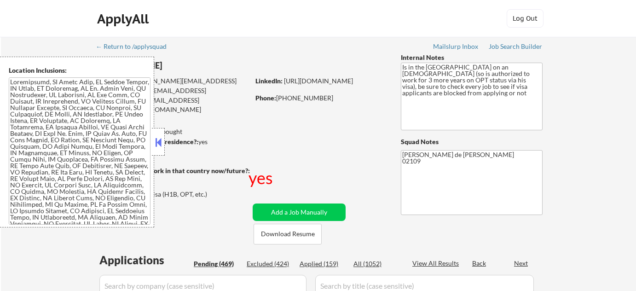
select select ""pending""
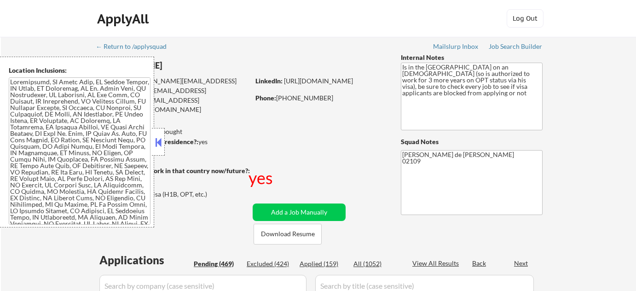
select select ""pending""
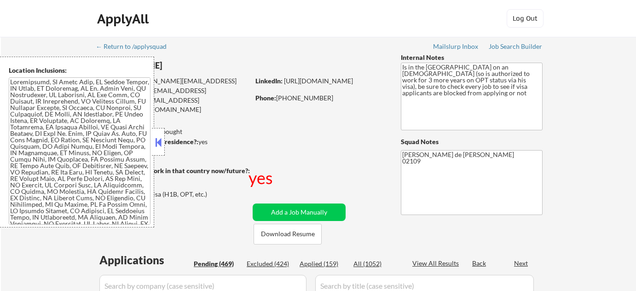
select select ""pending""
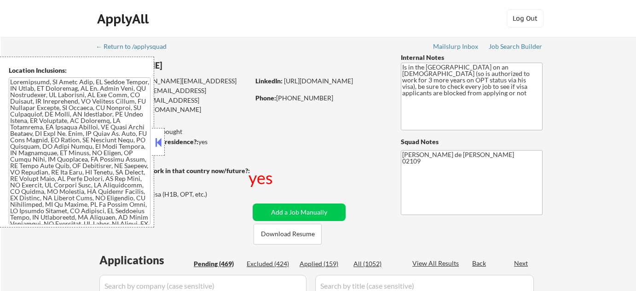
select select ""pending""
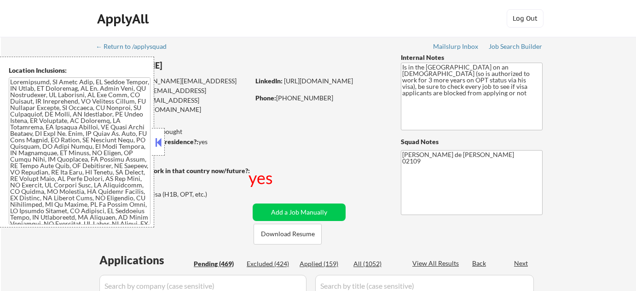
select select ""pending""
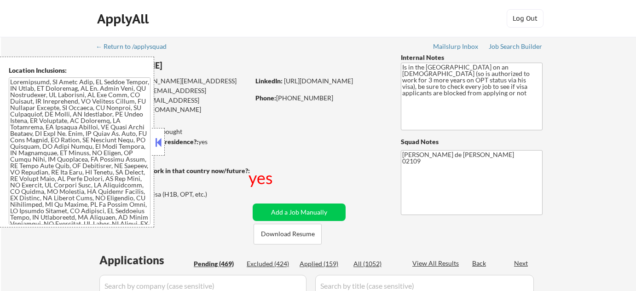
select select ""pending""
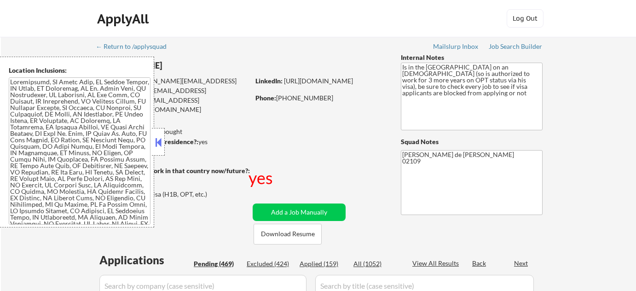
select select ""pending""
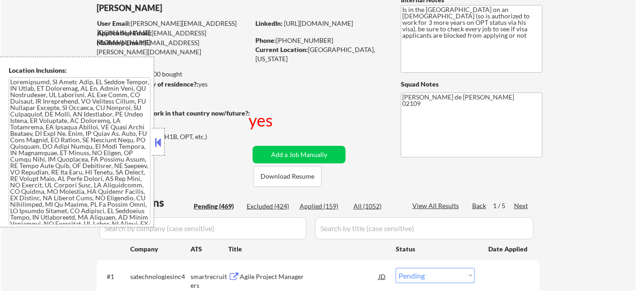
scroll to position [167, 0]
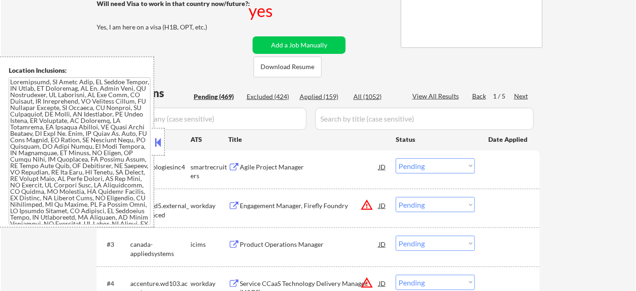
click at [155, 139] on button at bounding box center [158, 142] width 10 height 14
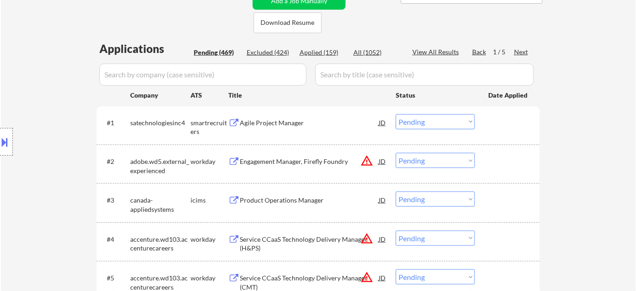
scroll to position [209, 0]
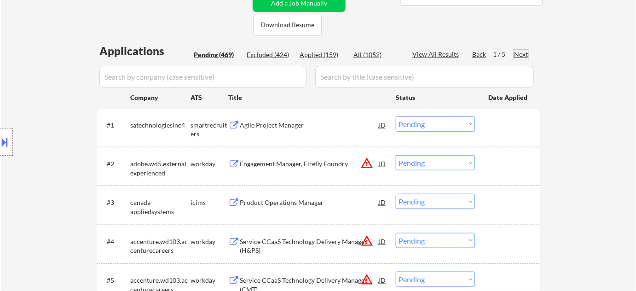
click at [522, 51] on div "Next" at bounding box center [521, 54] width 15 height 9
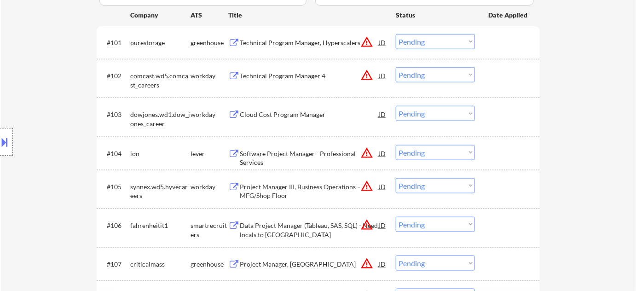
scroll to position [293, 0]
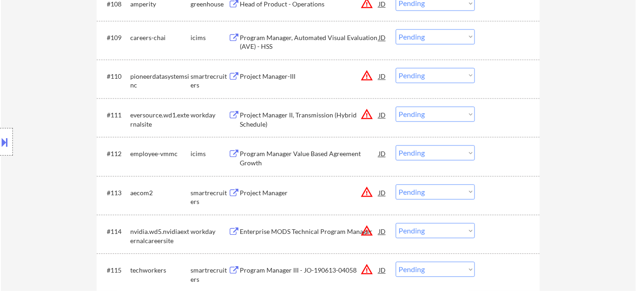
scroll to position [585, 0]
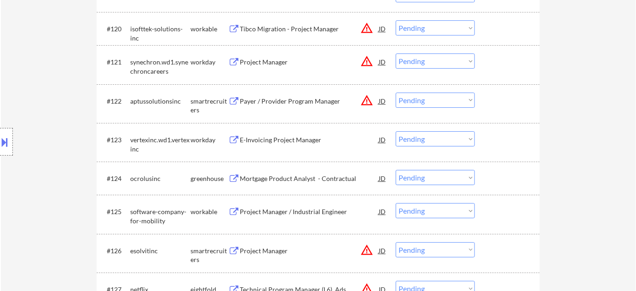
scroll to position [1003, 0]
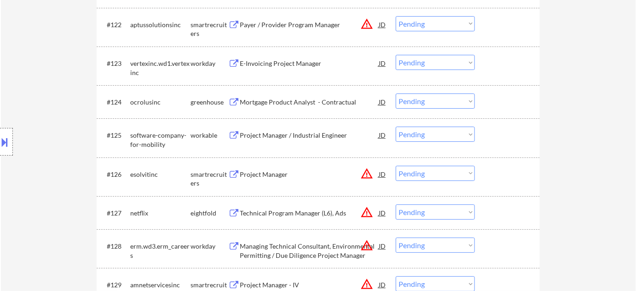
scroll to position [1212, 0]
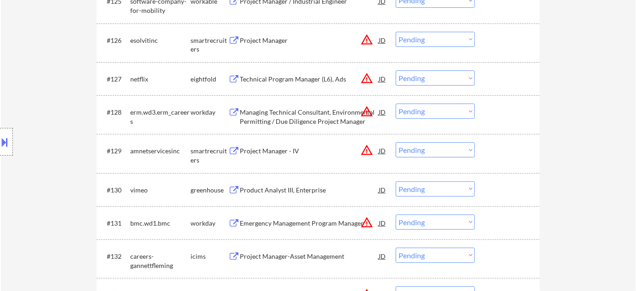
drag, startPoint x: 556, startPoint y: 101, endPoint x: 86, endPoint y: 107, distance: 470.1
click at [86, 107] on div "Location Inclusions:" at bounding box center [82, 142] width 165 height 171
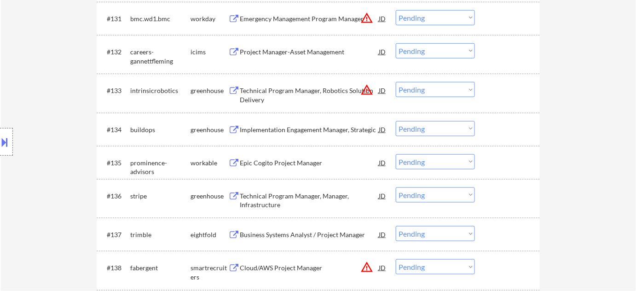
scroll to position [1421, 0]
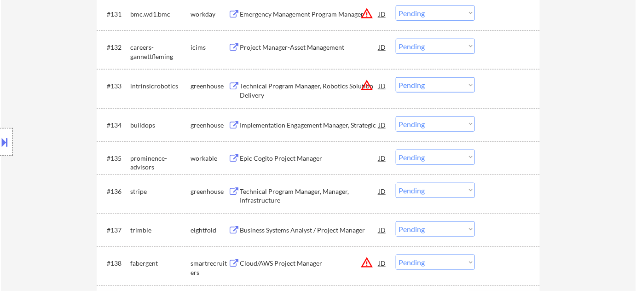
click at [317, 127] on div "Implementation Engagement Manager, Strategic" at bounding box center [309, 125] width 139 height 9
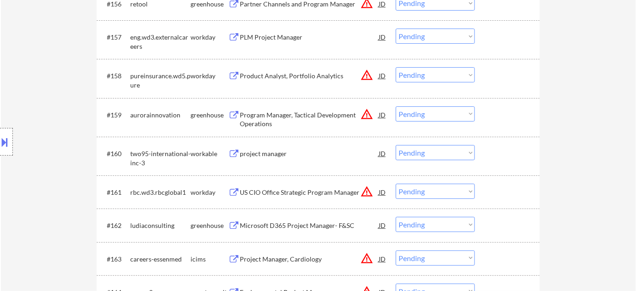
scroll to position [2341, 0]
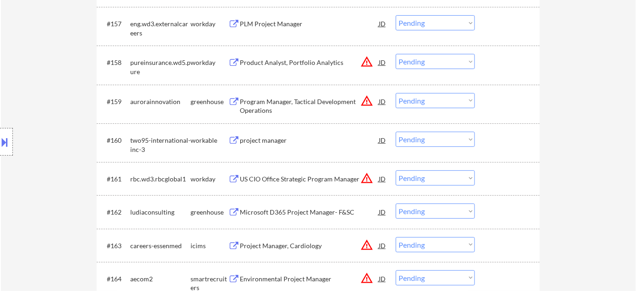
click at [328, 60] on div "Product Analyst, Portfolio Analytics" at bounding box center [309, 62] width 139 height 9
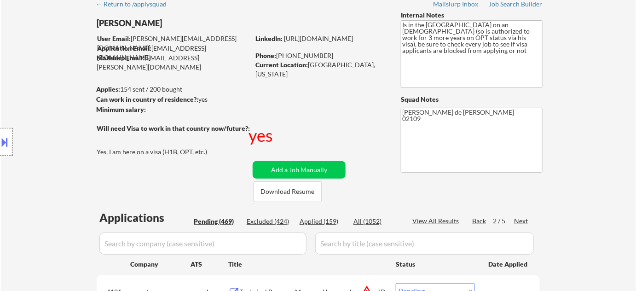
scroll to position [83, 0]
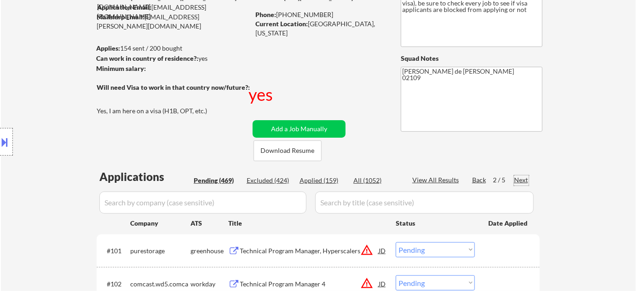
click at [521, 178] on div "Next" at bounding box center [521, 179] width 15 height 9
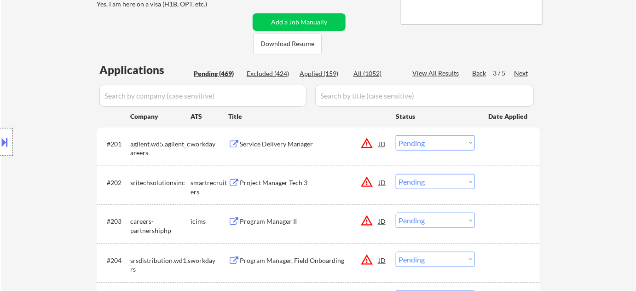
scroll to position [251, 0]
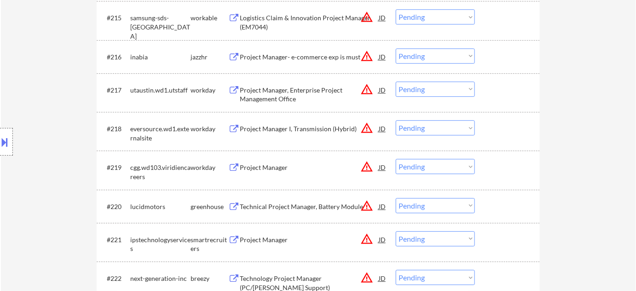
scroll to position [878, 0]
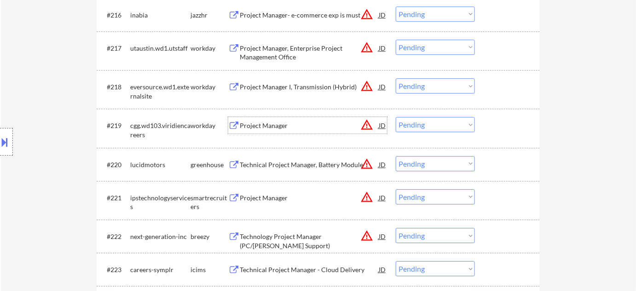
click at [276, 121] on div "Project Manager" at bounding box center [309, 125] width 139 height 9
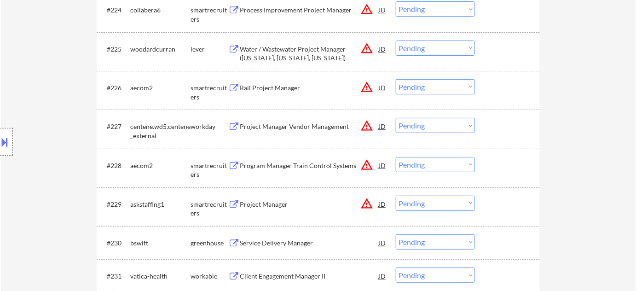
scroll to position [1212, 0]
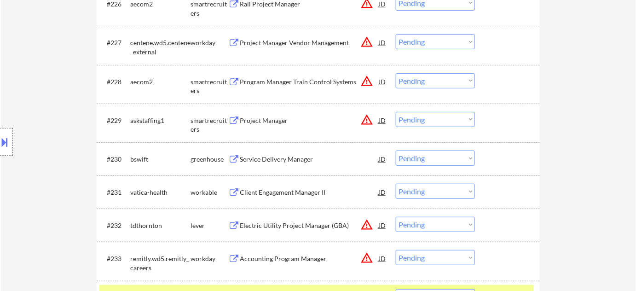
click at [521, 163] on div at bounding box center [508, 158] width 40 height 17
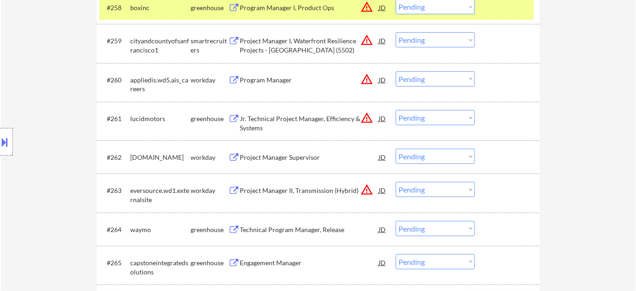
scroll to position [2425, 0]
click at [264, 77] on div "Program Manager" at bounding box center [309, 79] width 139 height 9
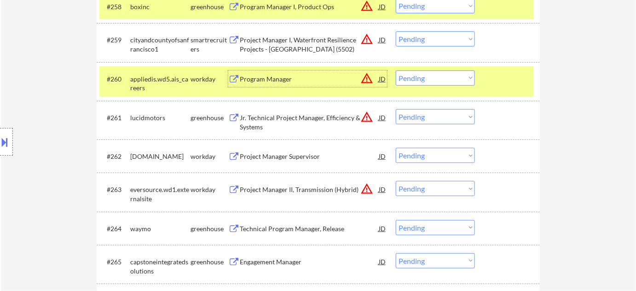
drag, startPoint x: 416, startPoint y: 79, endPoint x: 417, endPoint y: 84, distance: 5.2
click at [416, 79] on select "Choose an option... Pending Applied Excluded (Questions) Excluded (Expired) Exc…" at bounding box center [435, 77] width 79 height 15
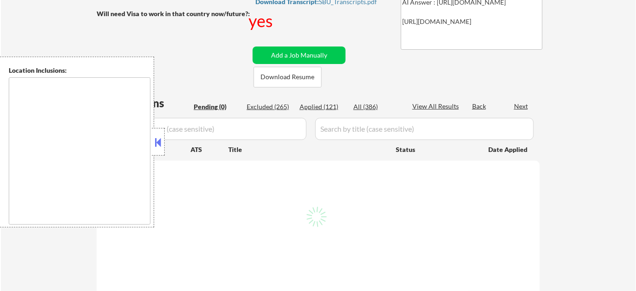
scroll to position [167, 0]
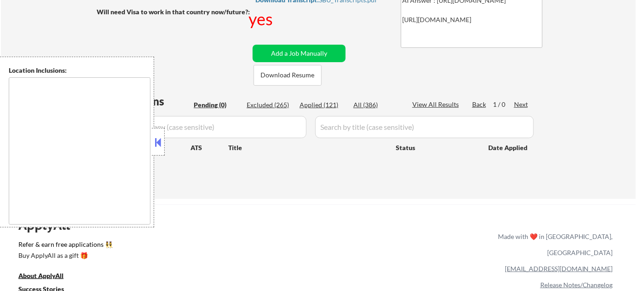
type textarea "country:US"
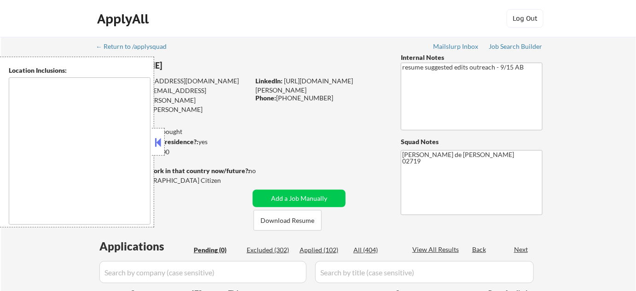
type textarea "New Bedford, MA Fairhaven, MA Dartmouth, MA Acushnet, MA Freetown, MA Mattapois…"
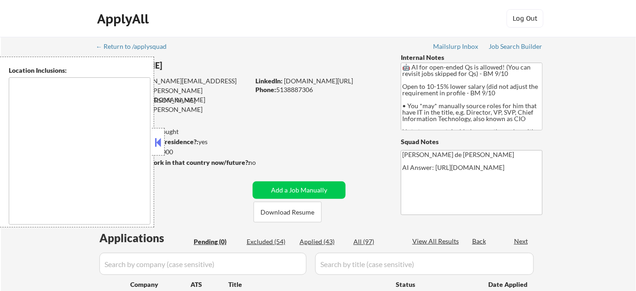
type textarea "[GEOGRAPHIC_DATA][PERSON_NAME], [GEOGRAPHIC_DATA] [GEOGRAPHIC_DATA], [GEOGRAPHI…"
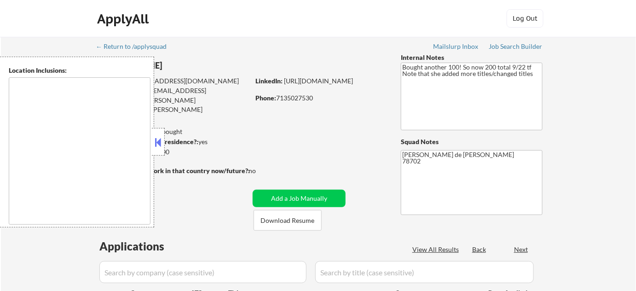
type textarea "[GEOGRAPHIC_DATA], [GEOGRAPHIC_DATA] [GEOGRAPHIC_DATA], [GEOGRAPHIC_DATA] [GEOG…"
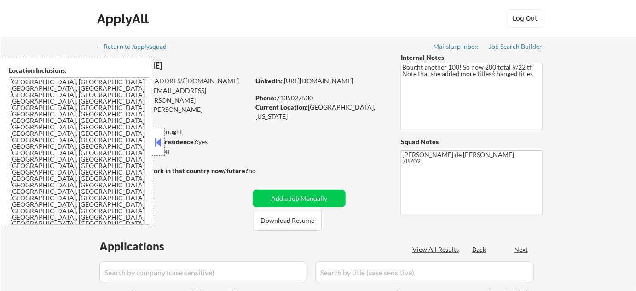
select select ""pending""
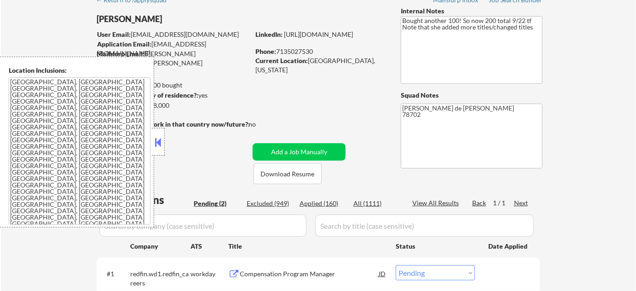
scroll to position [209, 0]
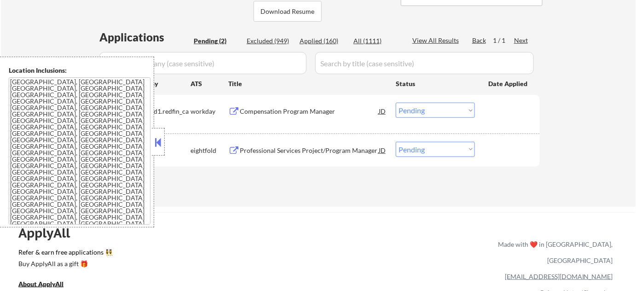
click at [158, 141] on button at bounding box center [158, 142] width 10 height 14
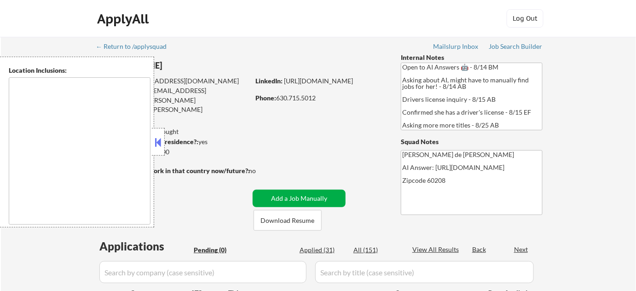
type textarea "Highland Park, IL Deerfield, IL Glencoe, IL Northbrook, IL Lake Forest, IL Bann…"
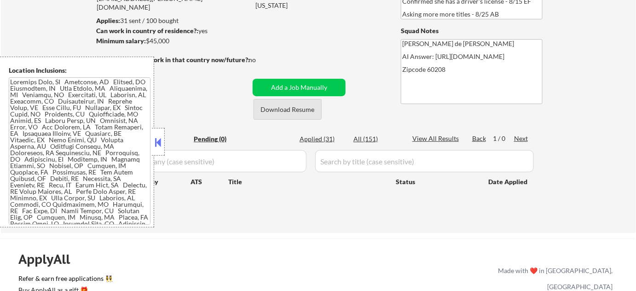
scroll to position [125, 0]
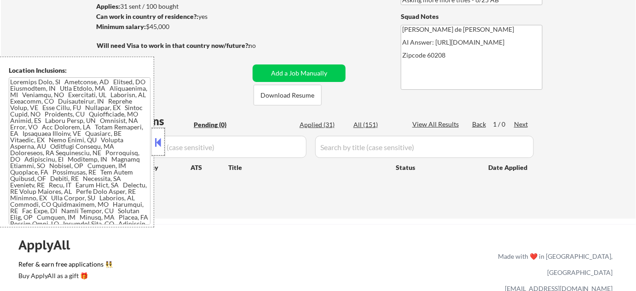
click at [161, 134] on div at bounding box center [158, 142] width 13 height 28
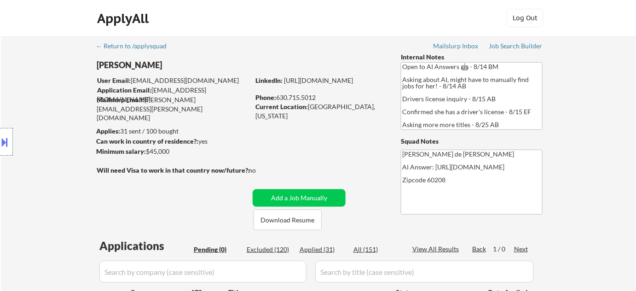
scroll to position [0, 0]
click at [2, 141] on button at bounding box center [5, 141] width 10 height 15
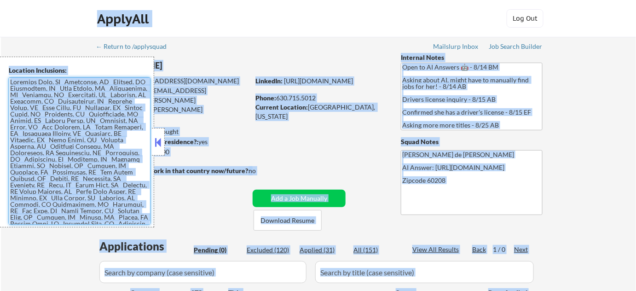
click at [67, 152] on textarea at bounding box center [80, 150] width 142 height 147
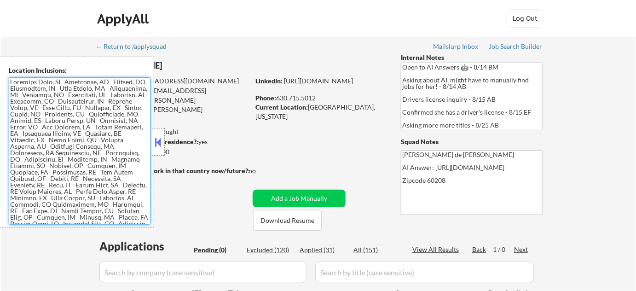
click at [67, 152] on textarea at bounding box center [80, 150] width 142 height 147
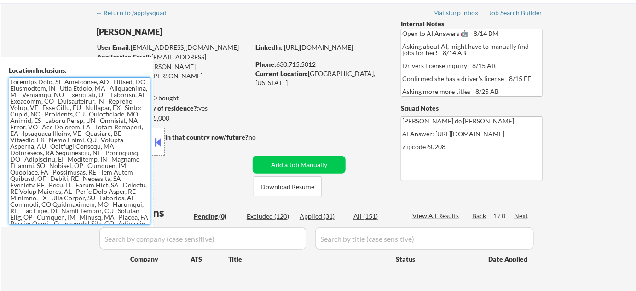
scroll to position [167, 0]
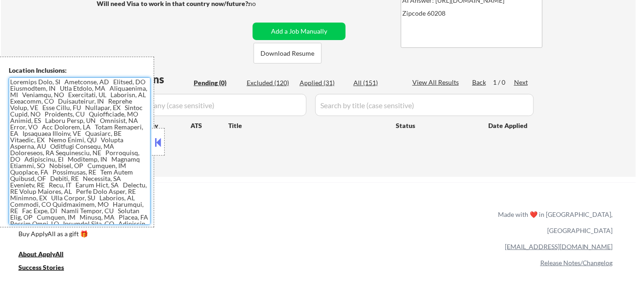
click at [155, 143] on button at bounding box center [158, 142] width 10 height 14
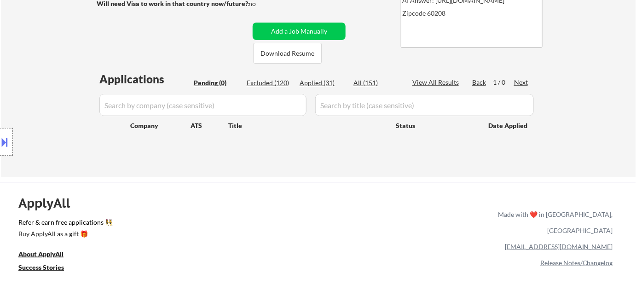
click at [269, 80] on div "Excluded (120)" at bounding box center [270, 82] width 46 height 9
click at [277, 85] on div "Excluded (120)" at bounding box center [270, 82] width 46 height 9
select select ""excluded__other_""
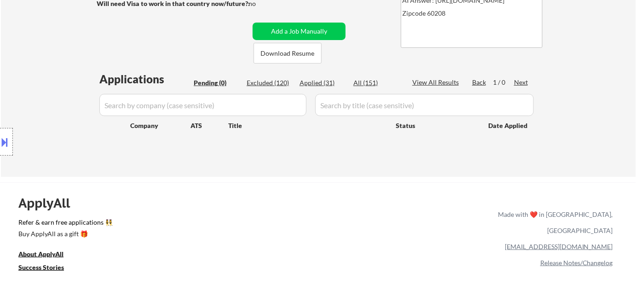
select select ""excluded__other_""
select select ""excluded__location_""
select select ""excluded__other_""
select select ""excluded__bad_match_""
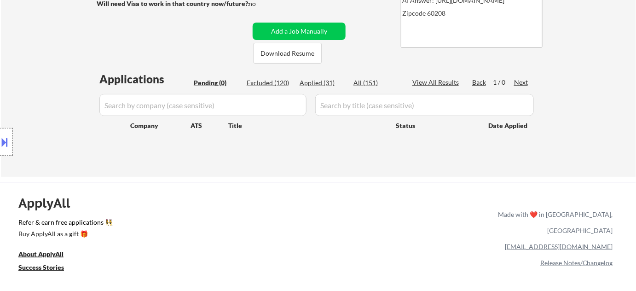
select select ""excluded__other_""
select select ""excluded__bad_match_""
select select ""excluded__other_""
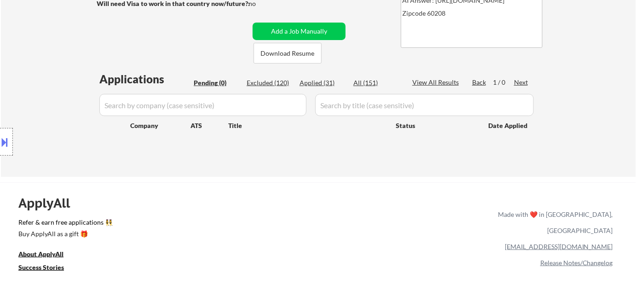
select select ""excluded__bad_match_""
select select ""excluded__location_""
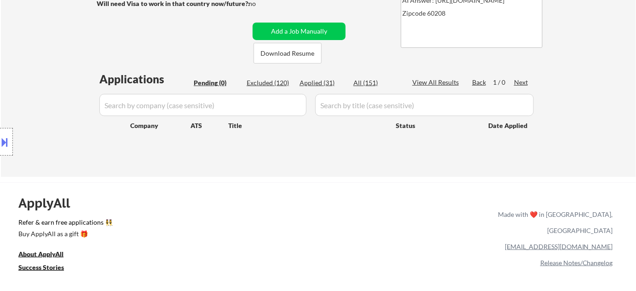
select select ""excluded__bad_match_""
select select ""excluded__expired_""
select select ""excluded__blocklist_""
select select ""excluded__expired_""
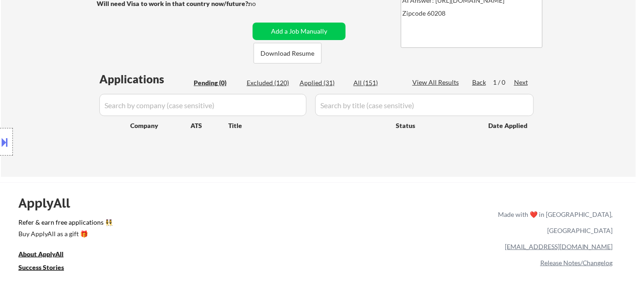
select select ""excluded__bad_match_""
select select ""excluded__expired_""
select select ""excluded__bad_match_""
select select ""excluded__location_""
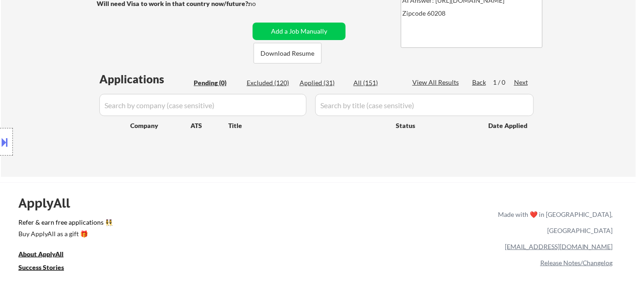
select select ""excluded__location_""
select select ""excluded__bad_match_""
select select ""excluded__location_""
select select ""excluded__bad_match_""
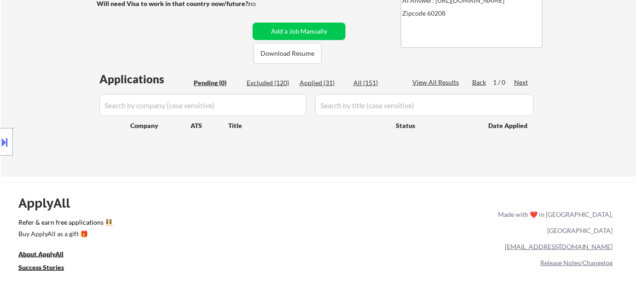
select select ""excluded__bad_match_""
select select ""excluded__blocklist_""
select select ""excluded__expired_""
select select ""excluded__location_""
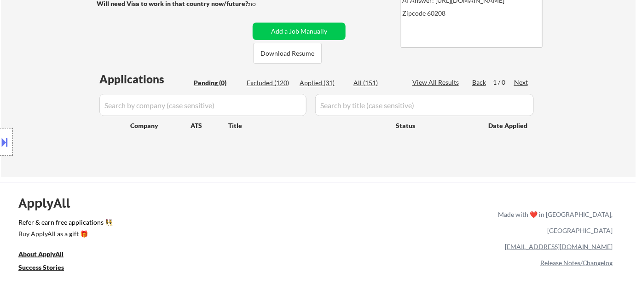
select select ""excluded__location_""
select select ""excluded__blocklist_""
select select ""excluded__bad_match_""
select select ""excluded__blocklist_""
select select ""excluded__bad_match_""
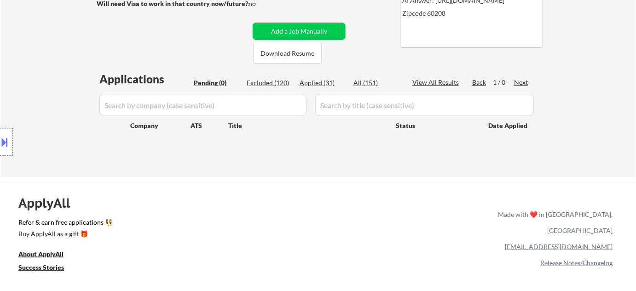
select select ""excluded__bad_match_""
select select ""excluded__expired_""
select select ""excluded__bad_match_""
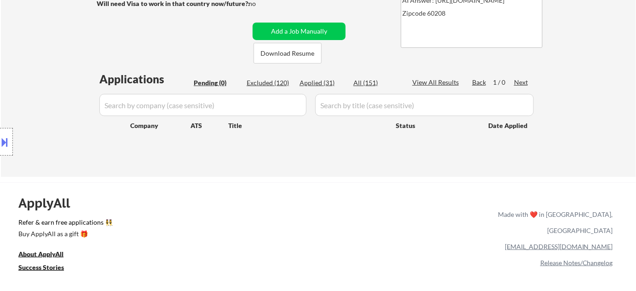
select select ""excluded__bad_match_""
select select ""excluded__expired_""
select select ""excluded__location_""
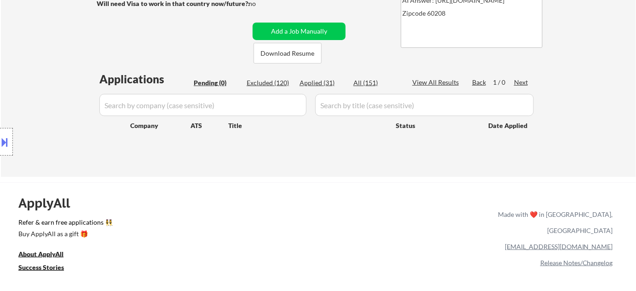
select select ""excluded__bad_match_""
select select ""excluded__expired_""
select select ""excluded__location_""
select select ""excluded__bad_match_""
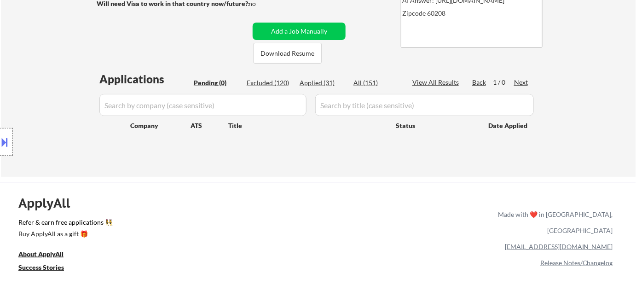
select select ""excluded__bad_match_""
select select ""excluded__salary_""
select select ""excluded__bad_match_""
select select ""excluded__expired_""
select select ""excluded__bad_match_""
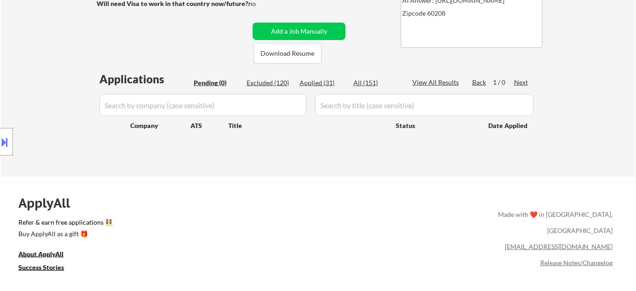
select select ""excluded__location_""
select select ""excluded__expired_""
select select ""excluded__bad_match_""
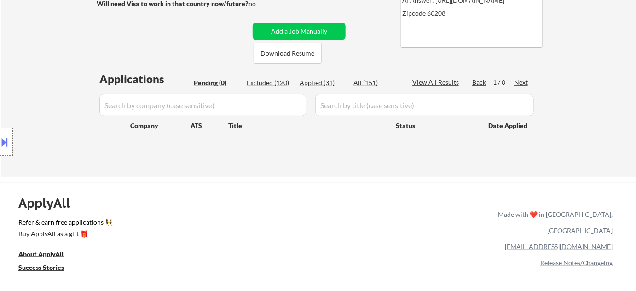
select select ""excluded__bad_match_""
select select ""excluded__blocklist_""
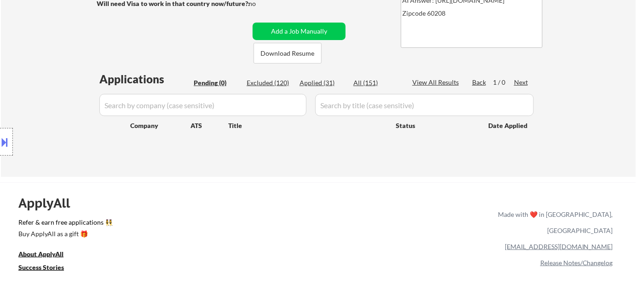
select select ""excluded__bad_match_""
select select ""excluded__blocklist_""
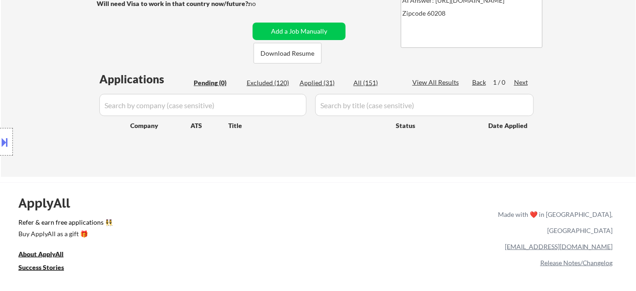
select select ""excluded__bad_match_""
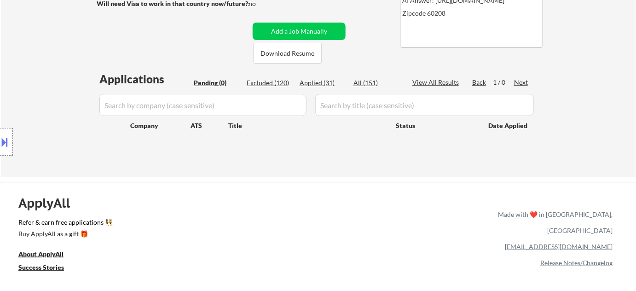
select select ""excluded__bad_match_""
select select ""excluded__blocklist_""
select select ""excluded__other_""
select select ""excluded__bad_match_""
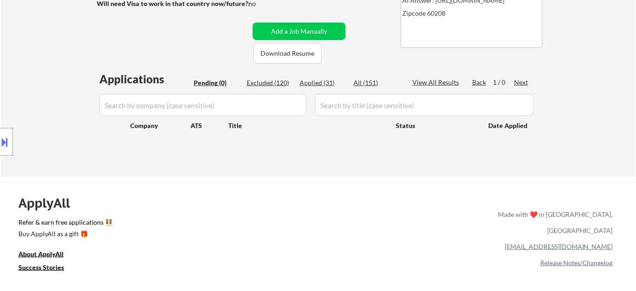
select select ""excluded__bad_match_""
select select ""excluded__location_""
select select ""excluded__other_""
select select ""excluded__bad_match_""
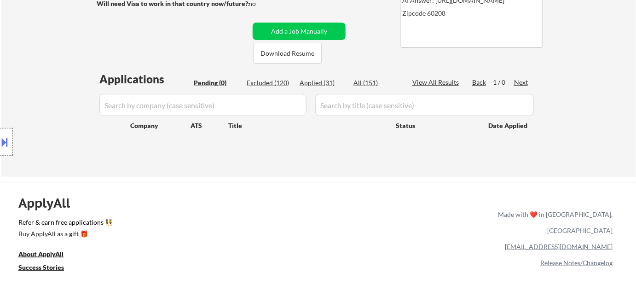
select select ""excluded__bad_match_""
select select ""excluded__location_""
select select ""excluded__bad_match_""
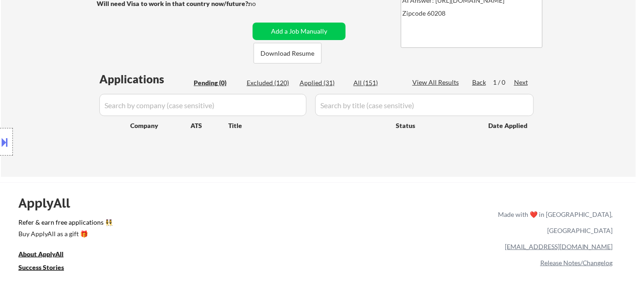
select select ""excluded__bad_match_""
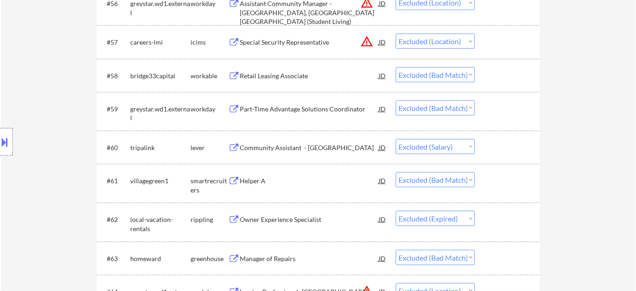
scroll to position [2634, 0]
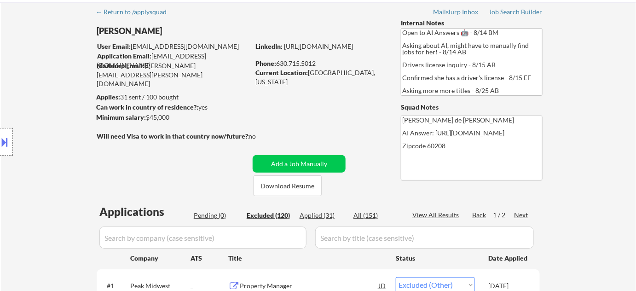
scroll to position [83, 0]
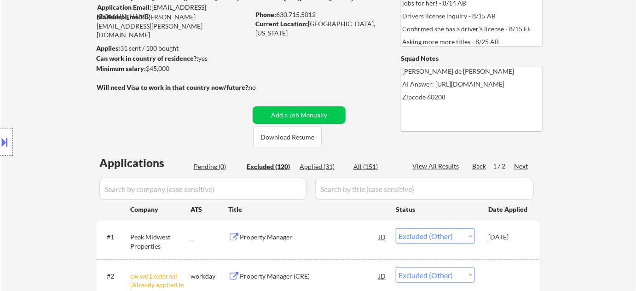
click at [527, 164] on div "Next" at bounding box center [521, 165] width 15 height 9
select select ""excluded__location_""
select select ""excluded__bad_match_""
select select ""excluded__location_""
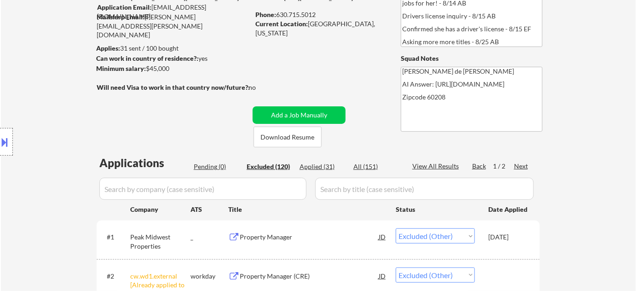
select select ""excluded__bad_match_""
select select ""excluded__location_""
select select ""excluded__bad_match_""
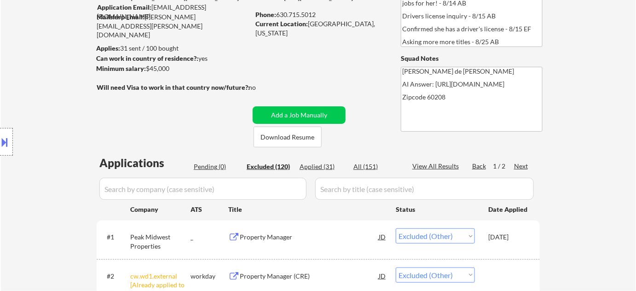
select select ""excluded__location_""
select select ""excluded__bad_match_""
select select ""excluded__salary_""
select select ""excluded__blocklist_""
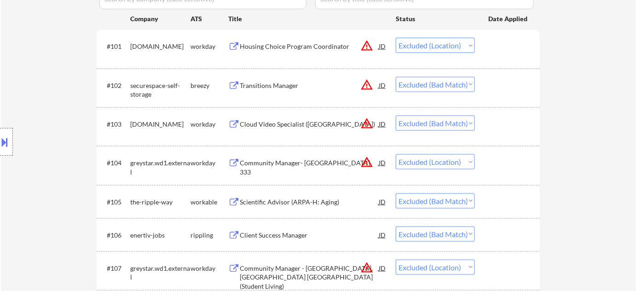
scroll to position [293, 0]
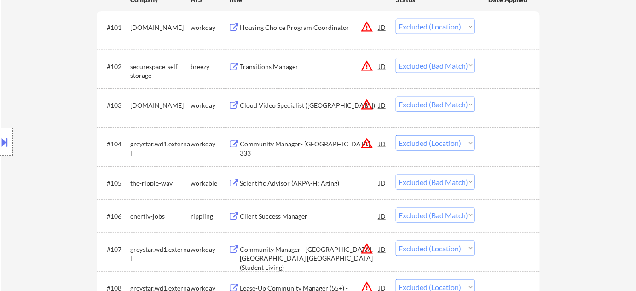
click at [540, 137] on div "← Return to /applysquad Mailslurp Inbox Job Search Builder Laura Gerdes User Em…" at bounding box center [318, 269] width 459 height 1051
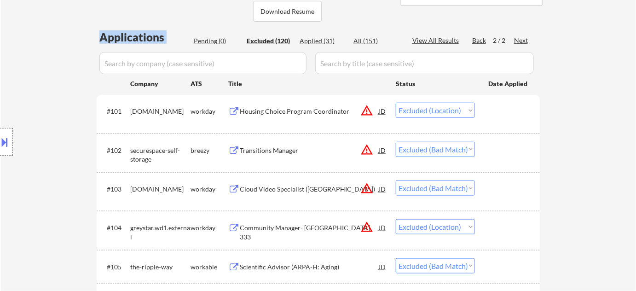
scroll to position [0, 0]
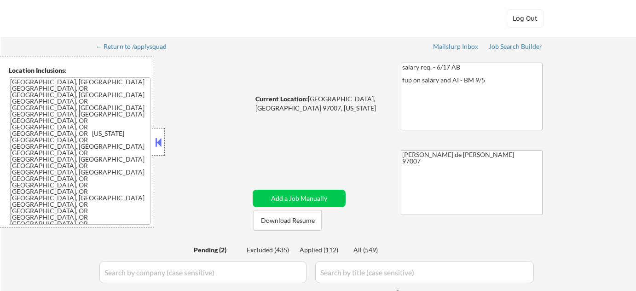
select select ""pending""
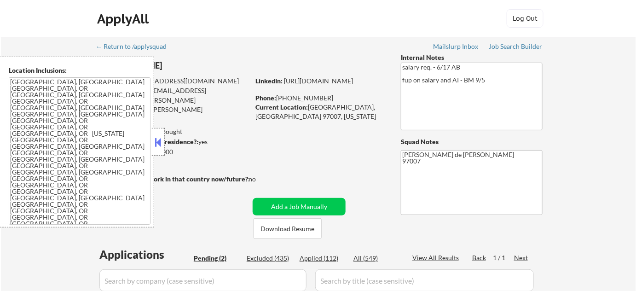
click at [161, 147] on button at bounding box center [158, 142] width 10 height 14
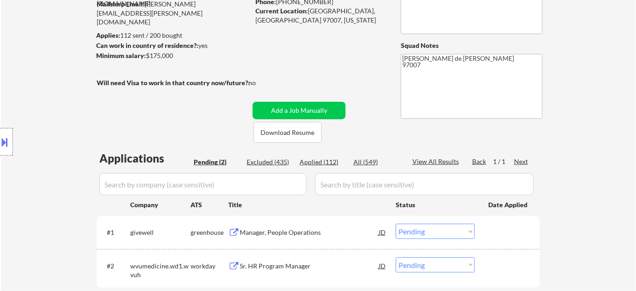
scroll to position [209, 0]
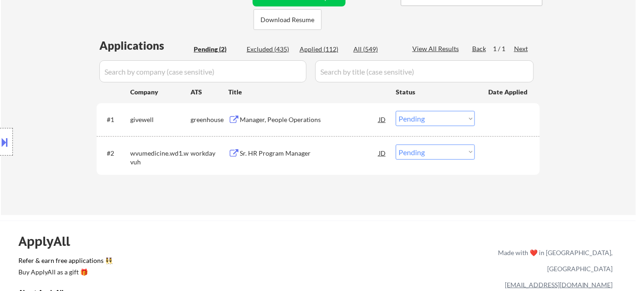
click at [292, 120] on div "Manager, People Operations" at bounding box center [309, 119] width 139 height 9
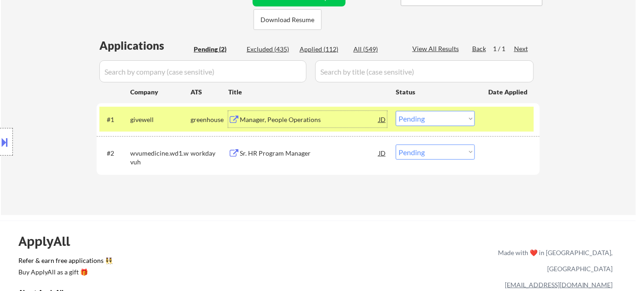
click at [429, 118] on select "Choose an option... Pending Applied Excluded (Questions) Excluded (Expired) Exc…" at bounding box center [435, 118] width 79 height 15
click at [396, 111] on select "Choose an option... Pending Applied Excluded (Questions) Excluded (Expired) Exc…" at bounding box center [435, 118] width 79 height 15
click at [258, 159] on div "Sr. HR Program Manager" at bounding box center [309, 152] width 139 height 17
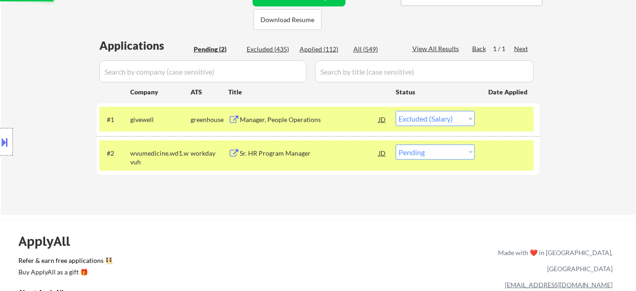
select select ""pending""
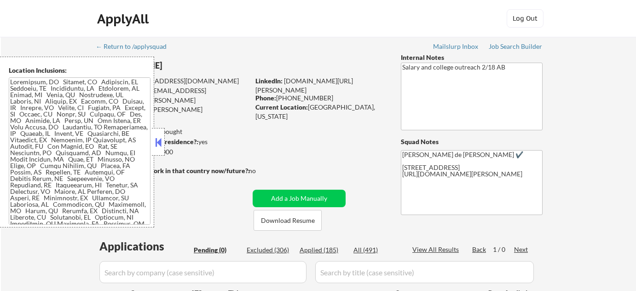
scroll to position [251, 0]
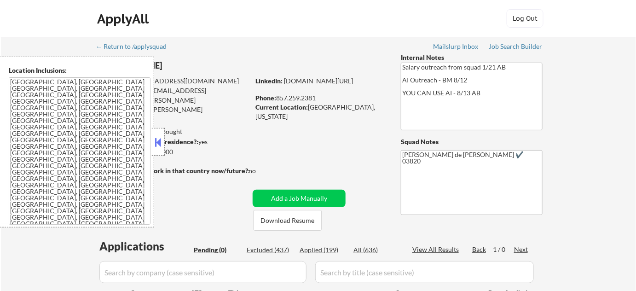
click at [158, 151] on div at bounding box center [158, 142] width 13 height 28
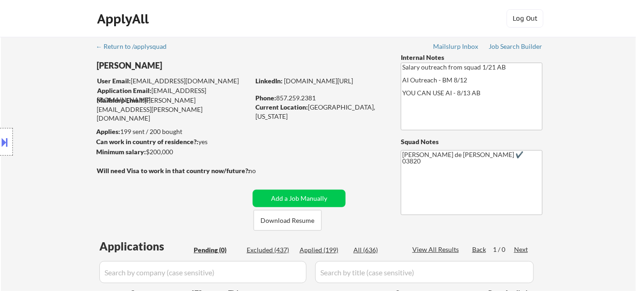
click at [261, 249] on div "Excluded (437)" at bounding box center [270, 249] width 46 height 9
select select ""excluded__location_""
select select ""excluded__expired_""
select select ""excluded__bad_match_""
select select ""excluded__location_""
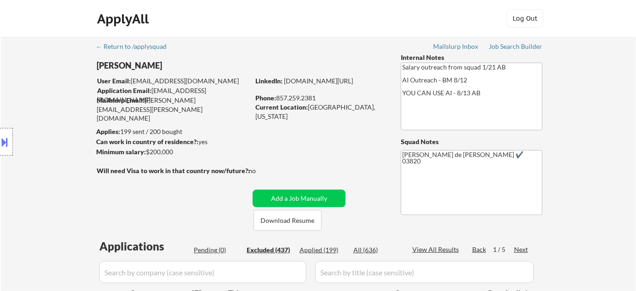
select select ""excluded__other_""
select select ""excluded__salary_""
select select ""excluded__other_""
select select ""excluded__salary_""
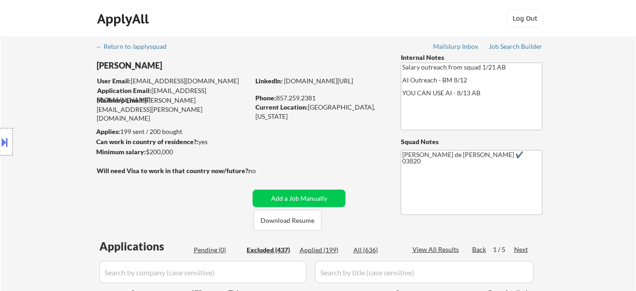
select select ""excluded__other_""
select select ""excluded__location_""
select select ""excluded__other_""
select select ""excluded__expired_""
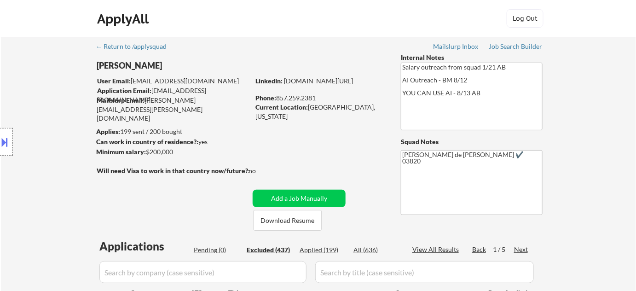
select select ""excluded__location_""
select select ""excluded__other_""
select select ""excluded__salary_""
select select ""excluded__other_""
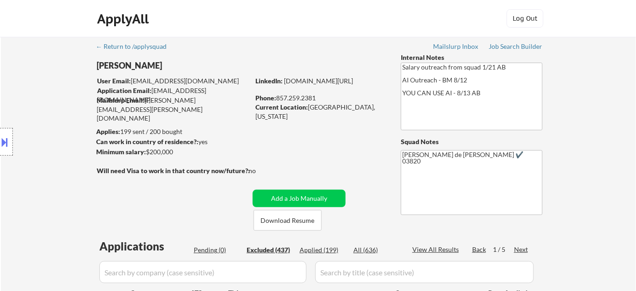
select select ""excluded__salary_""
select select ""excluded__location_""
select select ""excluded__other_""
select select ""excluded__expired_""
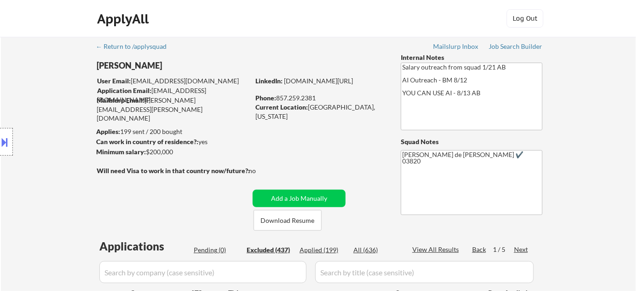
select select ""excluded__salary_""
select select ""excluded__other_""
select select ""excluded__location_""
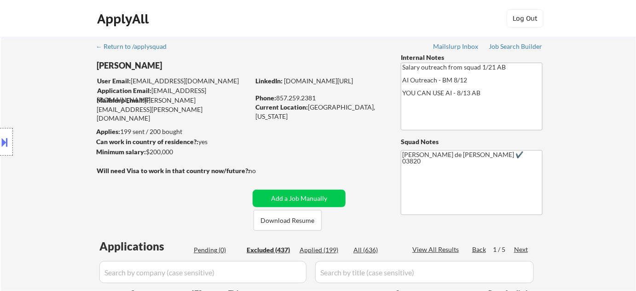
select select ""excluded__other_""
select select ""excluded__salary_""
select select ""excluded__location_""
select select ""excluded__expired_""
select select ""excluded__other_""
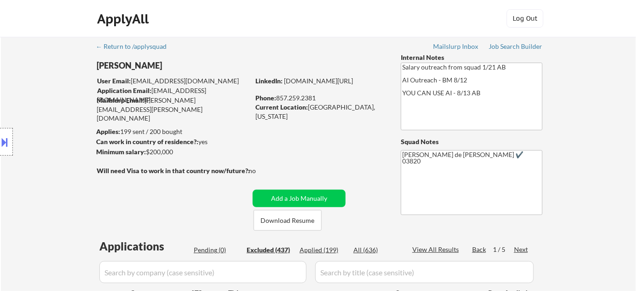
select select ""excluded__expired_""
select select ""excluded__other_""
select select ""excluded__salary_""
select select ""excluded__location_""
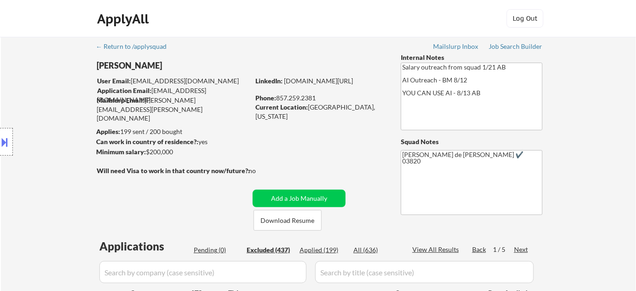
select select ""excluded__expired_""
select select ""excluded__location_""
select select ""excluded__salary_""
select select ""excluded__expired_""
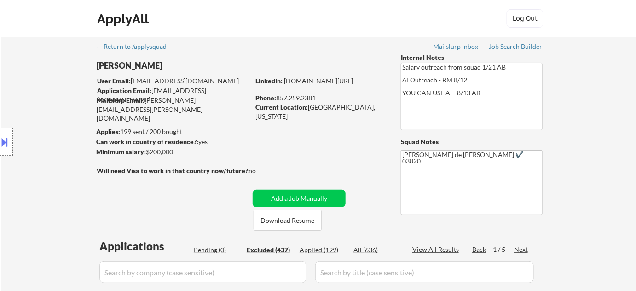
select select ""excluded__expired_""
select select ""excluded__salary_""
select select ""excluded__other_""
select select ""excluded__bad_match_""
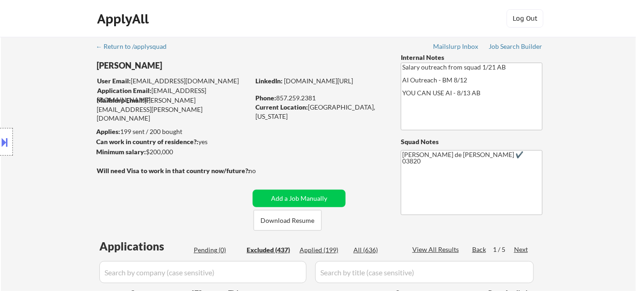
select select ""excluded__salary_""
select select ""excluded__other_""
select select ""excluded__location_""
select select ""excluded__other_""
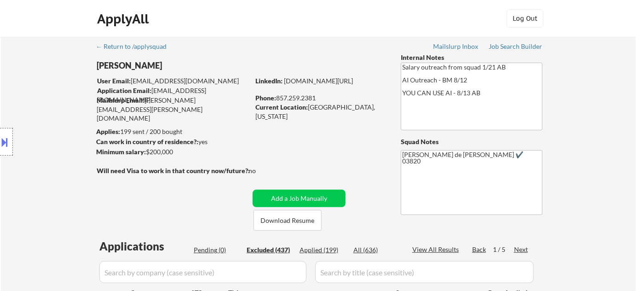
select select ""excluded__salary_""
select select ""excluded__other_""
select select ""excluded__expired_""
select select ""excluded__other_""
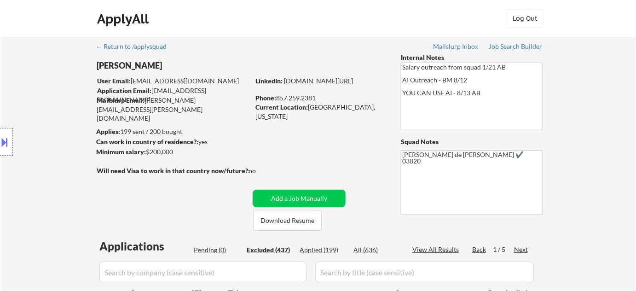
select select ""excluded__expired_""
select select ""excluded__bad_match_""
select select ""excluded__expired_""
select select ""excluded__salary_""
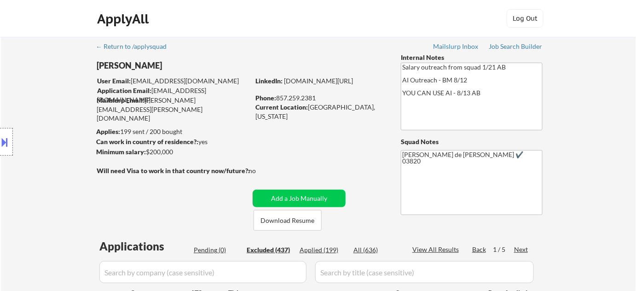
select select ""excluded__other_""
select select ""excluded__location_""
select select ""excluded__other_""
select select ""excluded__bad_match_""
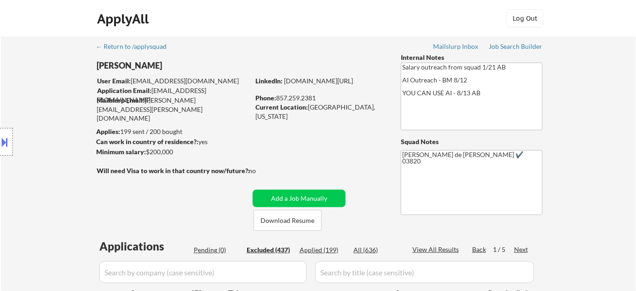
select select ""excluded__expired_""
select select ""excluded__other_""
select select ""excluded__expired_""
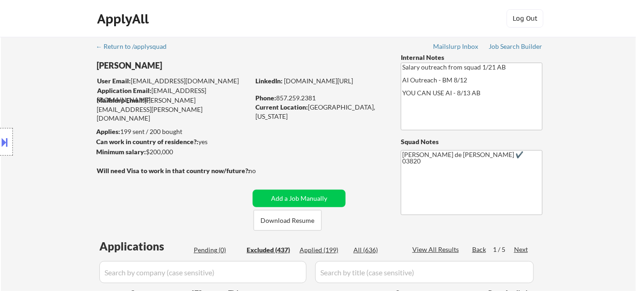
select select ""excluded__location_""
select select ""excluded__salary_""
select select ""excluded__location_""
select select ""excluded__salary_""
select select ""excluded__other_""
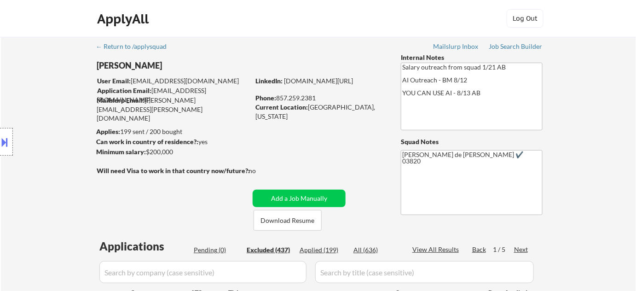
select select ""excluded__other_""
select select ""excluded__expired_""
select select ""excluded__other_""
select select ""excluded__location_""
select select ""excluded__other_""
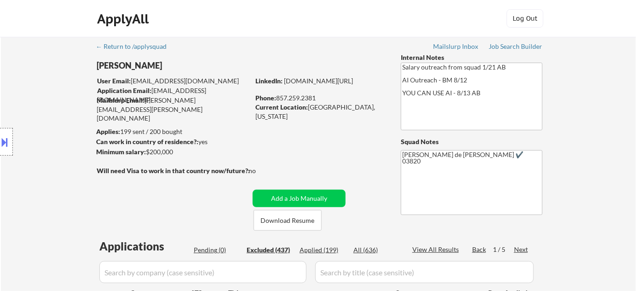
select select ""excluded__other_""
select select ""excluded__location_""
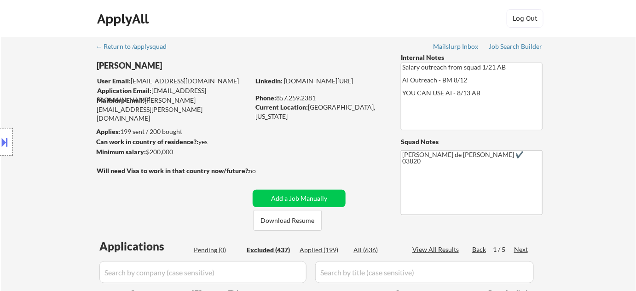
select select ""excluded__other_""
select select ""excluded""
select select ""excluded__other_""
select select ""excluded__salary_""
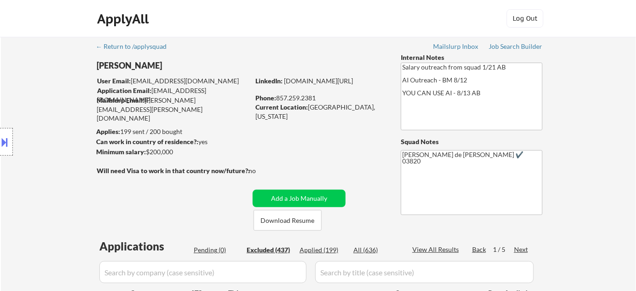
select select ""excluded__salary_""
select select ""excluded__other_""
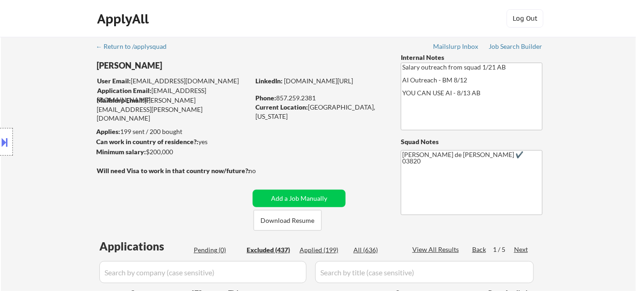
select select ""excluded__other_""
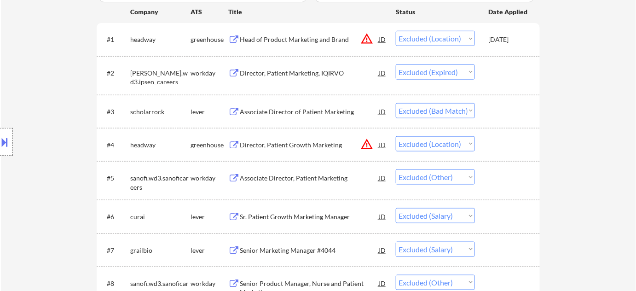
scroll to position [251, 0]
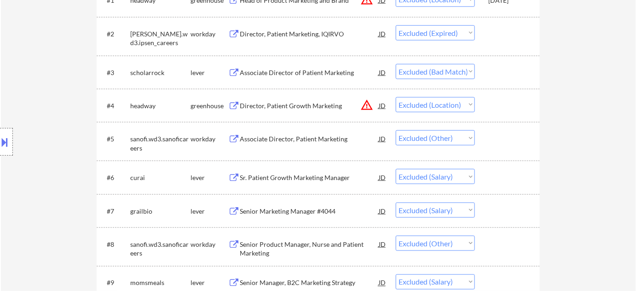
scroll to position [334, 0]
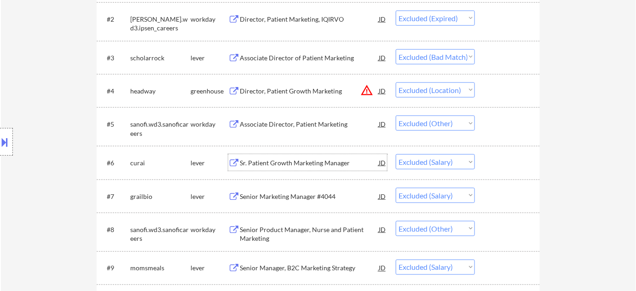
click at [343, 165] on div "Sr. Patient Growth Marketing Manager" at bounding box center [309, 162] width 139 height 9
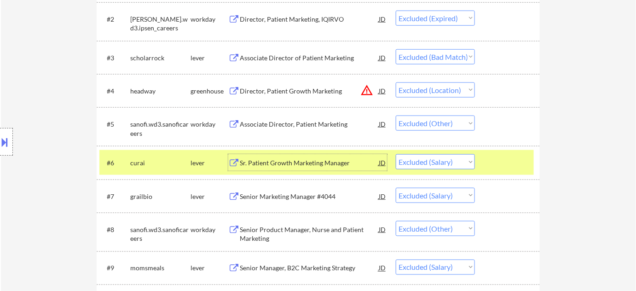
click at [442, 164] on select "Choose an option... Pending Applied Excluded (Questions) Excluded (Expired) Exc…" at bounding box center [435, 161] width 79 height 15
select select ""excluded__expired_""
click at [396, 154] on select "Choose an option... Pending Applied Excluded (Questions) Excluded (Expired) Exc…" at bounding box center [435, 161] width 79 height 15
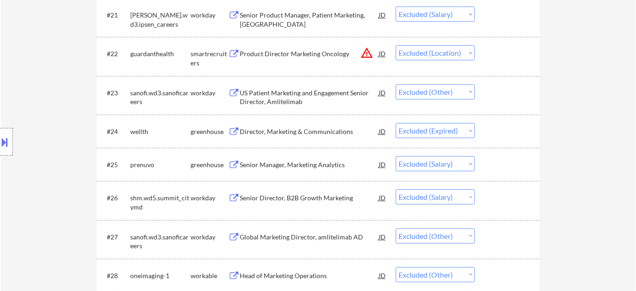
scroll to position [1129, 0]
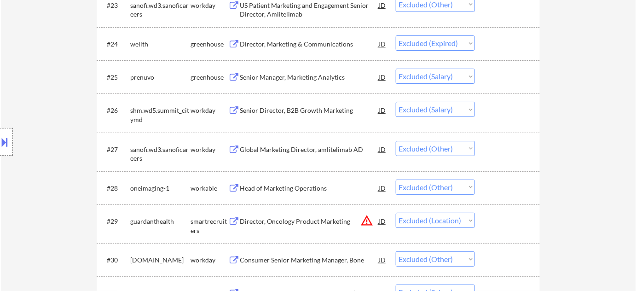
click at [286, 108] on div "Senior Director, B2B Growth Marketing" at bounding box center [309, 110] width 139 height 9
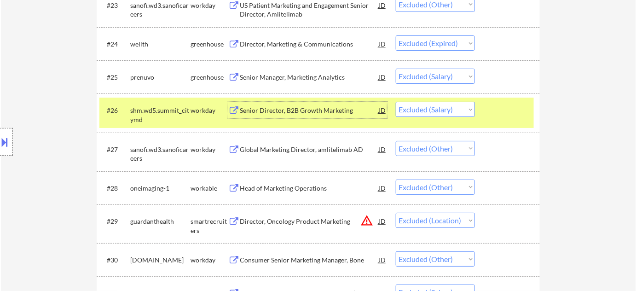
click at [442, 103] on select "Choose an option... Pending Applied Excluded (Questions) Excluded (Expired) Exc…" at bounding box center [435, 109] width 79 height 15
select select ""excluded__expired_""
click at [396, 102] on select "Choose an option... Pending Applied Excluded (Questions) Excluded (Expired) Exc…" at bounding box center [435, 109] width 79 height 15
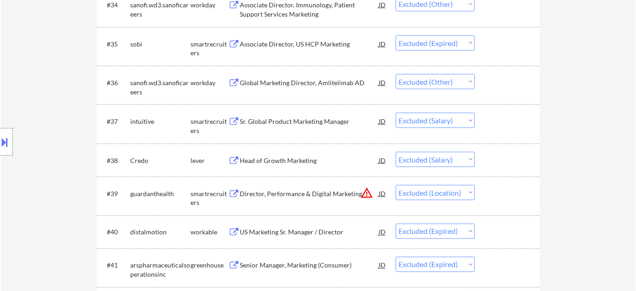
scroll to position [1547, 0]
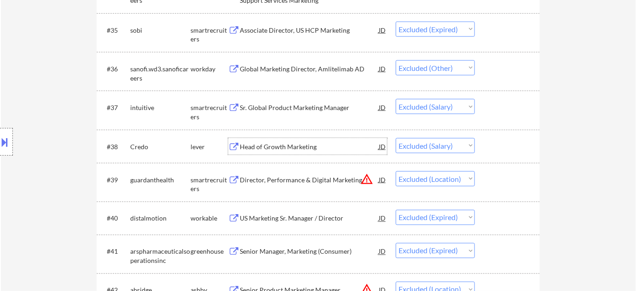
click at [302, 145] on div "Head of Growth Marketing" at bounding box center [309, 146] width 139 height 9
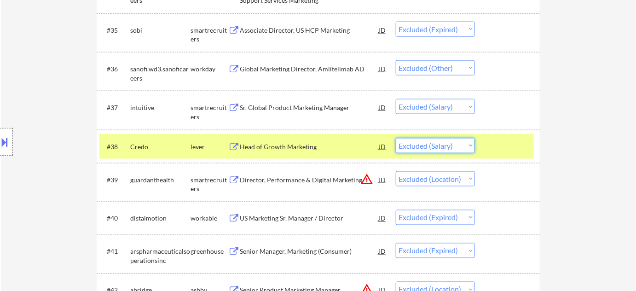
click at [425, 152] on select "Choose an option... Pending Applied Excluded (Questions) Excluded (Expired) Exc…" at bounding box center [435, 145] width 79 height 15
select select ""excluded__expired_""
click at [396, 138] on select "Choose an option... Pending Applied Excluded (Questions) Excluded (Expired) Exc…" at bounding box center [435, 145] width 79 height 15
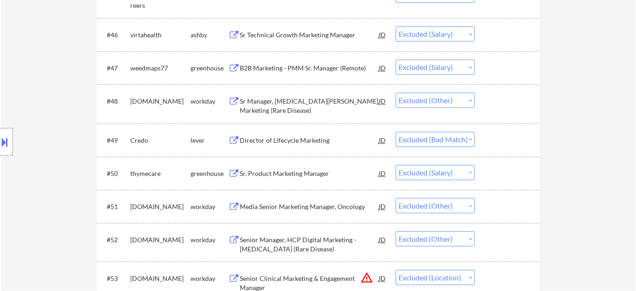
scroll to position [2090, 0]
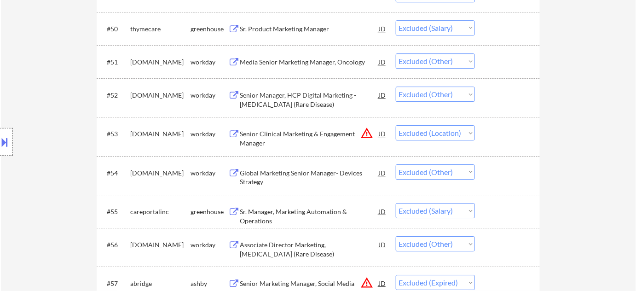
click at [518, 129] on div at bounding box center [508, 133] width 40 height 17
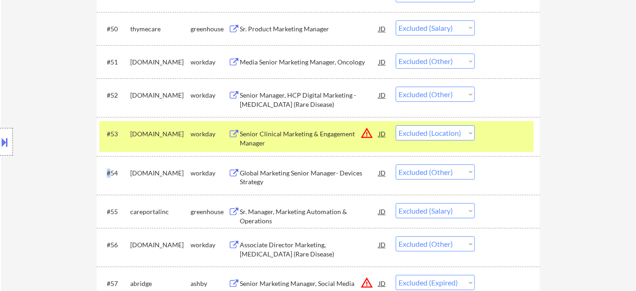
click at [518, 129] on div at bounding box center [508, 133] width 40 height 17
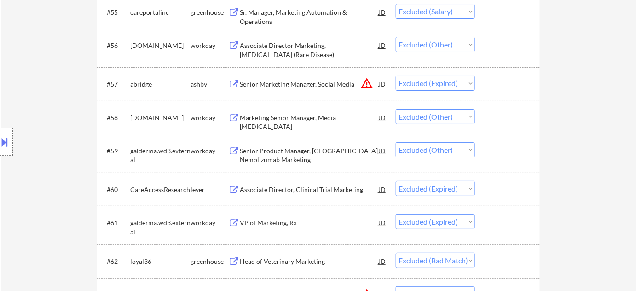
scroll to position [2341, 0]
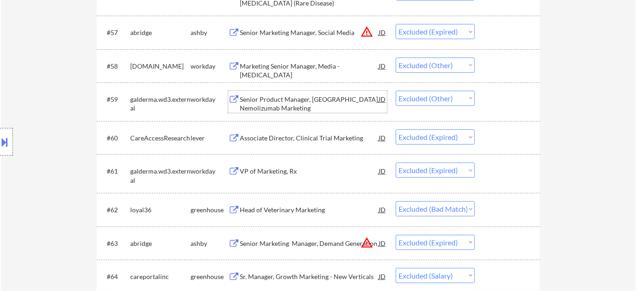
click at [278, 108] on div "Senior Product Manager, [GEOGRAPHIC_DATA] Nemolizumab Marketing" at bounding box center [309, 104] width 139 height 18
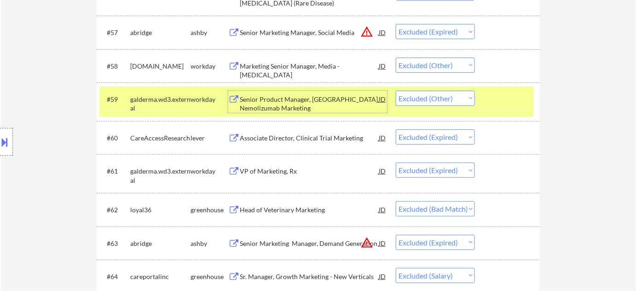
click at [457, 101] on select "Choose an option... Pending Applied Excluded (Questions) Excluded (Expired) Exc…" at bounding box center [435, 98] width 79 height 15
select select ""excluded__expired_""
click at [396, 91] on select "Choose an option... Pending Applied Excluded (Questions) Excluded (Expired) Exc…" at bounding box center [435, 98] width 79 height 15
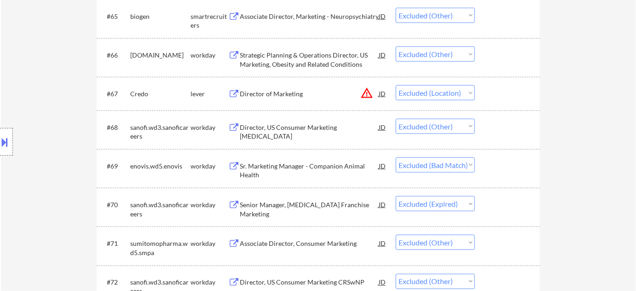
scroll to position [2676, 0]
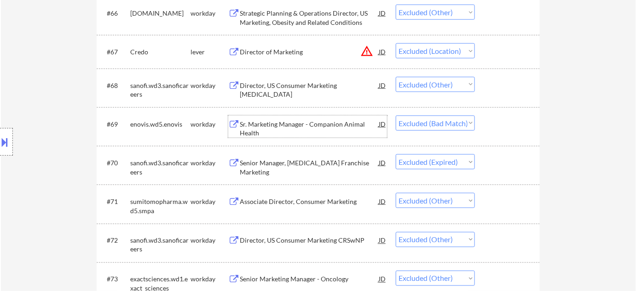
click at [284, 128] on div "Sr. Marketing Manager - Companion Animal Health" at bounding box center [309, 129] width 139 height 18
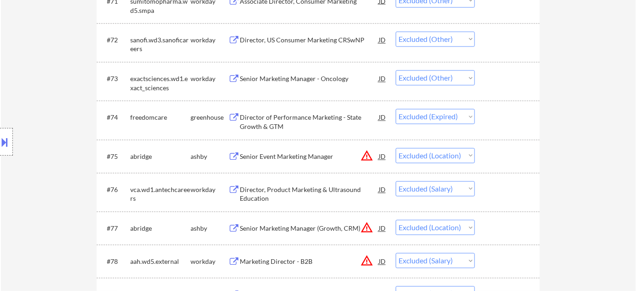
scroll to position [2885, 0]
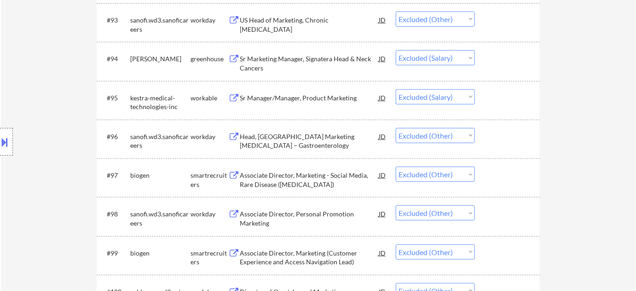
scroll to position [3680, 0]
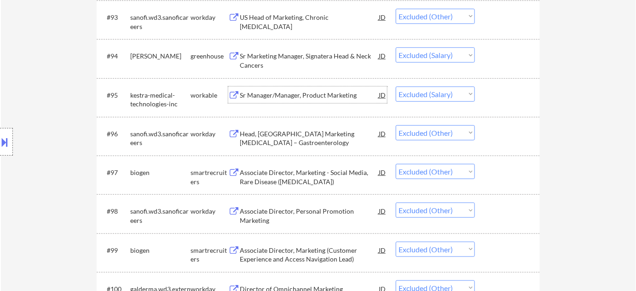
click at [284, 94] on div "Sr Manager/Manager, Product Marketing" at bounding box center [309, 95] width 139 height 9
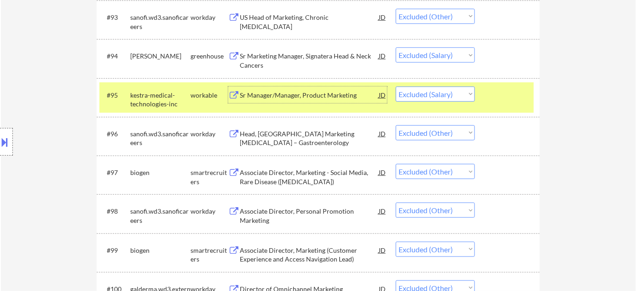
click at [427, 95] on select "Choose an option... Pending Applied Excluded (Questions) Excluded (Expired) Exc…" at bounding box center [435, 93] width 79 height 15
select select ""excluded__expired_""
click at [396, 86] on select "Choose an option... Pending Applied Excluded (Questions) Excluded (Expired) Exc…" at bounding box center [435, 93] width 79 height 15
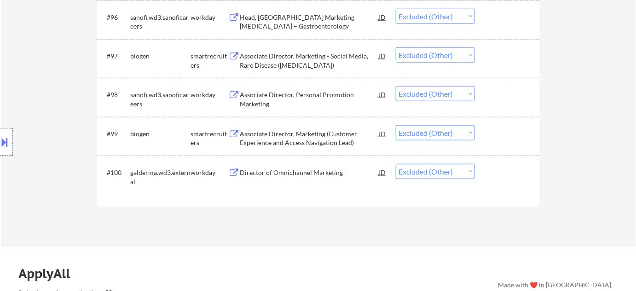
scroll to position [3596, 0]
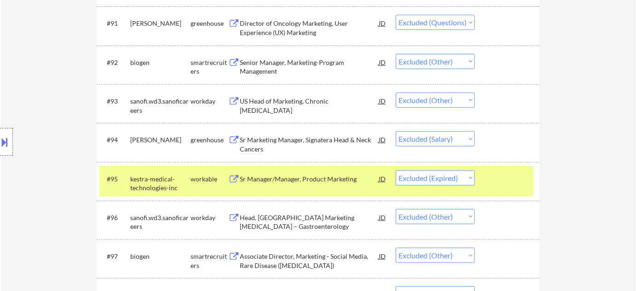
click at [262, 149] on div "Sr Marketing Manager, Signatera Head & Neck Cancers" at bounding box center [309, 144] width 139 height 18
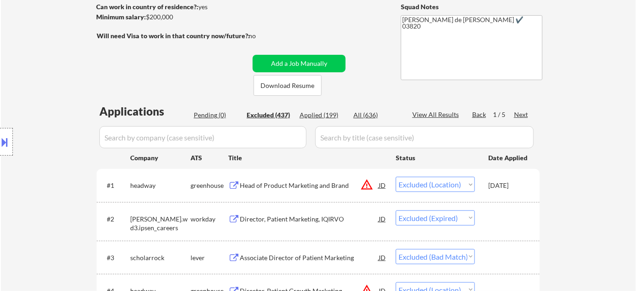
scroll to position [167, 0]
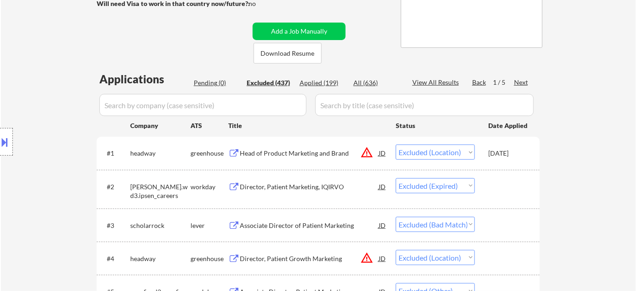
click at [518, 80] on div "Next" at bounding box center [521, 82] width 15 height 9
select select ""excluded__other_""
select select ""excluded__expired_""
select select ""excluded__salary_""
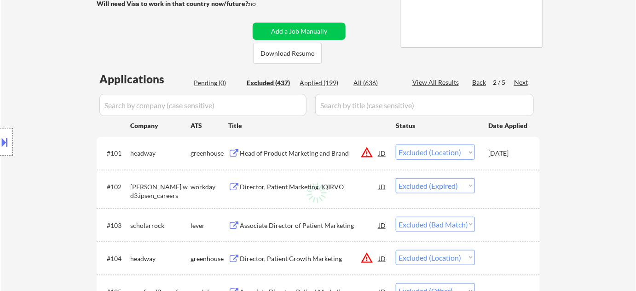
select select ""excluded__other_""
select select ""excluded__salary_""
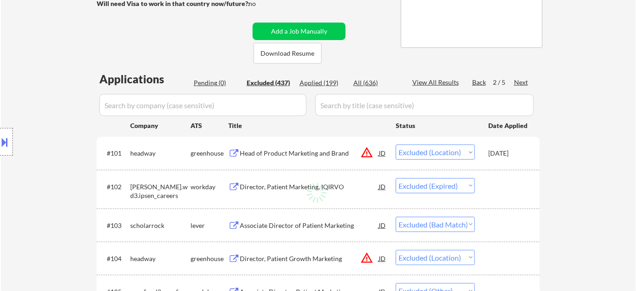
select select ""excluded__other_""
select select ""excluded__expired_""
select select ""excluded__other_""
select select ""excluded__salary_""
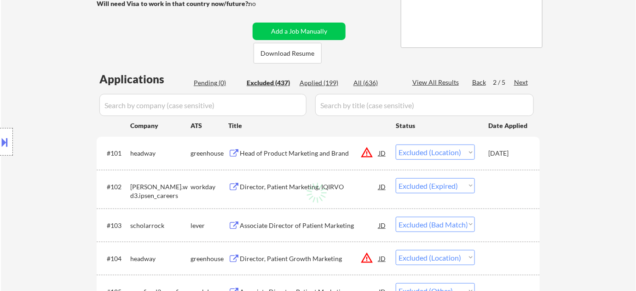
select select ""excluded__other_""
select select ""excluded__expired_""
select select ""excluded__blocklist_""
select select ""excluded__other_""
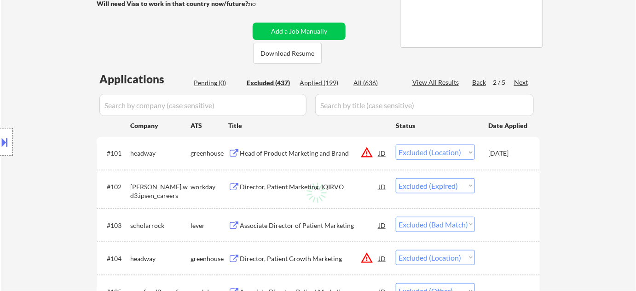
select select ""excluded__salary_""
select select ""excluded__other_""
select select ""excluded__expired_""
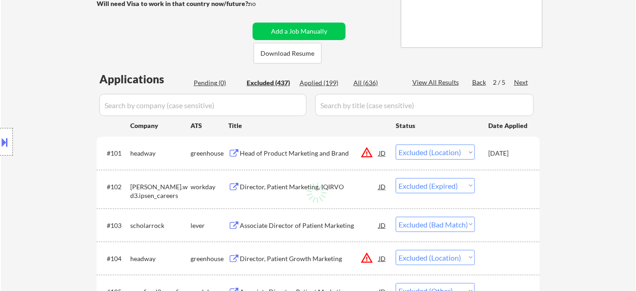
select select ""excluded__salary_""
select select ""excluded__other_""
select select ""excluded__expired_""
select select ""excluded__other_""
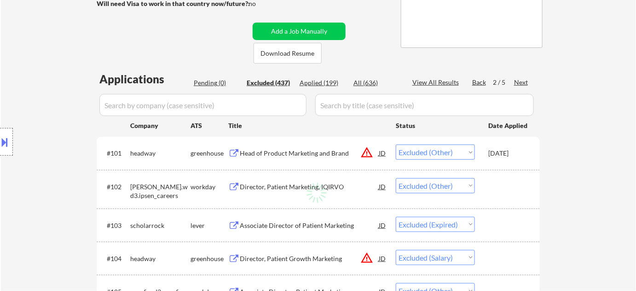
select select ""excluded__other_""
select select ""excluded""
select select ""excluded__location_""
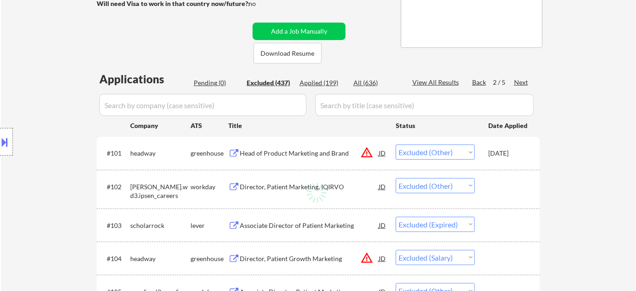
select select ""excluded__other_""
select select ""excluded__salary_""
select select ""excluded__other_""
select select ""excluded__salary_""
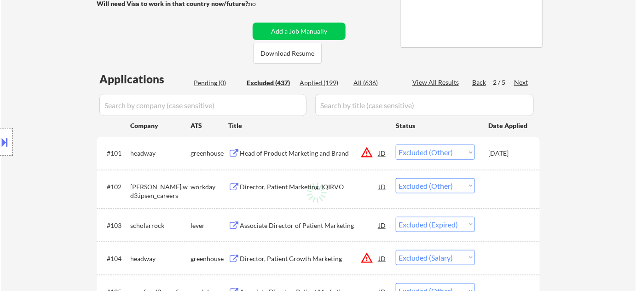
select select ""excluded__other_""
select select ""excluded""
select select ""excluded__expired_""
select select ""excluded__location_""
select select ""excluded__other_""
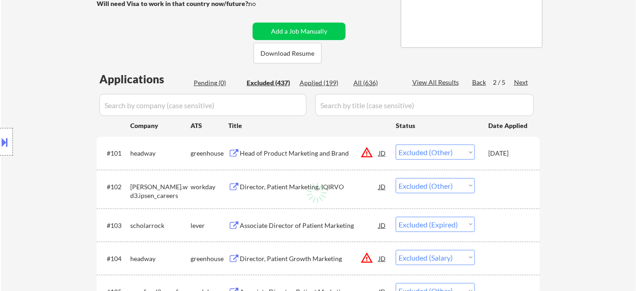
select select ""excluded__salary_""
select select ""excluded__location_""
select select ""excluded__other_""
select select ""excluded__salary_""
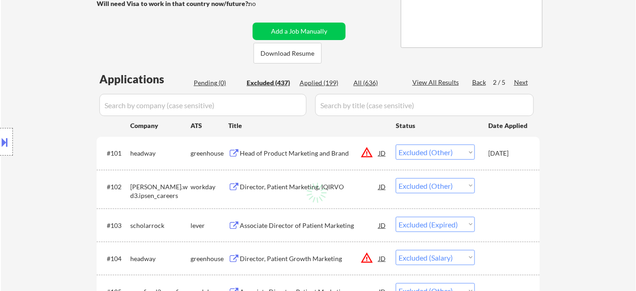
select select ""excluded__salary_""
select select ""excluded__expired_""
select select ""excluded""
select select ""excluded__salary_""
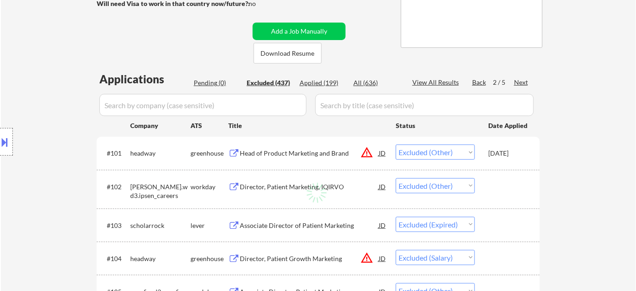
select select ""excluded__salary_""
select select ""excluded__expired_""
select select ""excluded__other_""
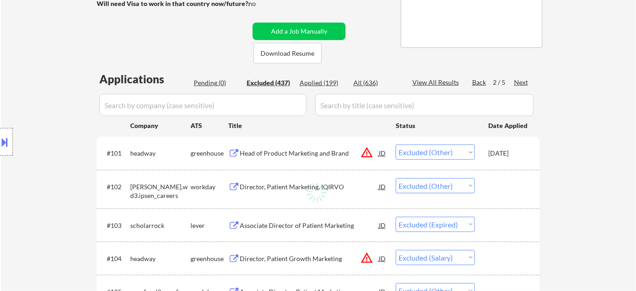
select select ""excluded__salary_""
select select ""excluded__other_""
select select ""excluded__expired_""
select select ""excluded__salary_""
select select ""excluded__location_""
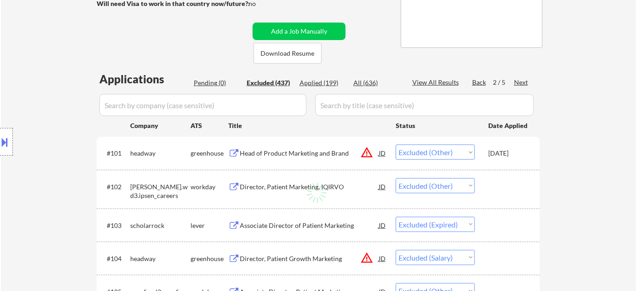
select select ""excluded__bad_match_""
select select ""excluded__salary_""
select select ""excluded__other_""
select select ""excluded__salary_""
select select ""excluded__other_""
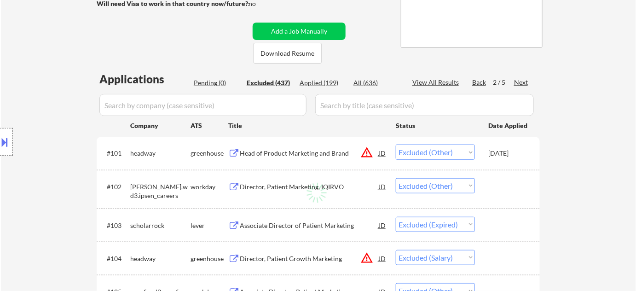
select select ""excluded__salary_""
select select ""excluded__other_""
select select ""excluded__salary_""
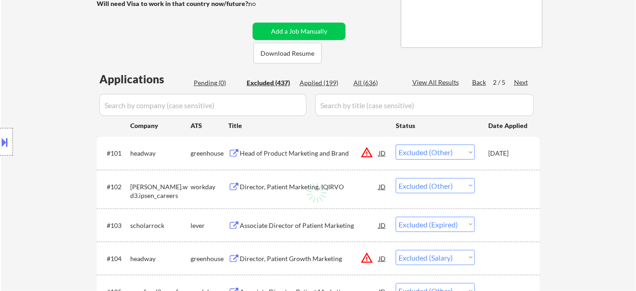
select select ""excluded__expired_""
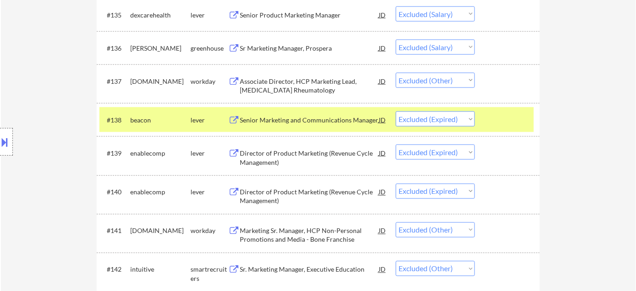
scroll to position [1547, 0]
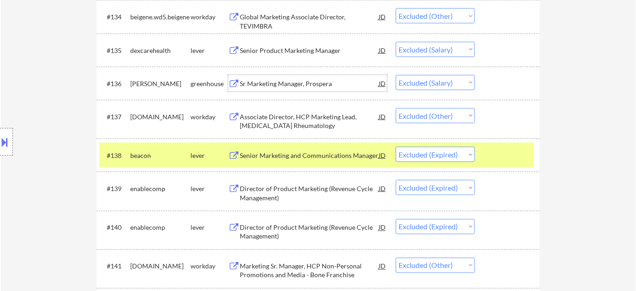
click at [324, 86] on div "Sr Marketing Manager, Prospera" at bounding box center [309, 83] width 139 height 9
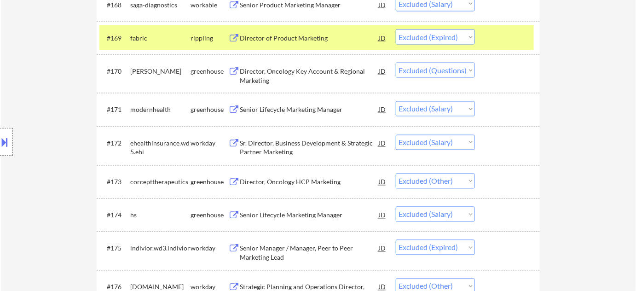
scroll to position [2885, 0]
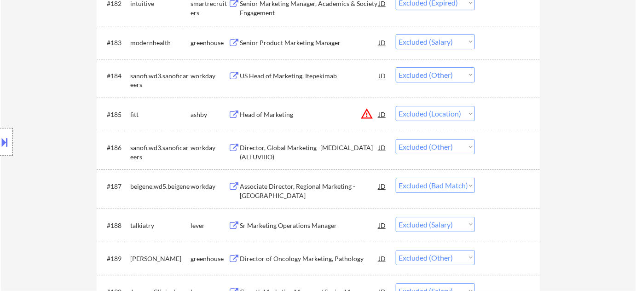
scroll to position [3470, 0]
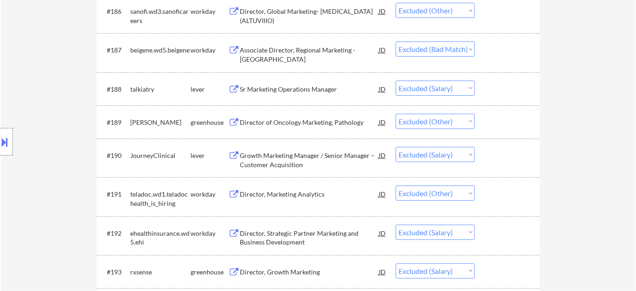
click at [287, 160] on div "Growth Marketing Manager / Senior Manager – Customer Acquisition" at bounding box center [309, 160] width 139 height 18
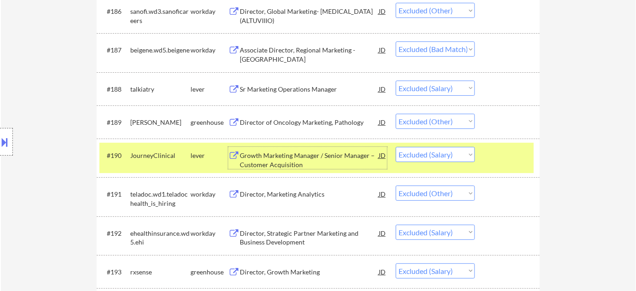
drag, startPoint x: 407, startPoint y: 150, endPoint x: 409, endPoint y: 160, distance: 10.3
click at [407, 150] on select "Choose an option... Pending Applied Excluded (Questions) Excluded (Expired) Exc…" at bounding box center [435, 154] width 79 height 15
select select ""excluded__expired_""
click at [396, 147] on select "Choose an option... Pending Applied Excluded (Questions) Excluded (Expired) Exc…" at bounding box center [435, 154] width 79 height 15
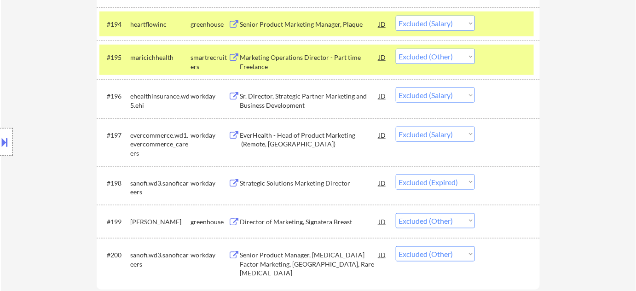
scroll to position [3680, 0]
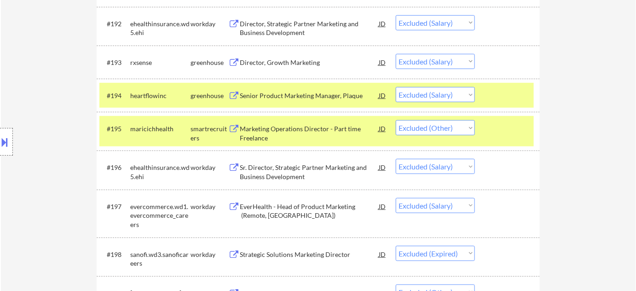
click at [256, 210] on div "EverHealth - Head of Product Marketing (Remote, US)" at bounding box center [309, 211] width 139 height 18
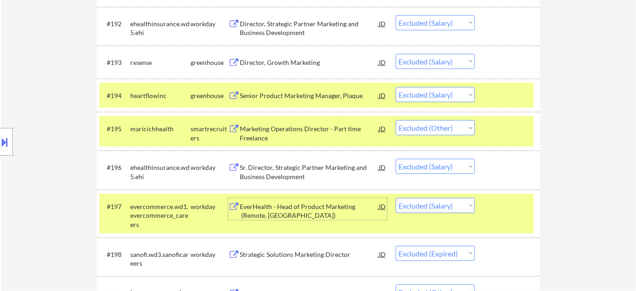
click at [425, 205] on select "Choose an option... Pending Applied Excluded (Questions) Excluded (Expired) Exc…" at bounding box center [435, 205] width 79 height 15
select select ""excluded__expired_""
click at [396, 198] on select "Choose an option... Pending Applied Excluded (Questions) Excluded (Expired) Exc…" at bounding box center [435, 205] width 79 height 15
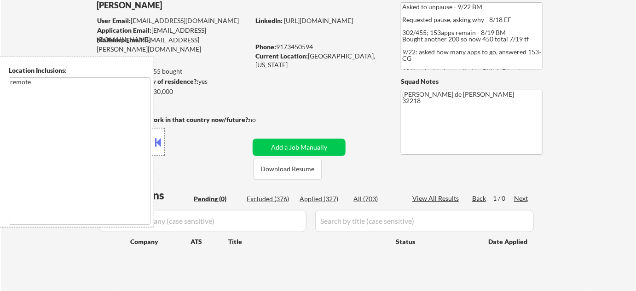
scroll to position [209, 0]
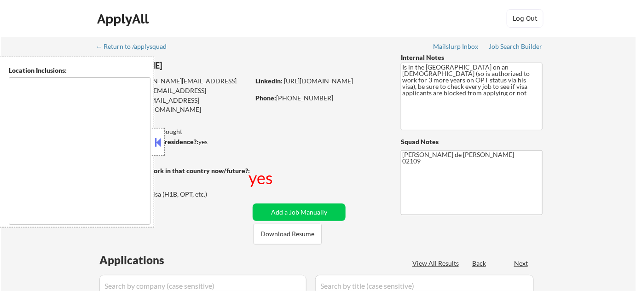
type textarea "[GEOGRAPHIC_DATA], [GEOGRAPHIC_DATA] [GEOGRAPHIC_DATA][PERSON_NAME], [GEOGRAPHI…"
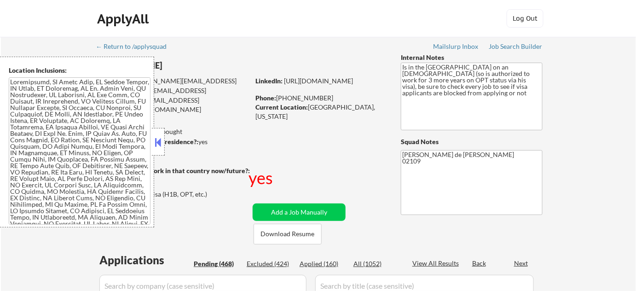
select select ""pending""
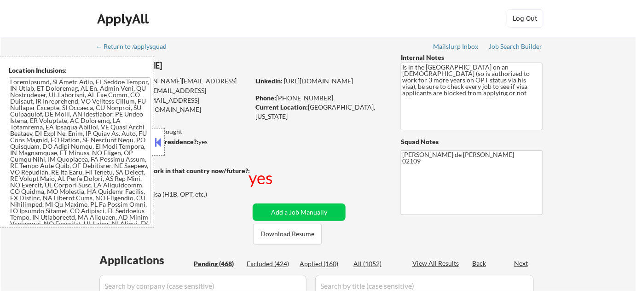
select select ""pending""
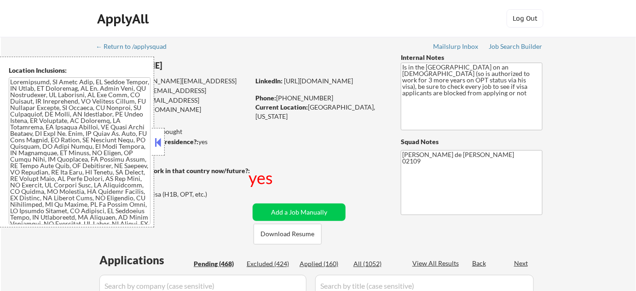
select select ""pending""
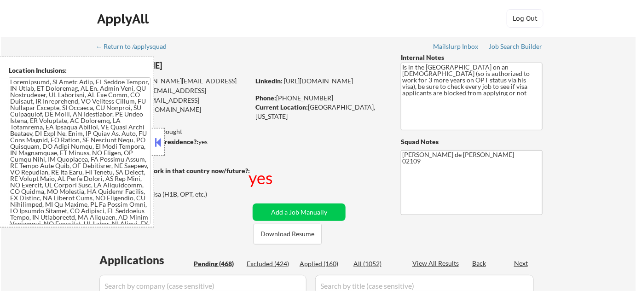
select select ""pending""
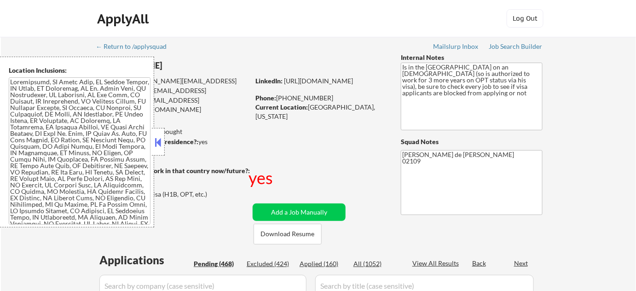
select select ""pending""
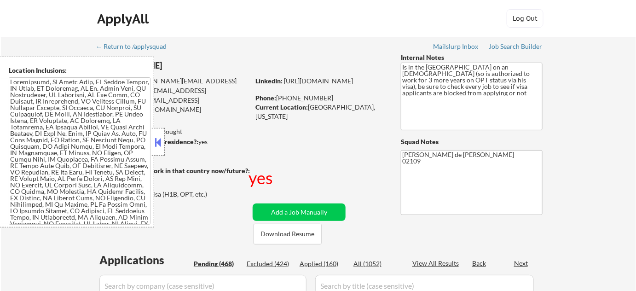
select select ""pending""
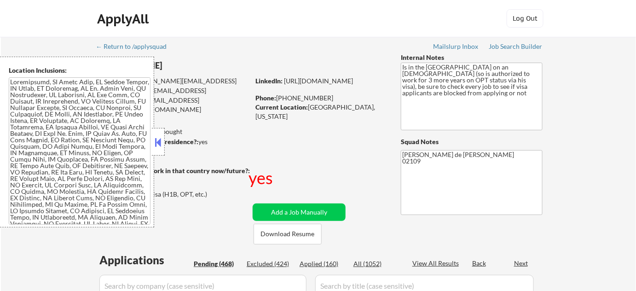
select select ""pending""
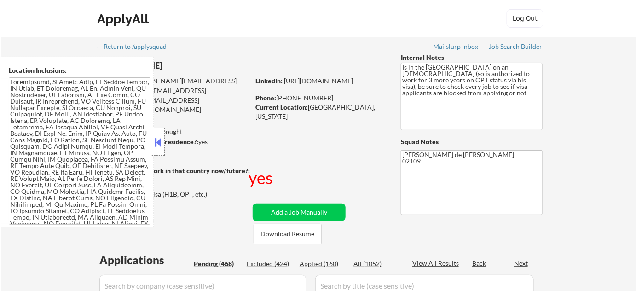
select select ""pending""
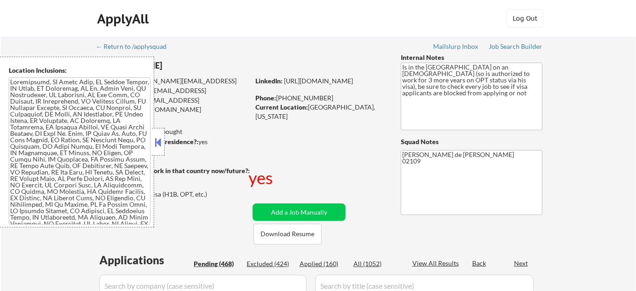
select select ""pending""
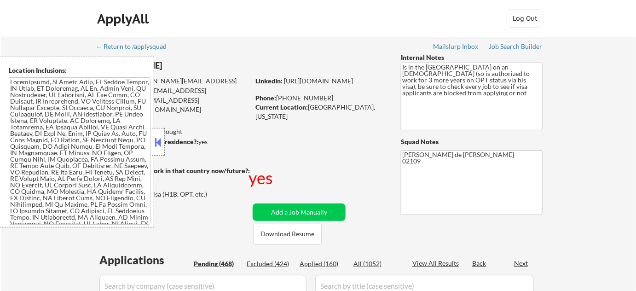
select select ""pending""
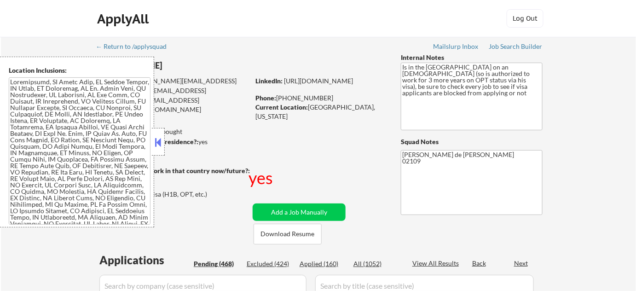
select select ""pending""
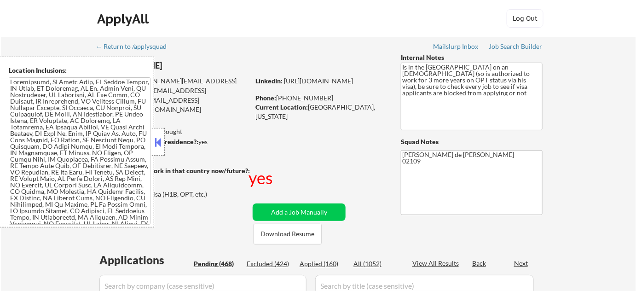
select select ""pending""
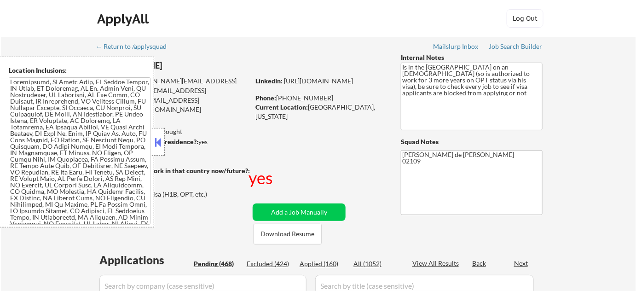
select select ""pending""
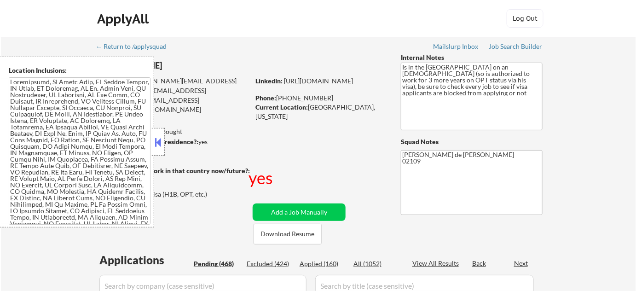
select select ""pending""
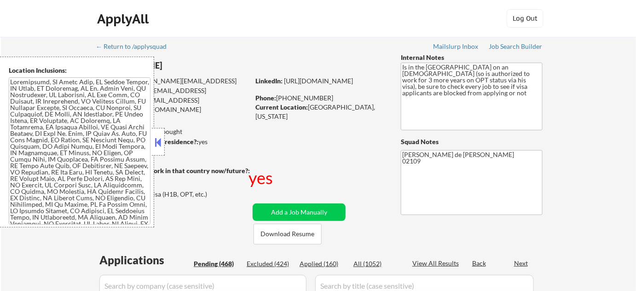
select select ""pending""
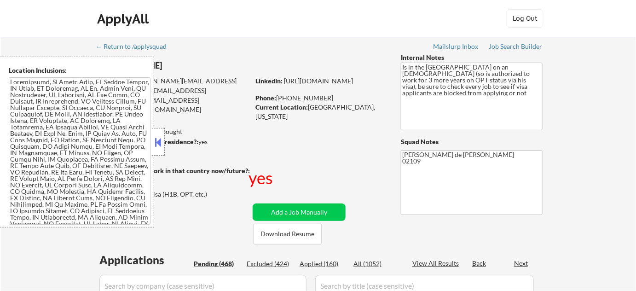
select select ""pending""
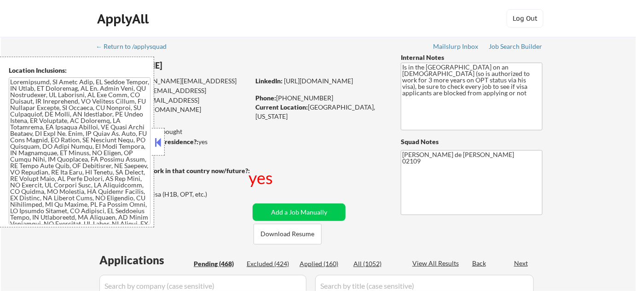
select select ""pending""
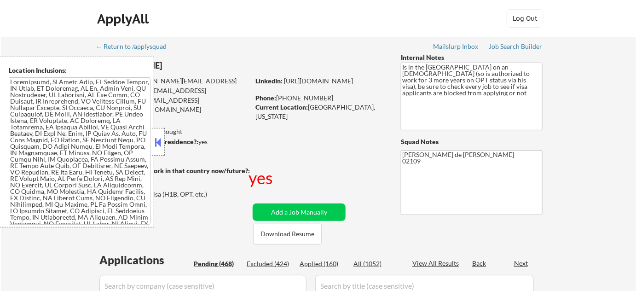
select select ""pending""
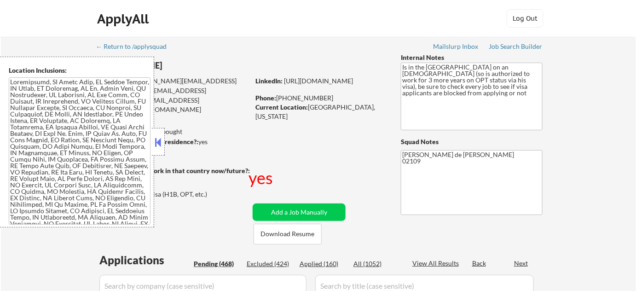
select select ""pending""
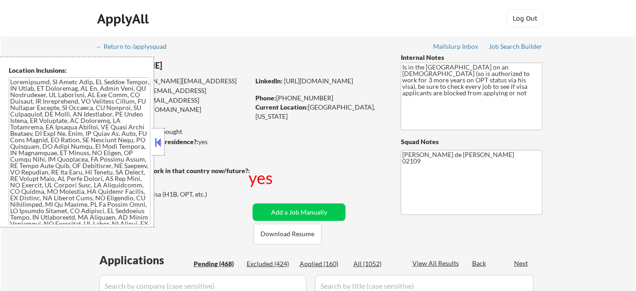
select select ""pending""
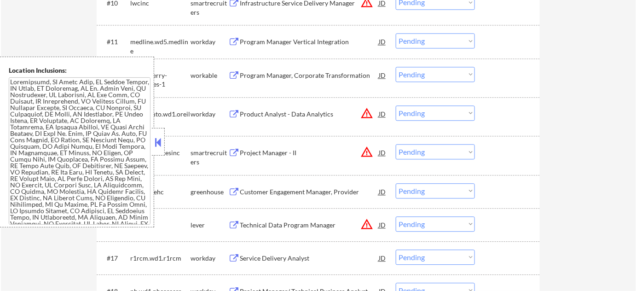
scroll to position [669, 0]
click at [160, 145] on button at bounding box center [158, 142] width 10 height 14
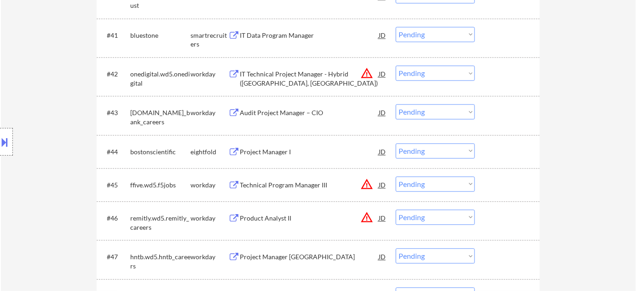
scroll to position [1756, 0]
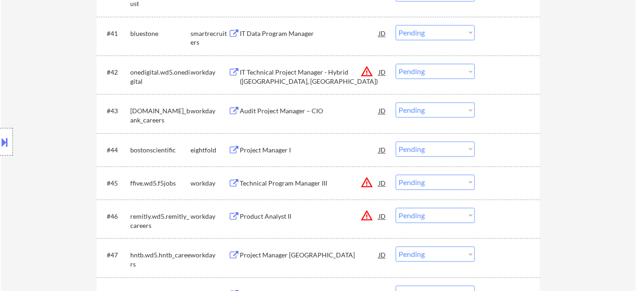
click at [282, 138] on div "#44 bostonscientific eightfold Project Manager I JD Choose an option... Pending…" at bounding box center [316, 149] width 434 height 25
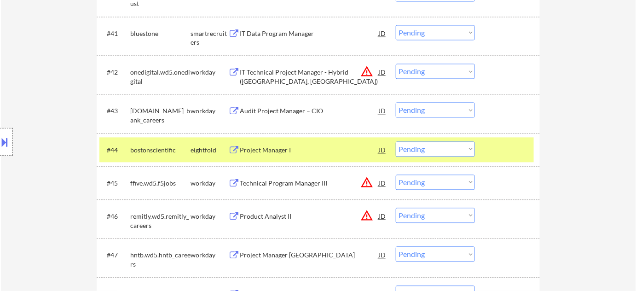
click at [275, 145] on div "Project Manager I" at bounding box center [309, 149] width 139 height 9
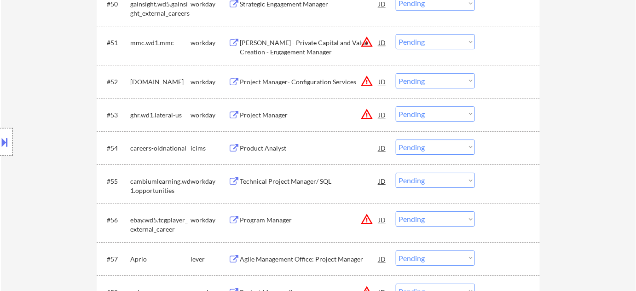
scroll to position [2132, 0]
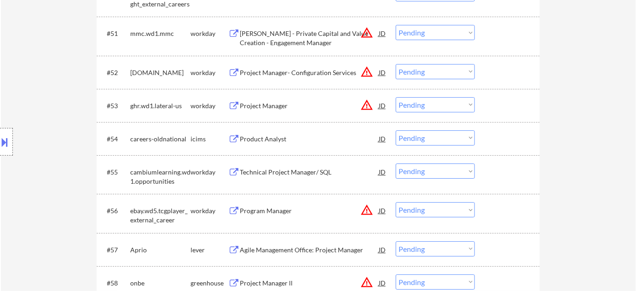
click at [267, 146] on div "Product Analyst" at bounding box center [309, 138] width 139 height 17
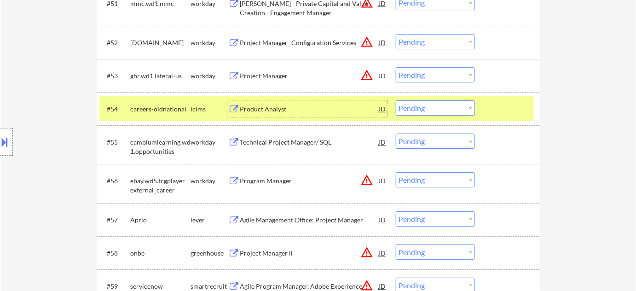
scroll to position [2174, 0]
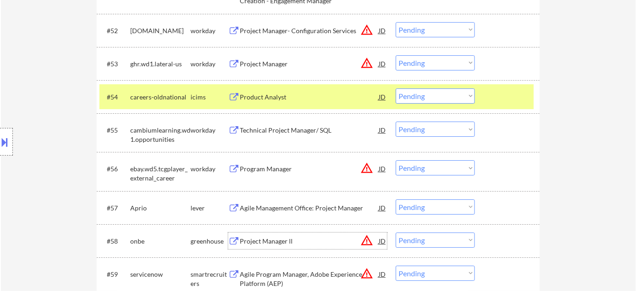
click at [270, 245] on div "Project Manager ll" at bounding box center [309, 240] width 139 height 17
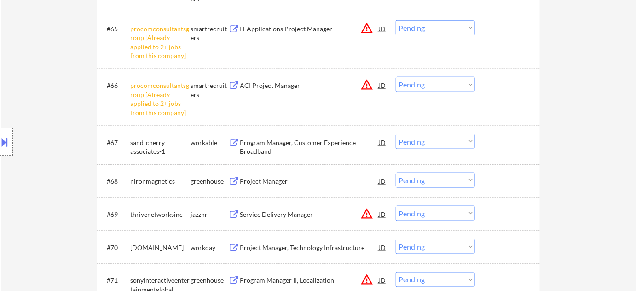
scroll to position [2718, 0]
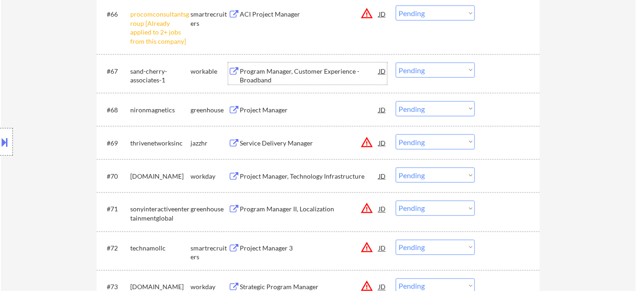
click at [275, 75] on div "Program Manager, Customer Experience - Broadband" at bounding box center [309, 76] width 139 height 18
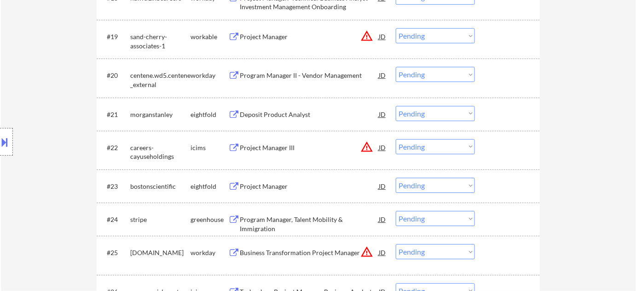
scroll to position [1212, 0]
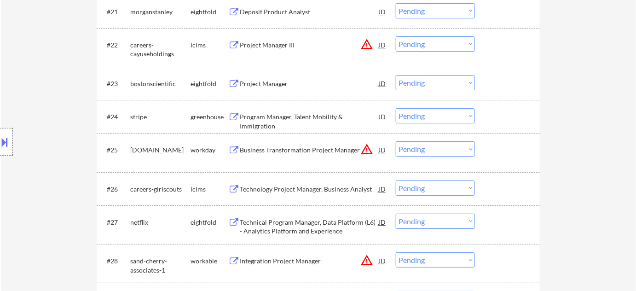
scroll to position [1045, 0]
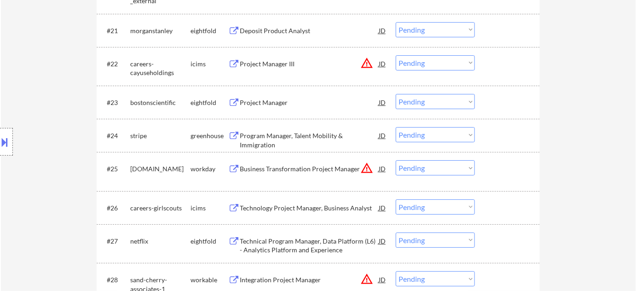
drag, startPoint x: 458, startPoint y: 97, endPoint x: 457, endPoint y: 108, distance: 11.0
click at [457, 97] on select "Choose an option... Pending Applied Excluded (Questions) Excluded (Expired) Exc…" at bounding box center [435, 101] width 79 height 15
click at [396, 94] on select "Choose an option... Pending Applied Excluded (Questions) Excluded (Expired) Exc…" at bounding box center [435, 101] width 79 height 15
select select ""pending""
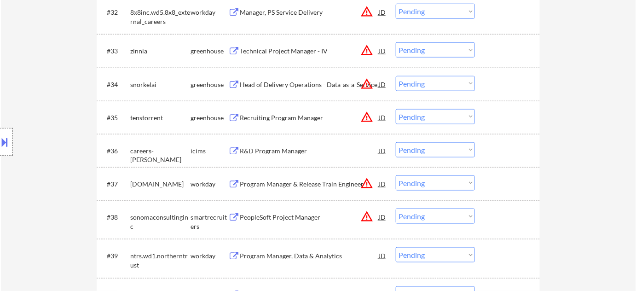
scroll to position [1463, 0]
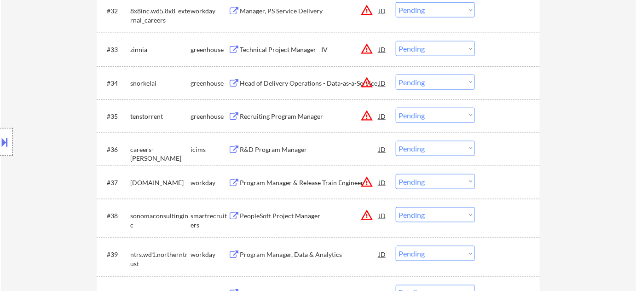
click at [294, 114] on div "Recruiting Program Manager" at bounding box center [309, 116] width 139 height 9
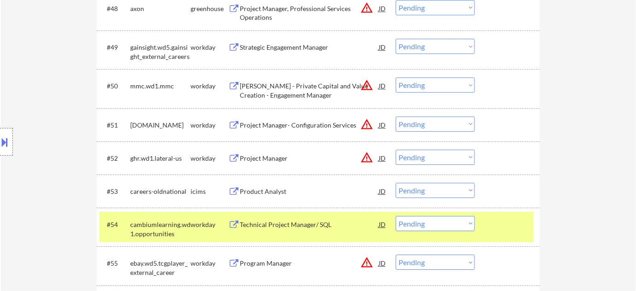
scroll to position [2049, 0]
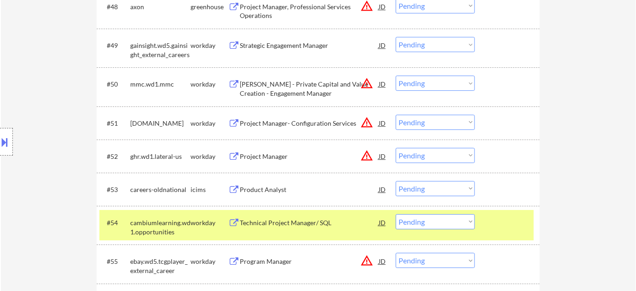
click at [265, 186] on div "Product Analyst" at bounding box center [309, 189] width 139 height 9
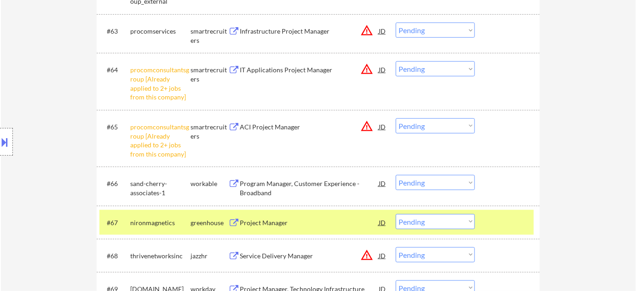
scroll to position [2592, 0]
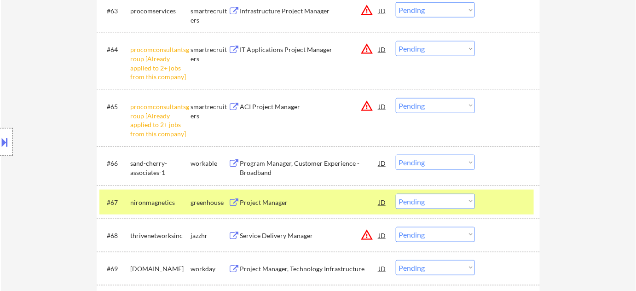
click at [430, 107] on select "Choose an option... Pending Applied Excluded (Questions) Excluded (Expired) Exc…" at bounding box center [435, 105] width 79 height 15
click at [396, 98] on select "Choose an option... Pending Applied Excluded (Questions) Excluded (Expired) Exc…" at bounding box center [435, 105] width 79 height 15
select select ""pending""
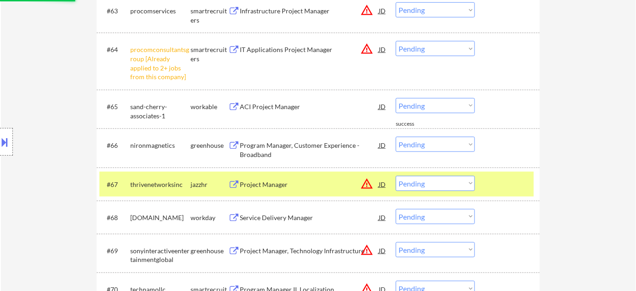
click at [424, 50] on select "Choose an option... Pending Applied Excluded (Questions) Excluded (Expired) Exc…" at bounding box center [435, 48] width 79 height 15
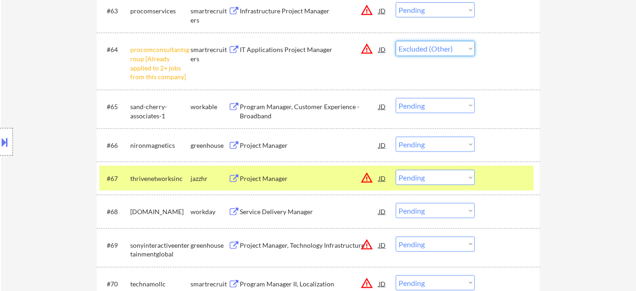
click at [396, 41] on select "Choose an option... Pending Applied Excluded (Questions) Excluded (Expired) Exc…" at bounding box center [435, 48] width 79 height 15
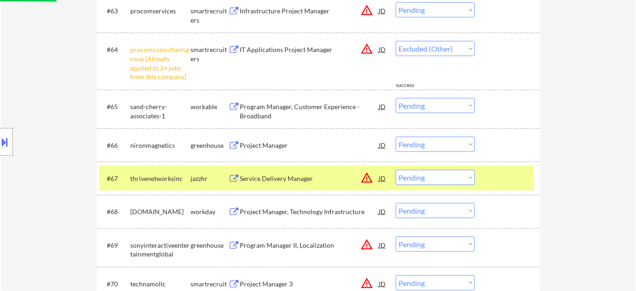
select select ""pending""
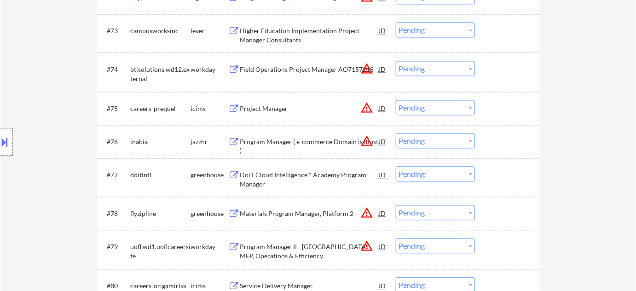
scroll to position [2885, 0]
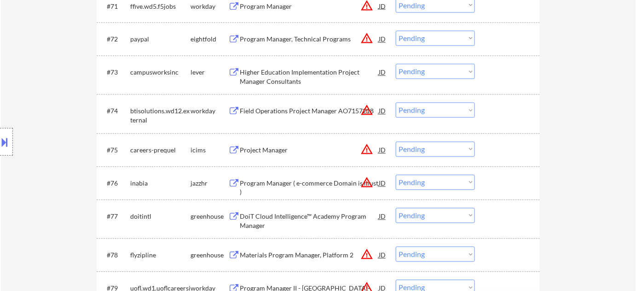
click at [280, 77] on div "Higher Education Implementation Project Manager Consultants" at bounding box center [309, 77] width 139 height 18
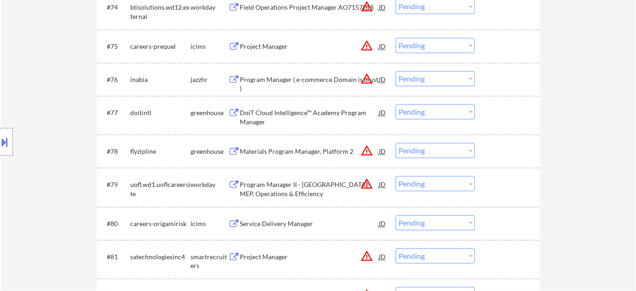
scroll to position [2969, 0]
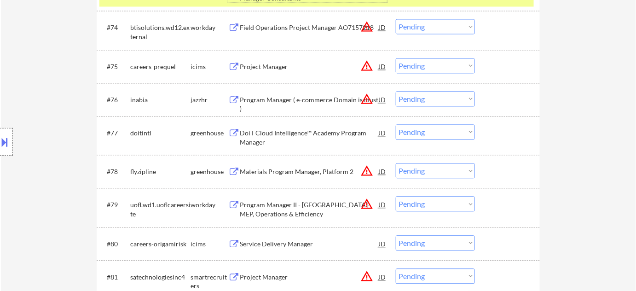
click at [309, 102] on div "Program Manager ( e-commerce Domain is must )" at bounding box center [309, 104] width 139 height 18
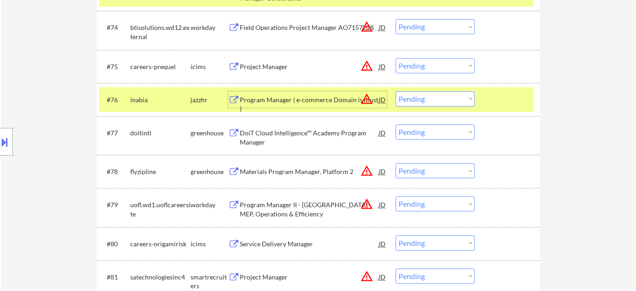
click at [442, 94] on select "Choose an option... Pending Applied Excluded (Questions) Excluded (Expired) Exc…" at bounding box center [435, 98] width 79 height 15
click at [396, 91] on select "Choose an option... Pending Applied Excluded (Questions) Excluded (Expired) Exc…" at bounding box center [435, 98] width 79 height 15
select select ""pending""
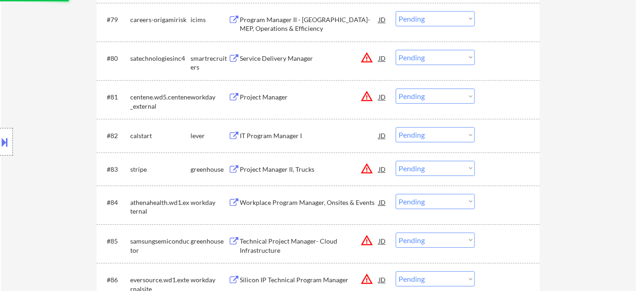
scroll to position [3178, 0]
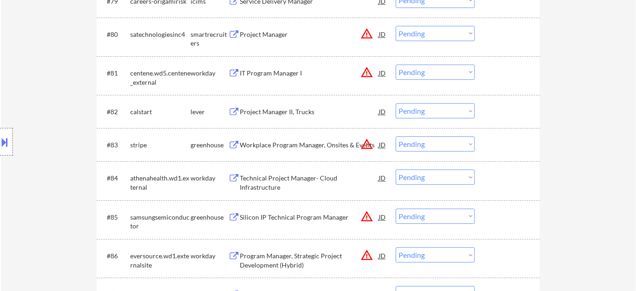
click at [526, 125] on div "#82 calstart lever Project Manager II, Trucks JD warning_amber Choose an option…" at bounding box center [318, 111] width 443 height 33
click at [305, 144] on div "Workplace Program Manager, Onsites & Events" at bounding box center [309, 144] width 139 height 9
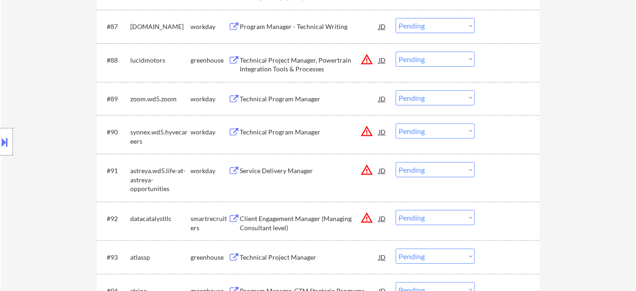
scroll to position [3512, 0]
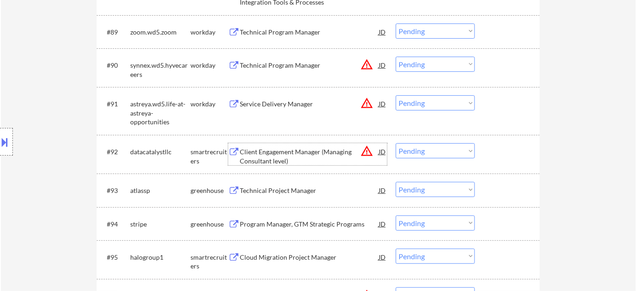
click at [267, 157] on div "Client Engagement Manager (Managing Consultant level)" at bounding box center [309, 156] width 139 height 18
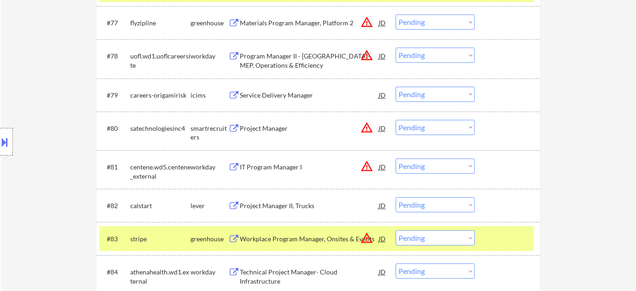
scroll to position [3136, 0]
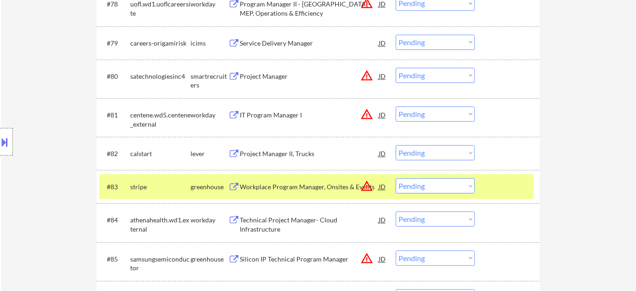
drag, startPoint x: 449, startPoint y: 197, endPoint x: 451, endPoint y: 192, distance: 5.6
click at [448, 197] on div "#83 stripe greenhouse Workplace Program Manager, Onsites & Events JD warning_am…" at bounding box center [316, 186] width 434 height 25
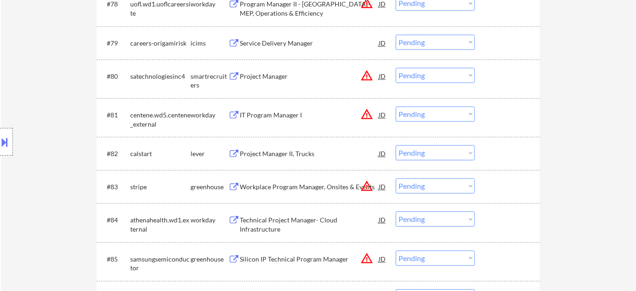
click at [451, 188] on select "Choose an option... Pending Applied Excluded (Questions) Excluded (Expired) Exc…" at bounding box center [435, 185] width 79 height 15
click at [396, 178] on select "Choose an option... Pending Applied Excluded (Questions) Excluded (Expired) Exc…" at bounding box center [435, 185] width 79 height 15
select select ""pending""
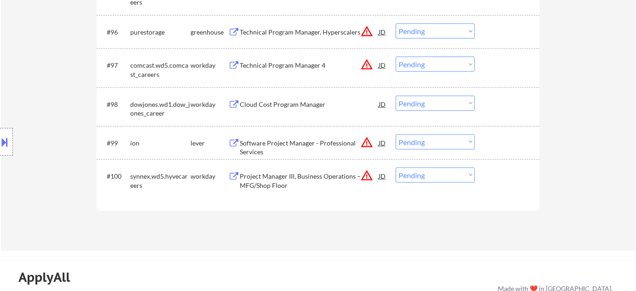
scroll to position [3763, 0]
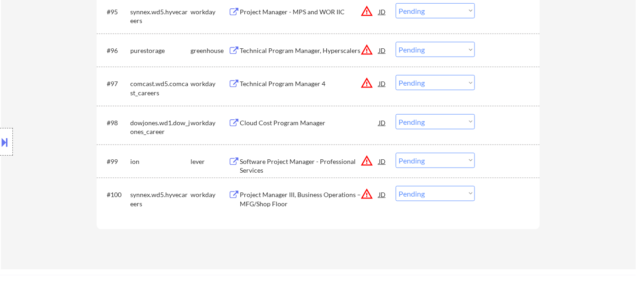
click at [296, 125] on div "Cloud Cost Program Manager" at bounding box center [309, 122] width 139 height 9
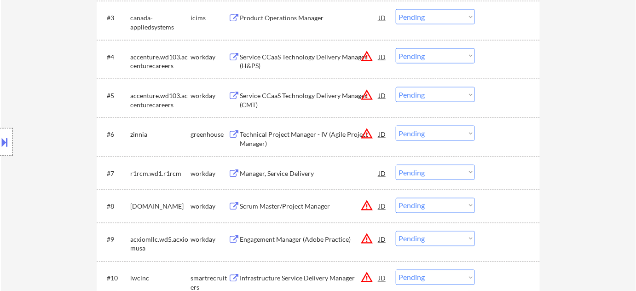
scroll to position [501, 0]
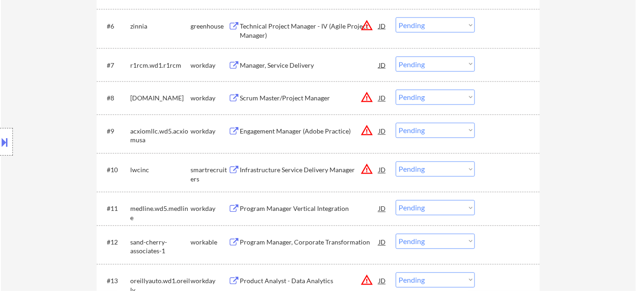
click at [292, 166] on div "Infrastructure Service Delivery Manager" at bounding box center [309, 170] width 139 height 9
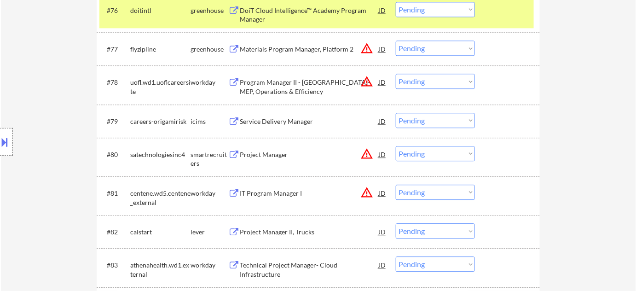
scroll to position [3010, 0]
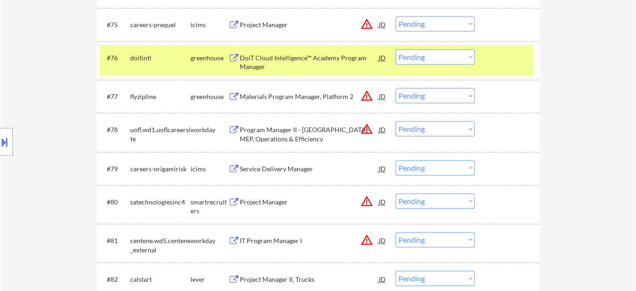
click at [290, 63] on div "DoiT Cloud Intelligence™ Academy Program Manager" at bounding box center [309, 62] width 139 height 18
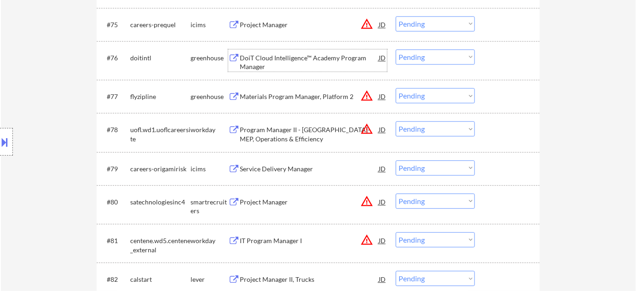
click at [437, 57] on select "Choose an option... Pending Applied Excluded (Questions) Excluded (Expired) Exc…" at bounding box center [435, 56] width 79 height 15
click at [396, 49] on select "Choose an option... Pending Applied Excluded (Questions) Excluded (Expired) Exc…" at bounding box center [435, 56] width 79 height 15
select select ""pending""
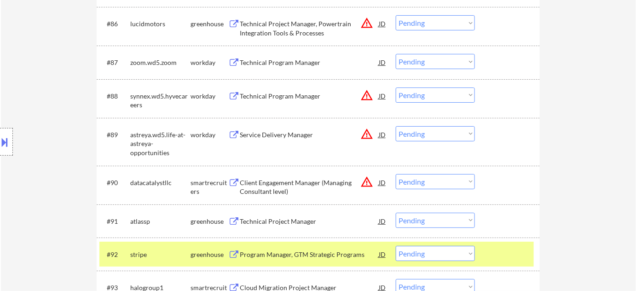
scroll to position [3470, 0]
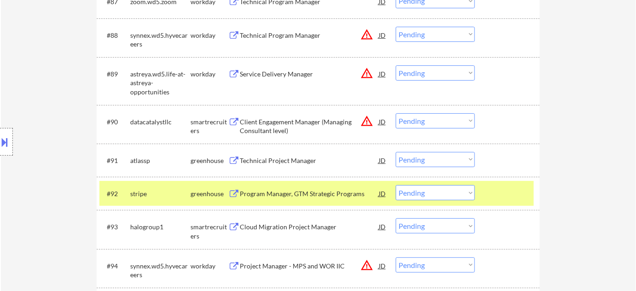
click at [290, 156] on div "Technical Project Manager" at bounding box center [309, 160] width 139 height 9
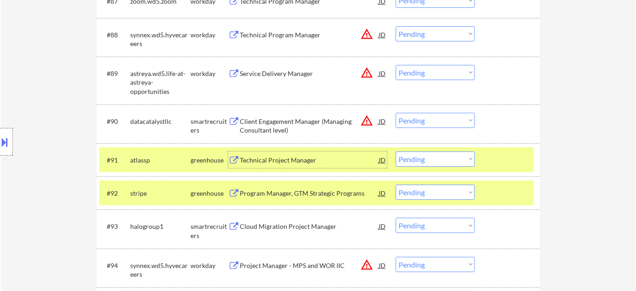
scroll to position [3721, 0]
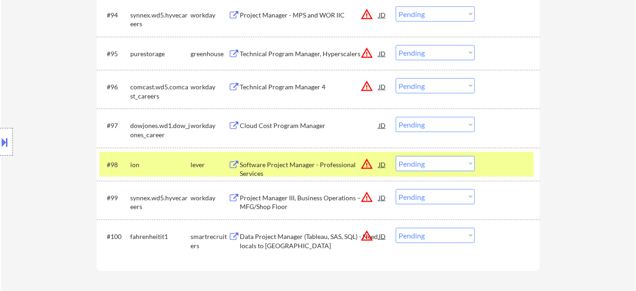
click at [273, 238] on div "Data Project Manager (Tableau, SAS, SQL) - Need locals to [GEOGRAPHIC_DATA]" at bounding box center [309, 241] width 139 height 18
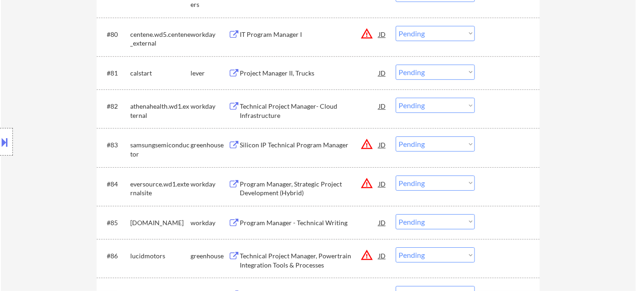
click at [109, 145] on div "Location Inclusions:" at bounding box center [82, 142] width 165 height 171
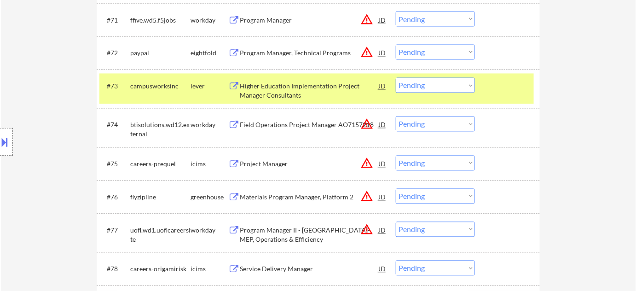
scroll to position [2801, 0]
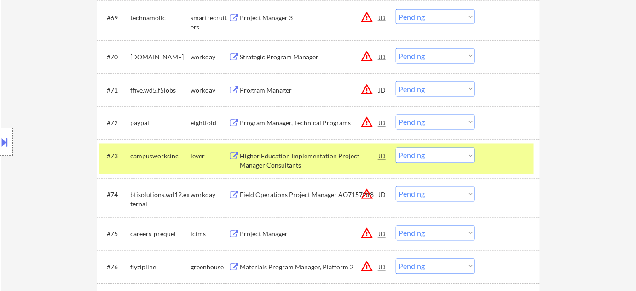
click at [278, 89] on div "Program Manager" at bounding box center [309, 90] width 139 height 9
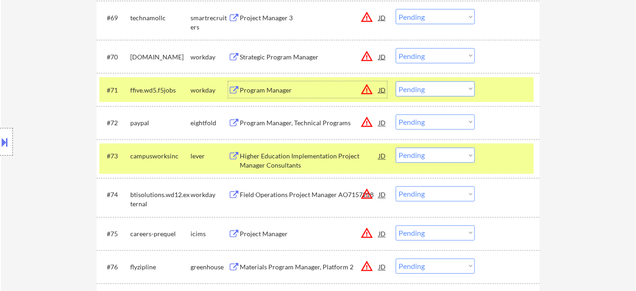
click at [419, 80] on div "#71 ffive.wd5.f5jobs workday Program Manager JD warning_amber Choose an option.…" at bounding box center [316, 89] width 434 height 25
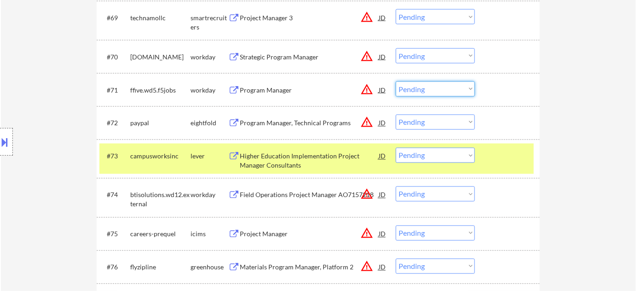
click at [421, 91] on select "Choose an option... Pending Applied Excluded (Questions) Excluded (Expired) Exc…" at bounding box center [435, 88] width 79 height 15
click at [396, 81] on select "Choose an option... Pending Applied Excluded (Questions) Excluded (Expired) Exc…" at bounding box center [435, 88] width 79 height 15
select select ""pending""
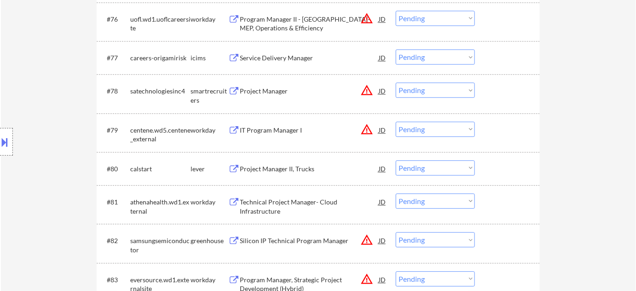
scroll to position [2969, 0]
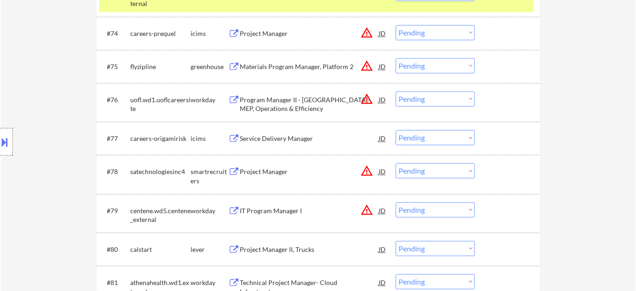
click at [267, 137] on div "Service Delivery Manager" at bounding box center [309, 138] width 139 height 9
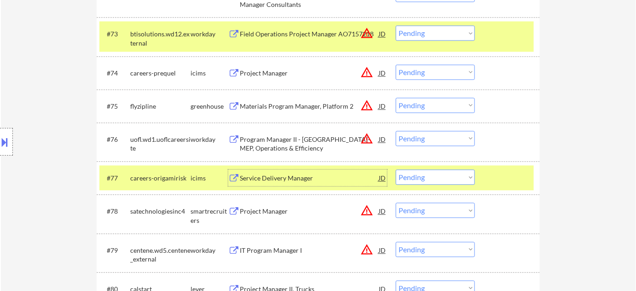
scroll to position [2885, 0]
